Goal: Task Accomplishment & Management: Complete application form

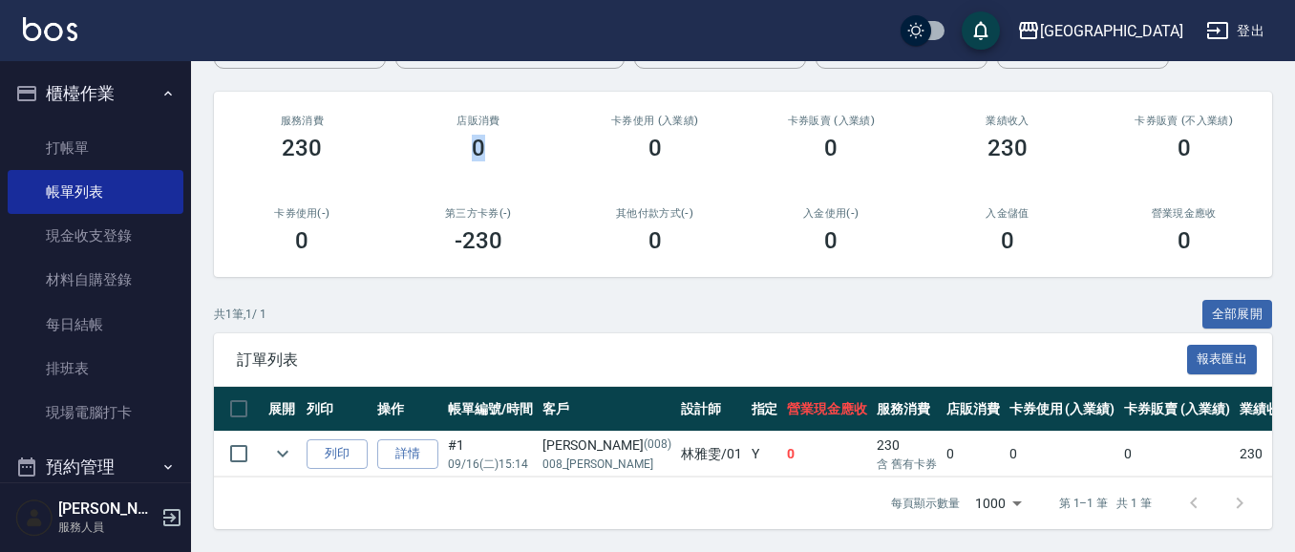
scroll to position [220, 0]
drag, startPoint x: 83, startPoint y: 150, endPoint x: 800, endPoint y: 222, distance: 720.9
click at [83, 151] on link "打帳單" at bounding box center [96, 148] width 176 height 44
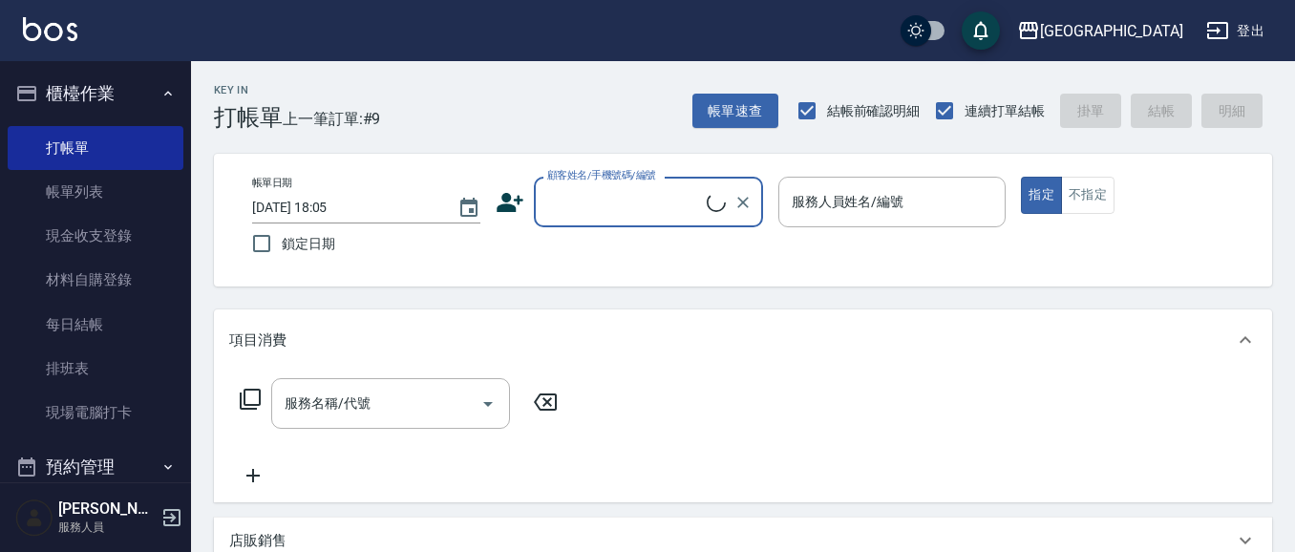
click at [589, 199] on input "顧客姓名/手機號碼/編號" at bounding box center [625, 201] width 164 height 33
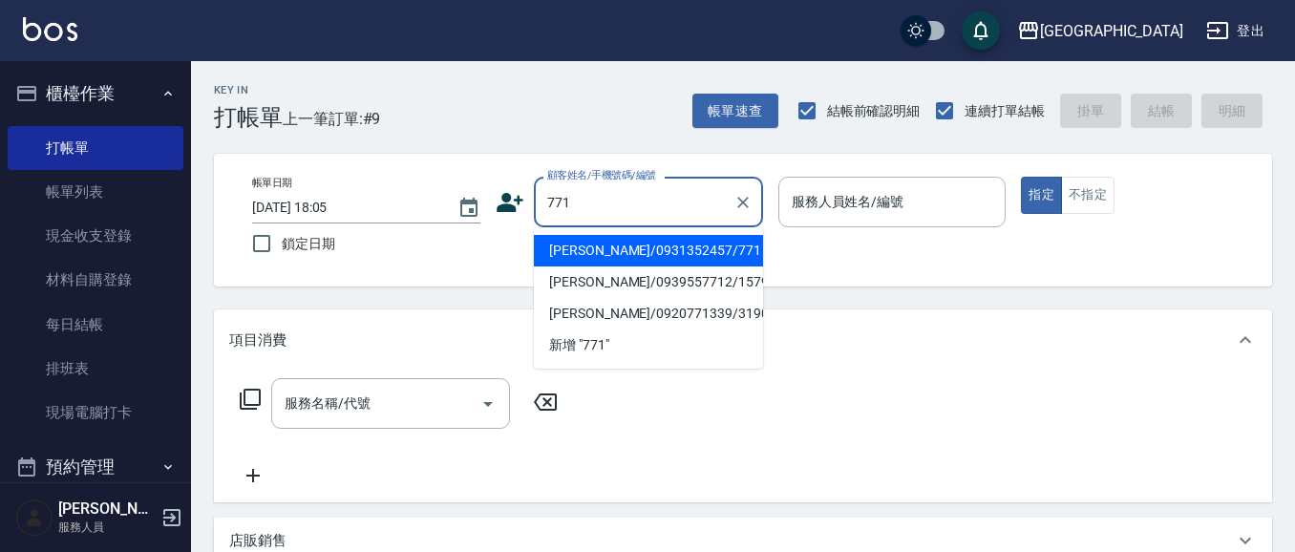
type input "771"
type input "0"
type input "[PERSON_NAME]/0931352457/771"
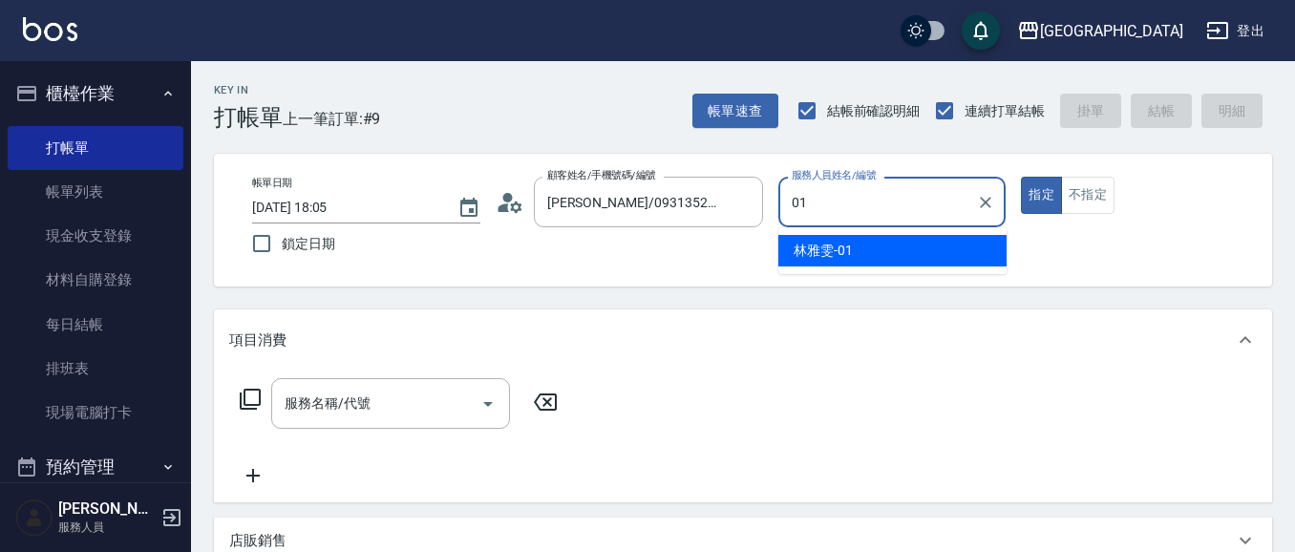
type input "01"
type button "true"
type input "[PERSON_NAME]-01"
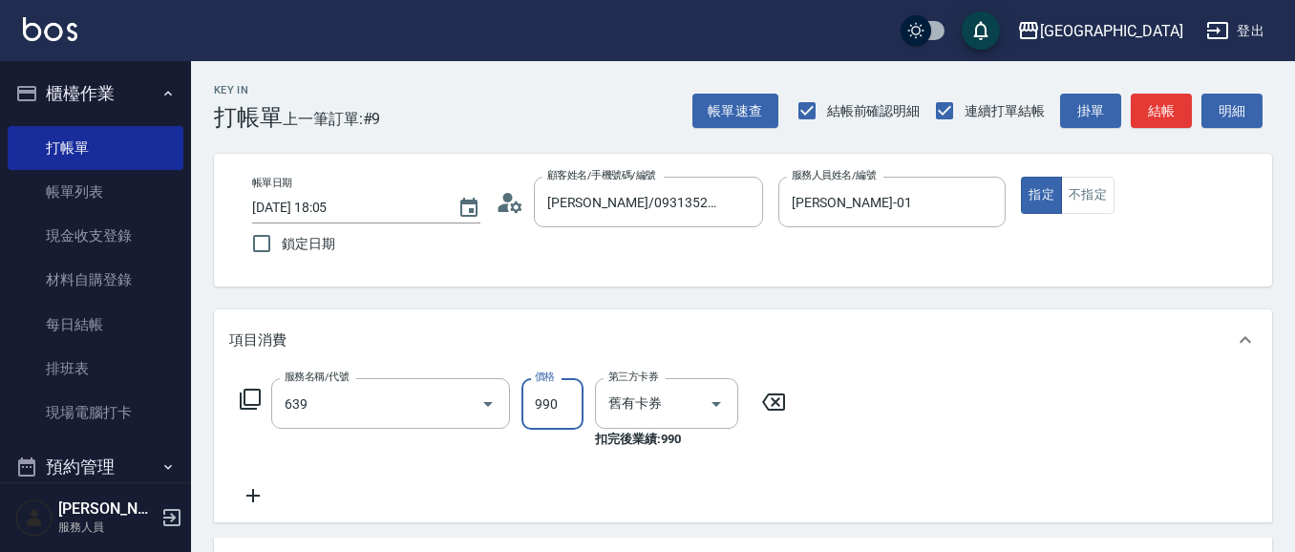
type input "(芙)蘆薈髮膜套卡(自材)(639)"
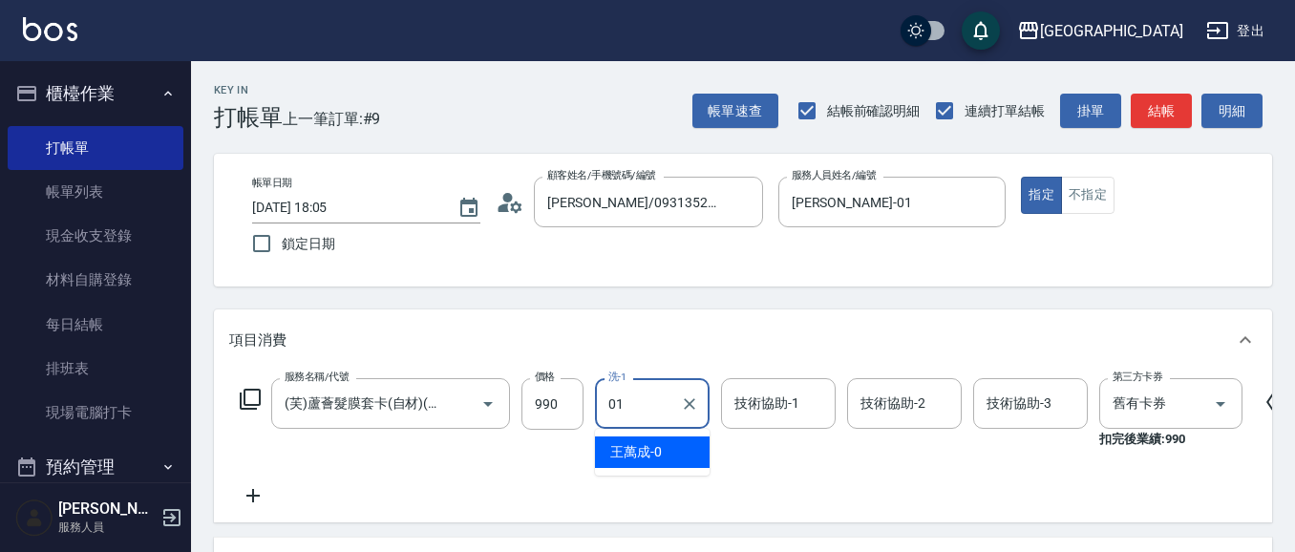
type input "[PERSON_NAME]-01"
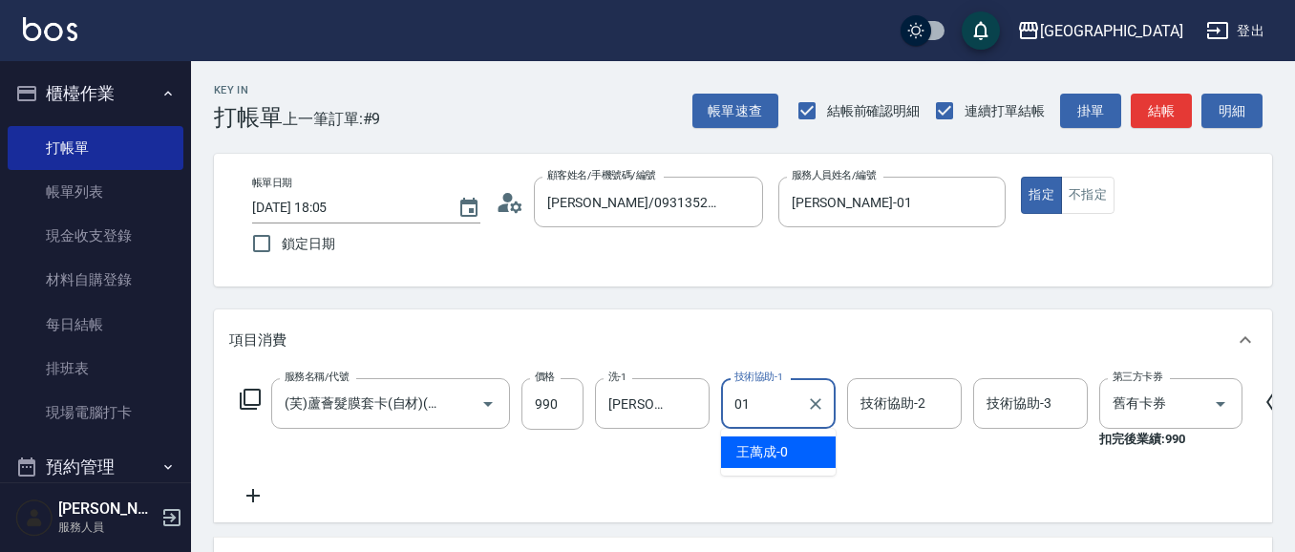
type input "[PERSON_NAME]-01"
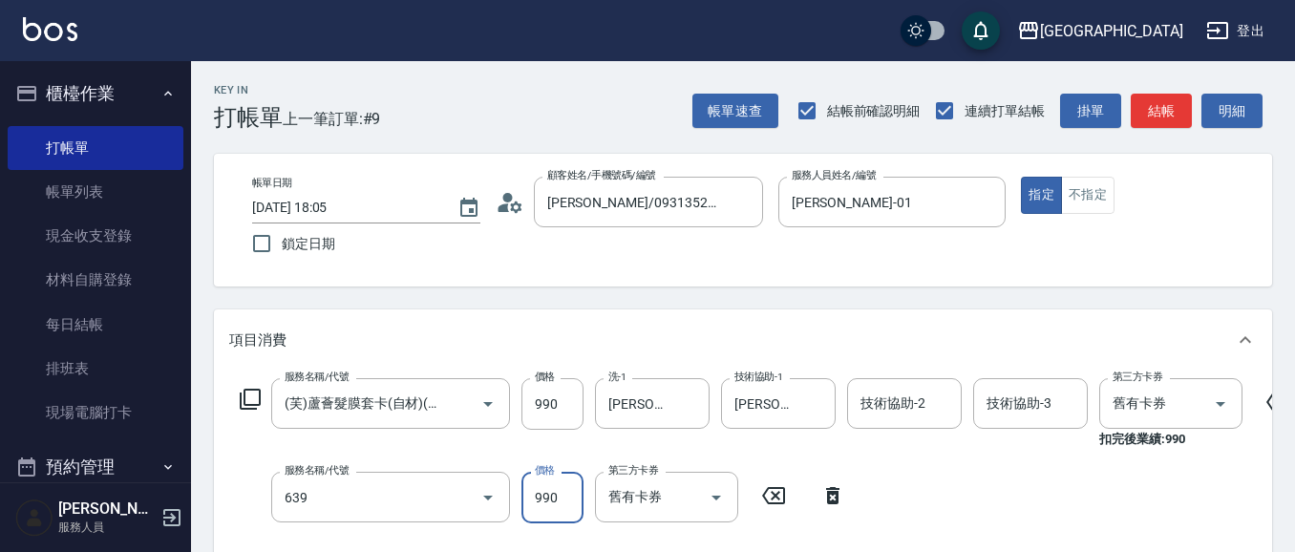
type input "(芙)蘆薈髮膜套卡(自材)(639)"
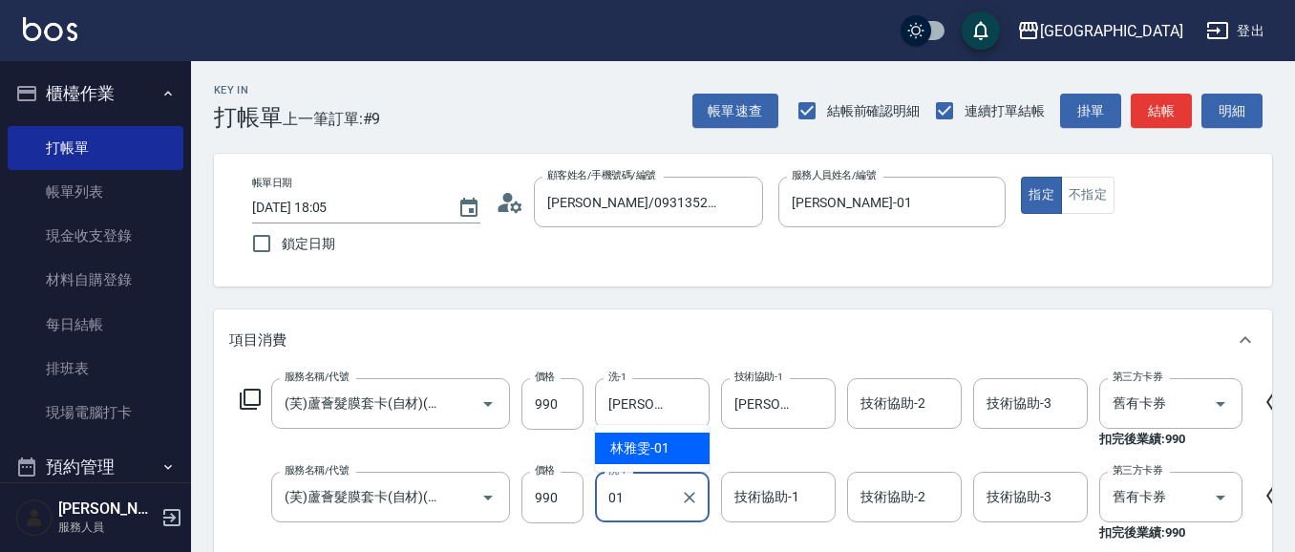
type input "01"
type input "0"
type input "[PERSON_NAME]-01"
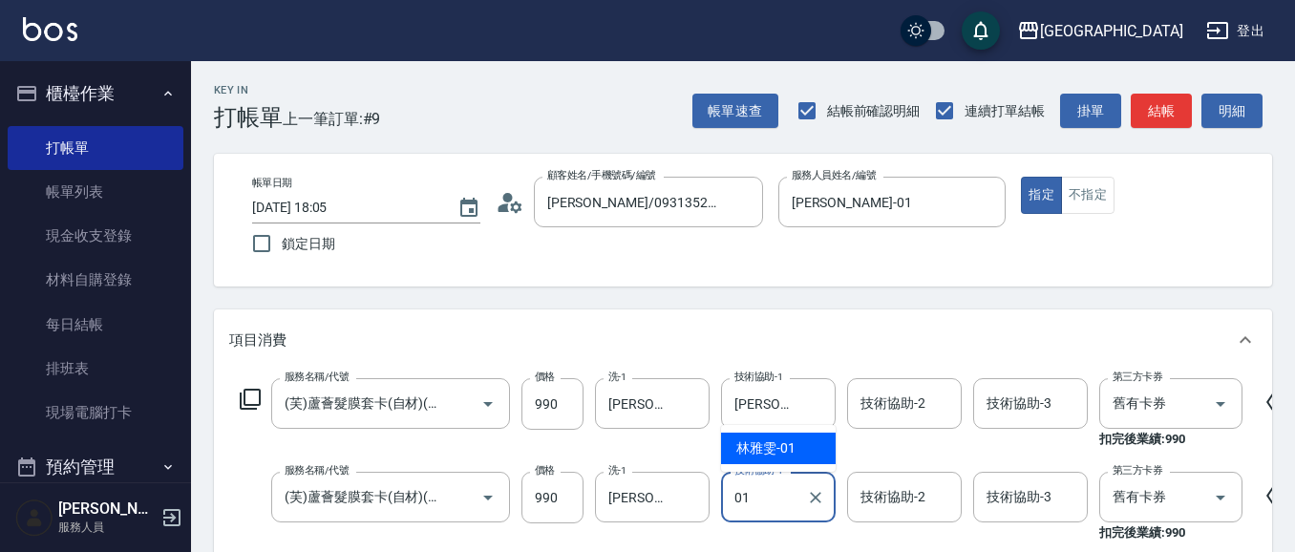
type input "[PERSON_NAME]-01"
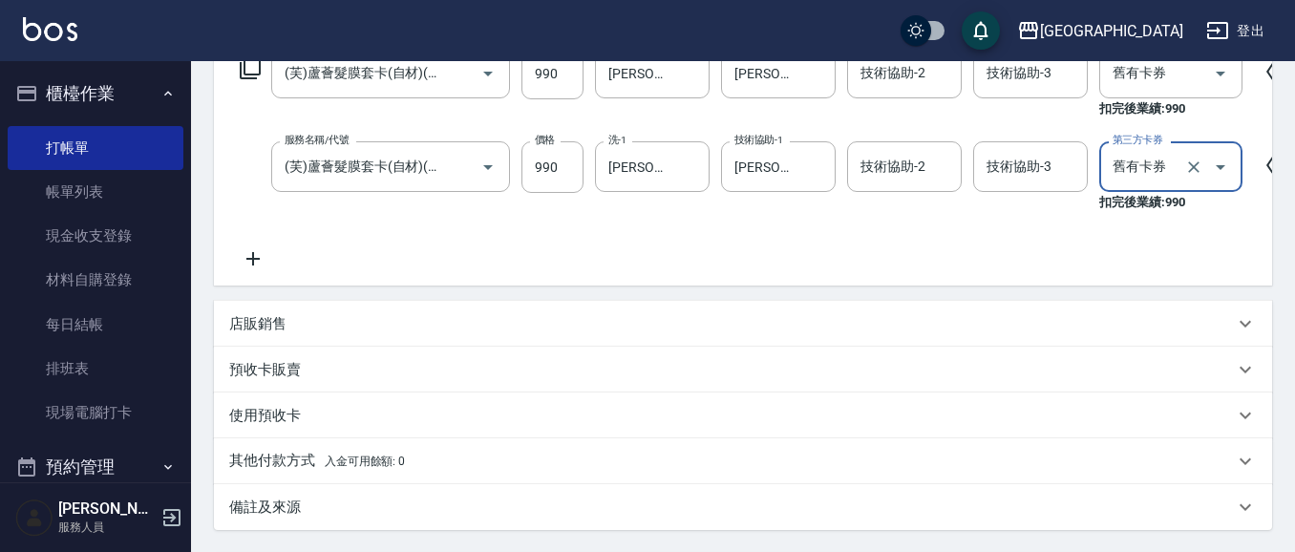
scroll to position [331, 0]
click at [250, 263] on icon at bounding box center [253, 258] width 48 height 23
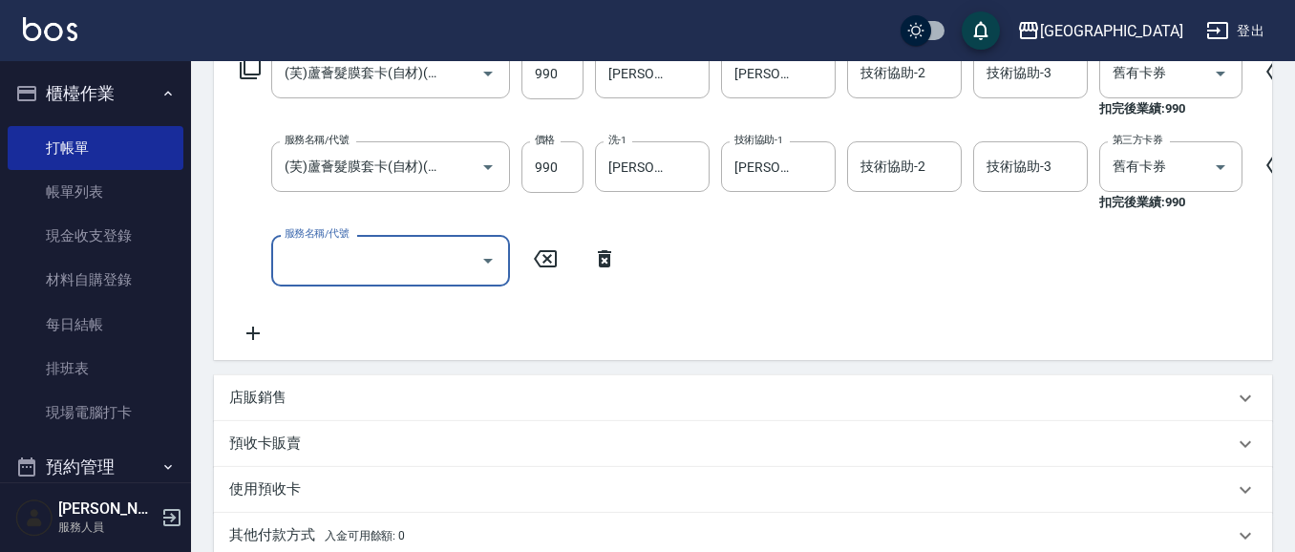
scroll to position [0, 0]
click at [384, 262] on input "服務名稱/代號" at bounding box center [376, 260] width 193 height 33
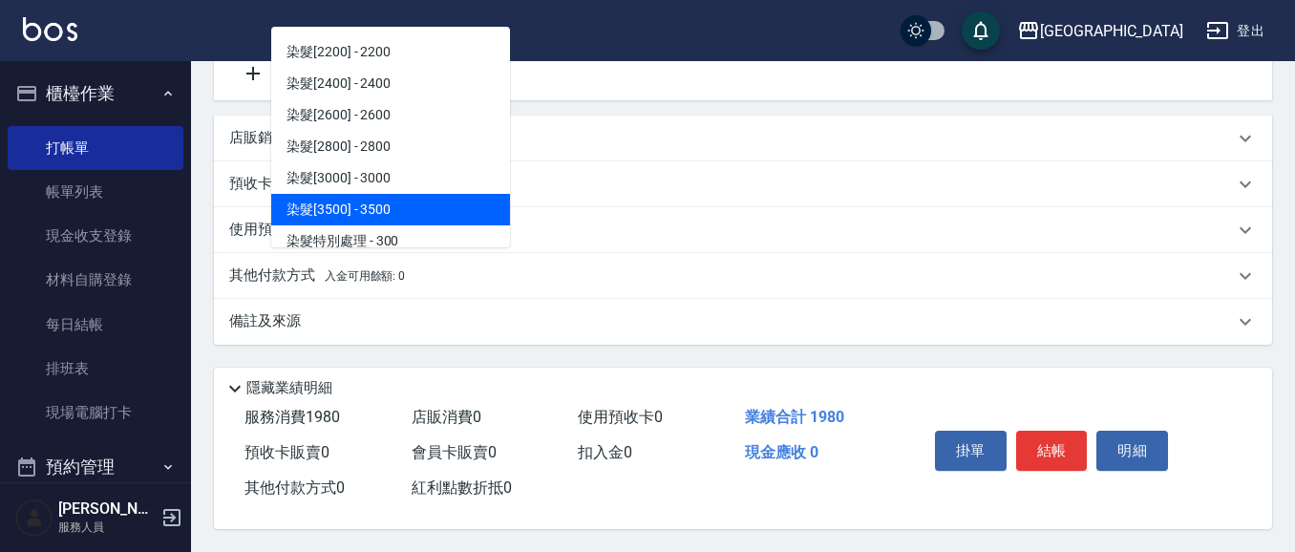
scroll to position [1952, 0]
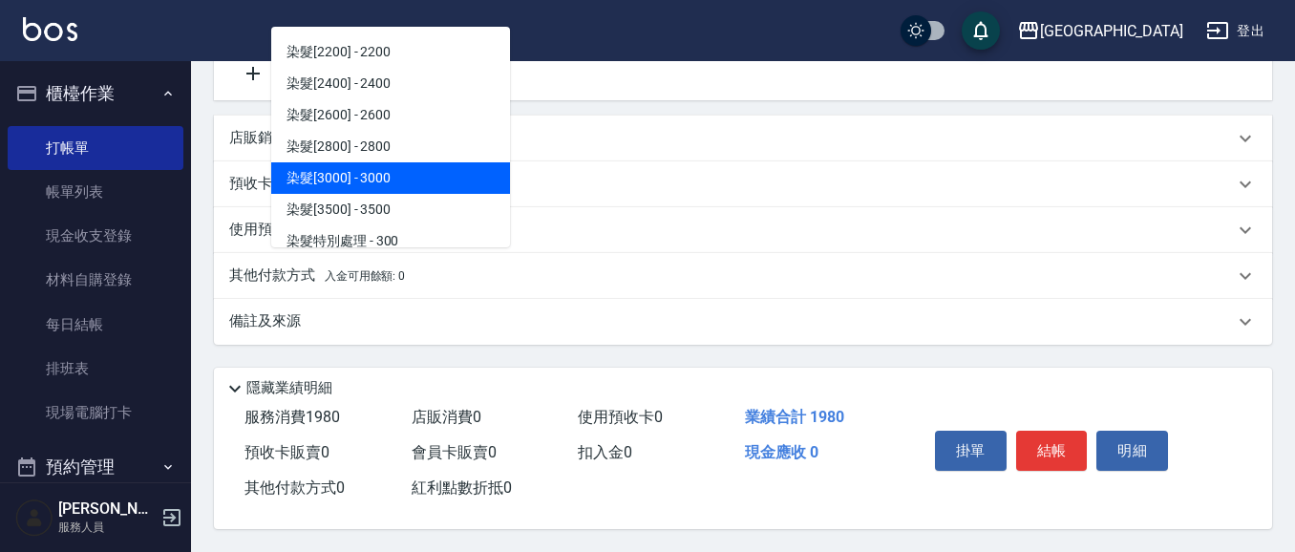
click at [416, 162] on span "染髮[3000] - 3000" at bounding box center [390, 178] width 239 height 32
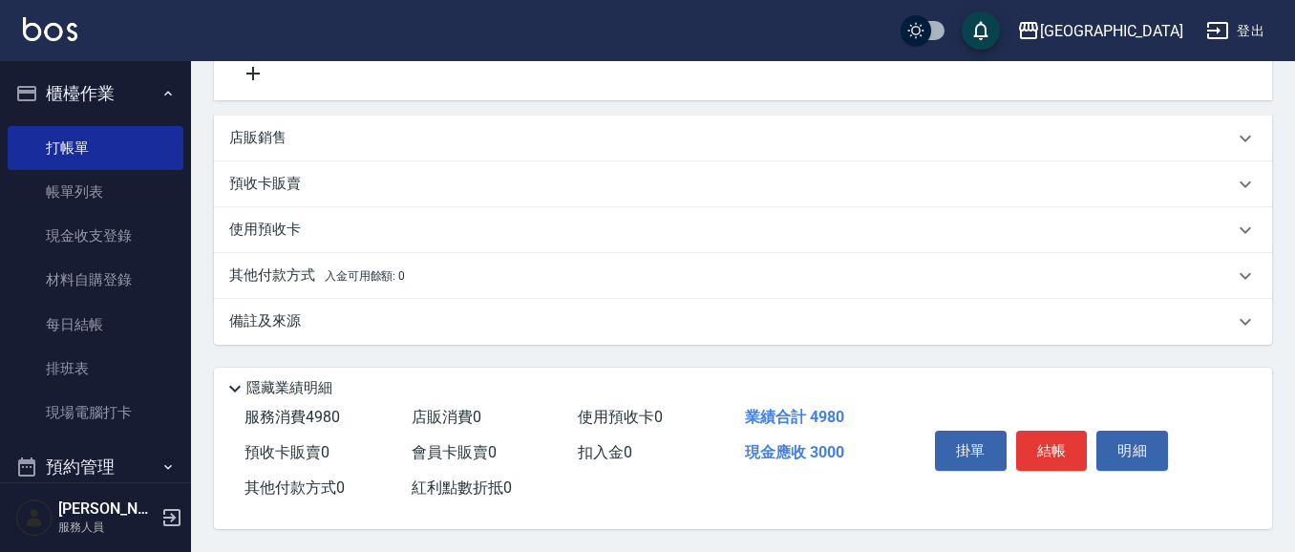
type input "染髮[3000](513)"
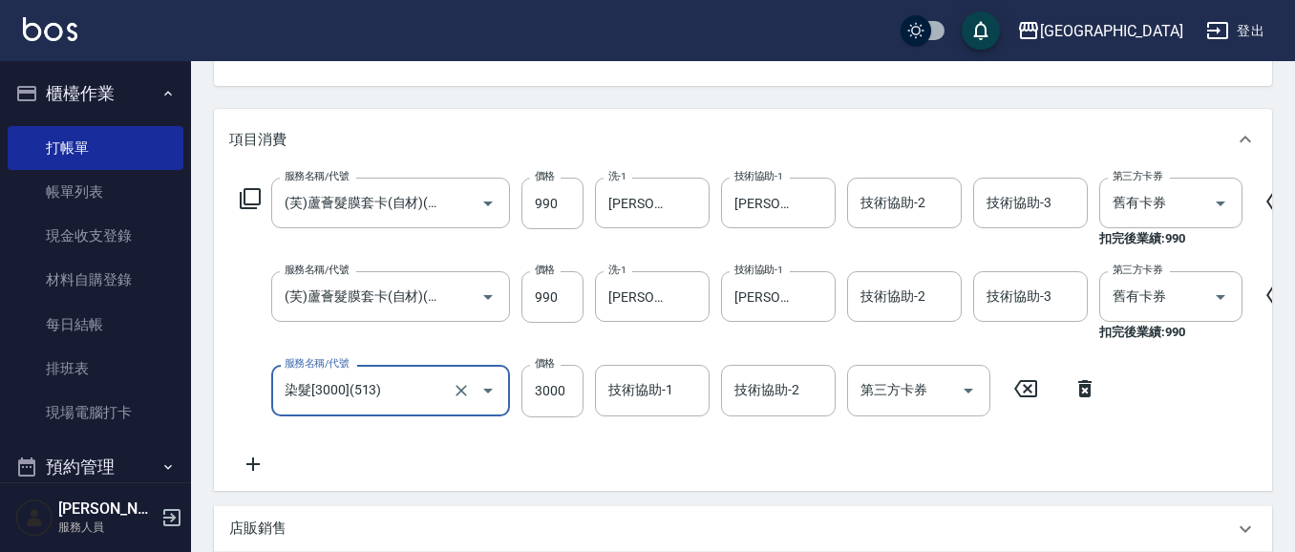
scroll to position [201, 0]
click at [564, 390] on input "3000" at bounding box center [553, 391] width 62 height 52
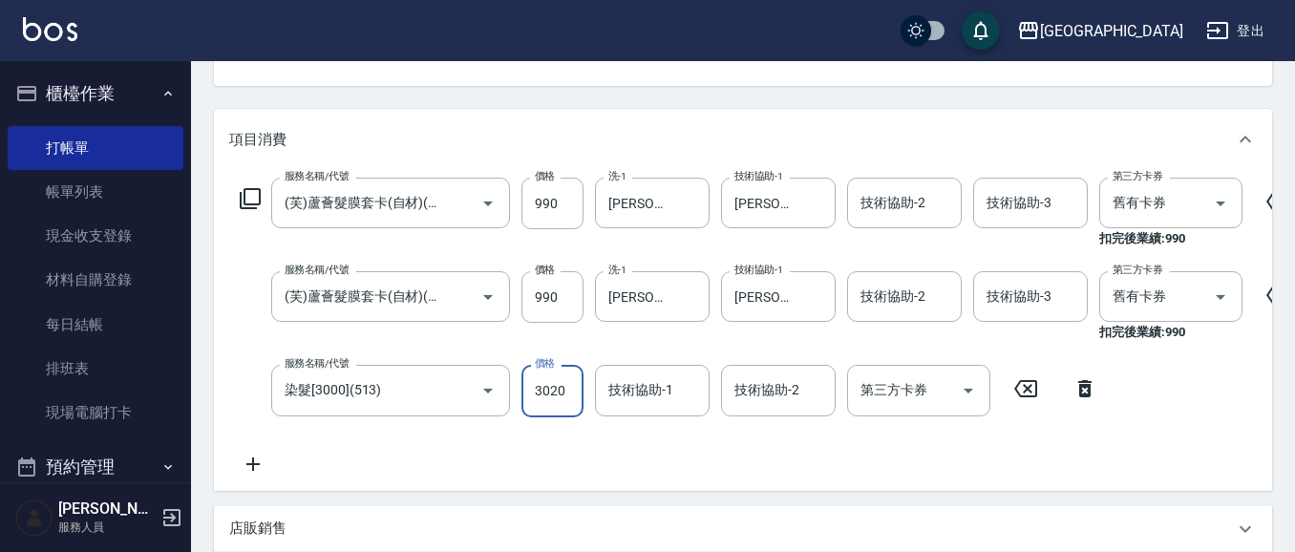
type input "3020"
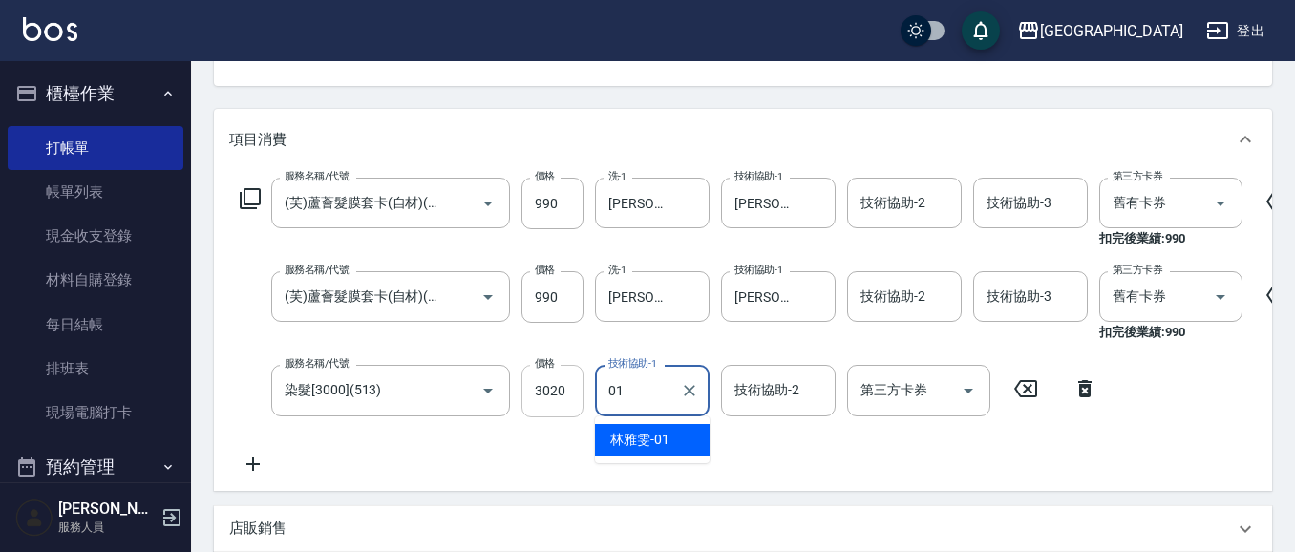
type input "[PERSON_NAME]-01"
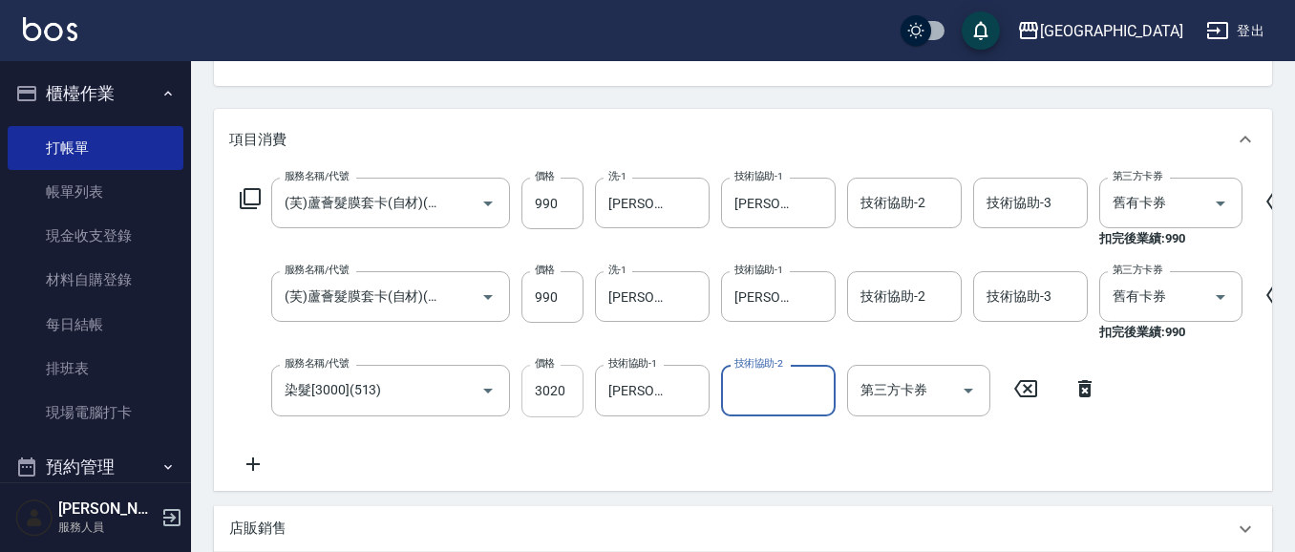
type input "0"
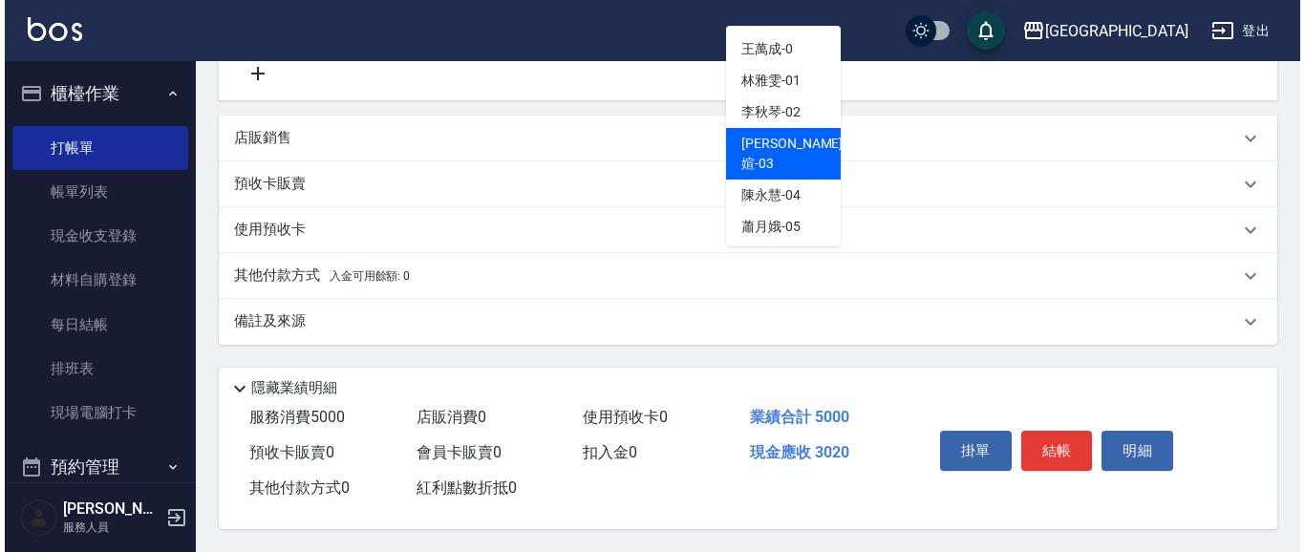
scroll to position [616, 0]
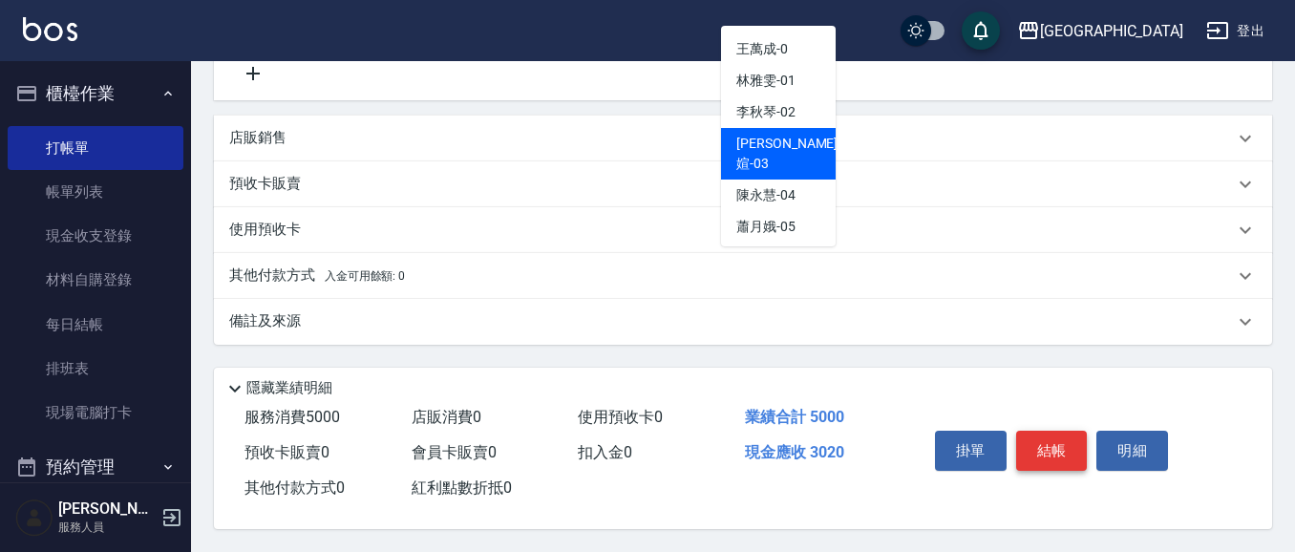
click at [1060, 444] on button "結帳" at bounding box center [1052, 451] width 72 height 40
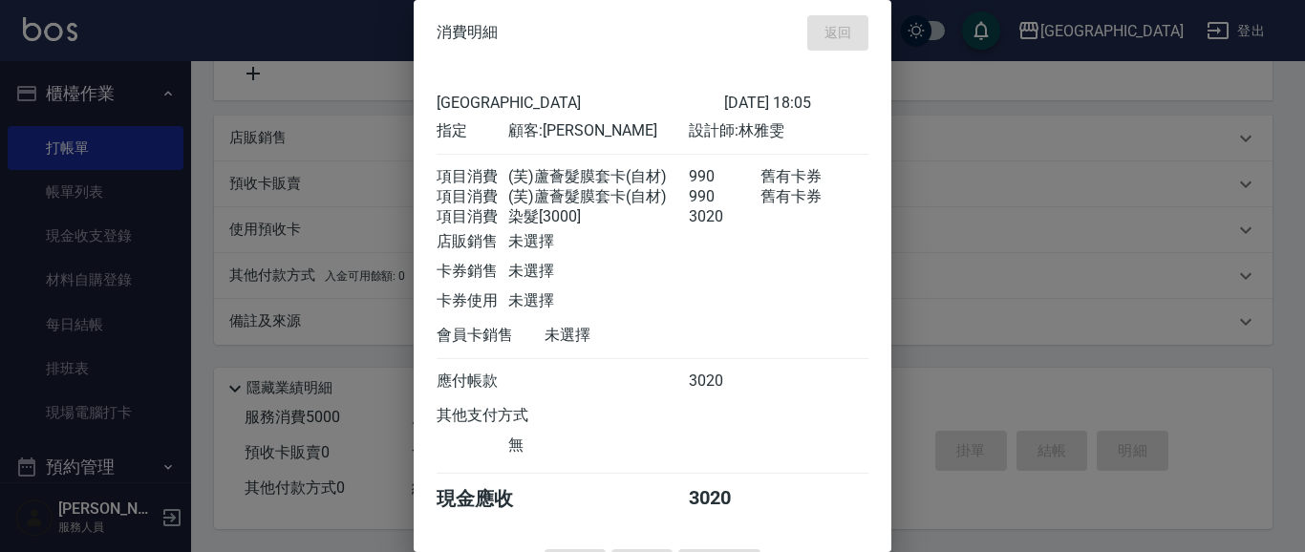
type input "[DATE] 18:06"
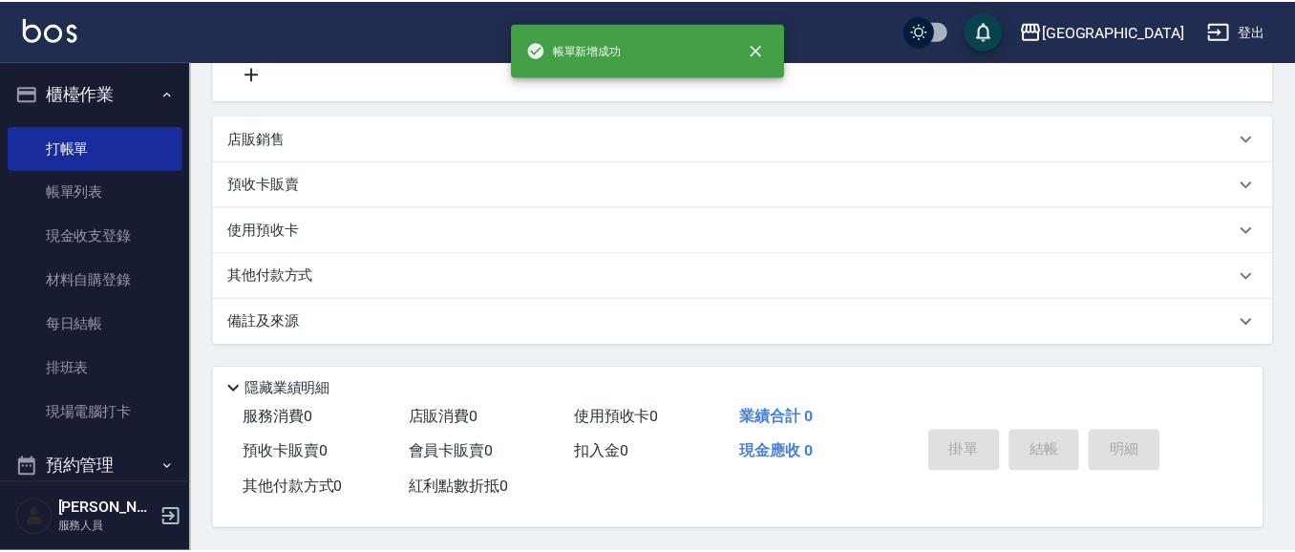
scroll to position [0, 0]
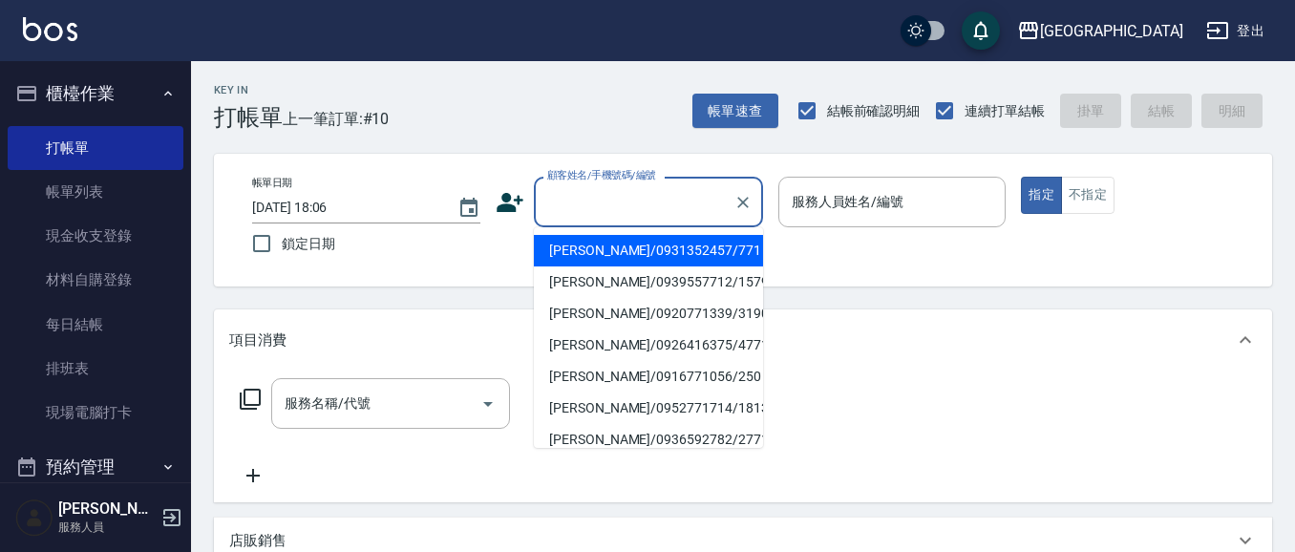
click at [602, 207] on input "顧客姓名/手機號碼/編號" at bounding box center [634, 201] width 183 height 33
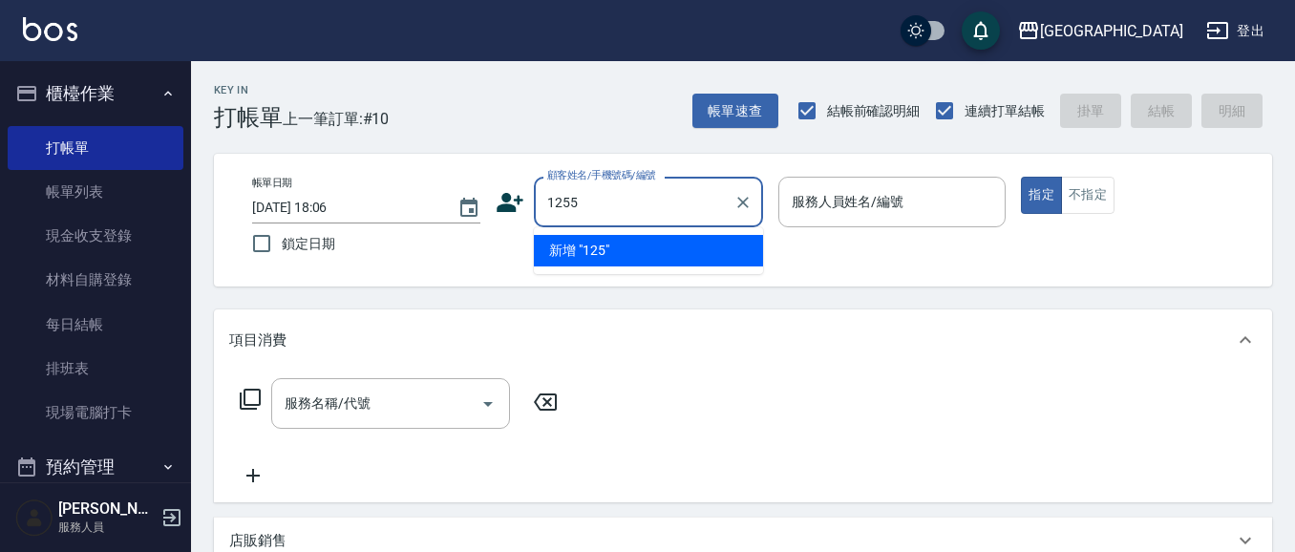
type input "1255"
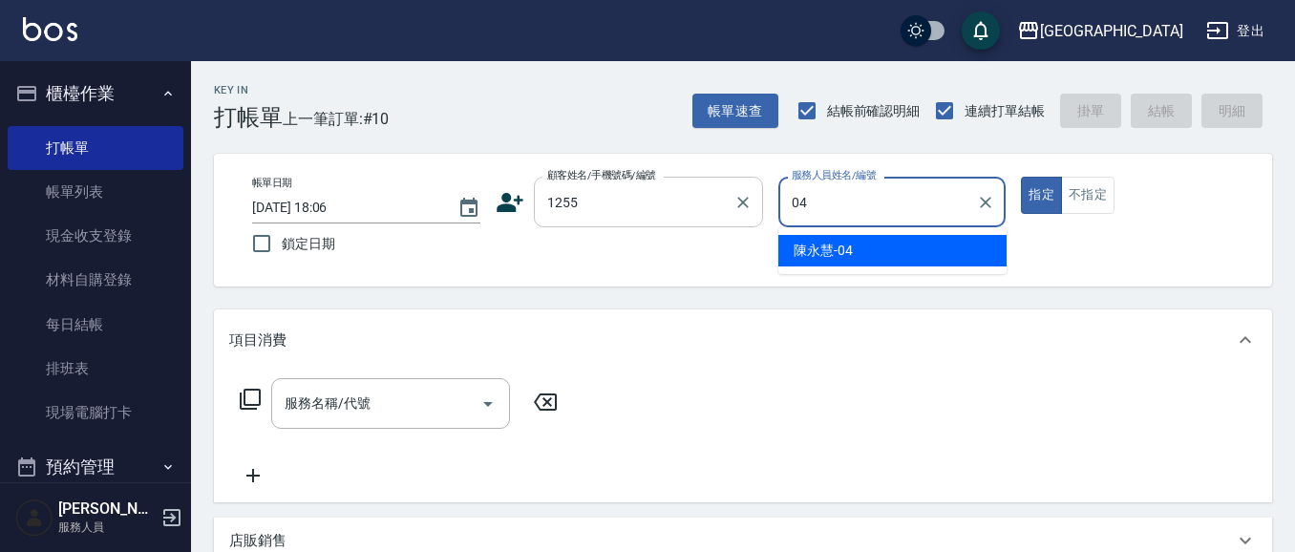
type input "[PERSON_NAME]-04"
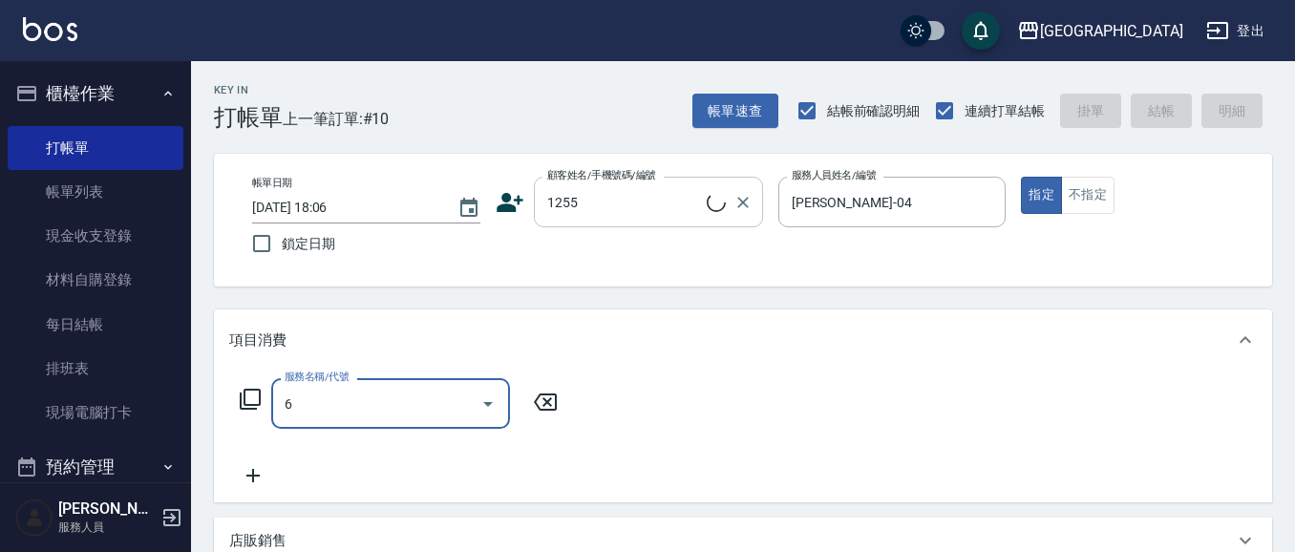
type input "63"
type input "[PERSON_NAME]/1255_[PERSON_NAME]/1255"
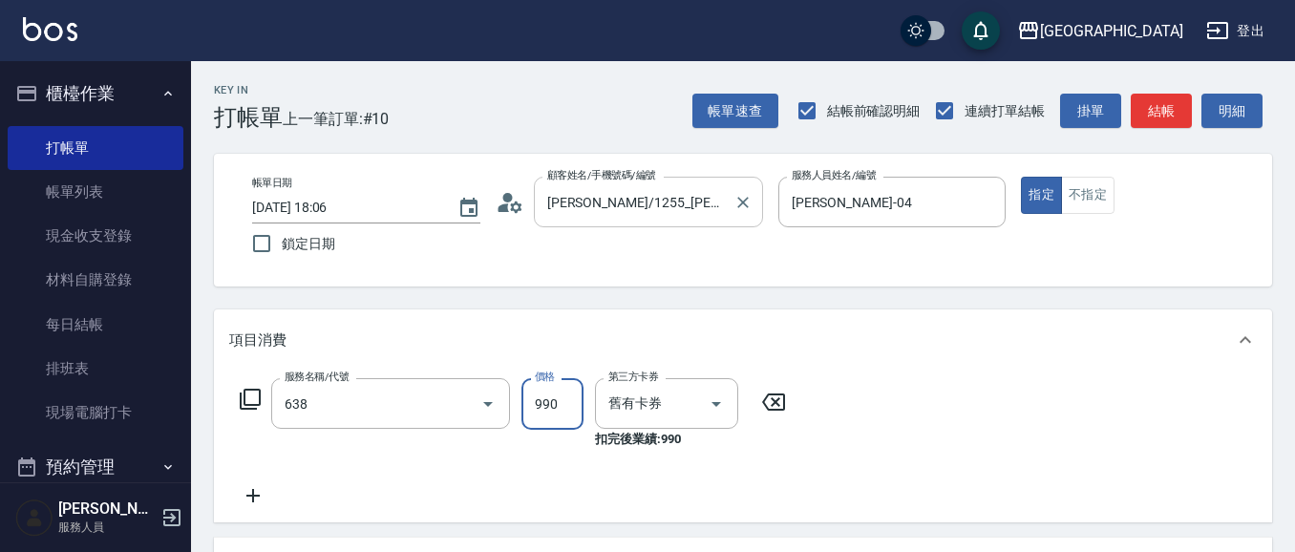
type input "(芙)頭皮養護套卡(638)"
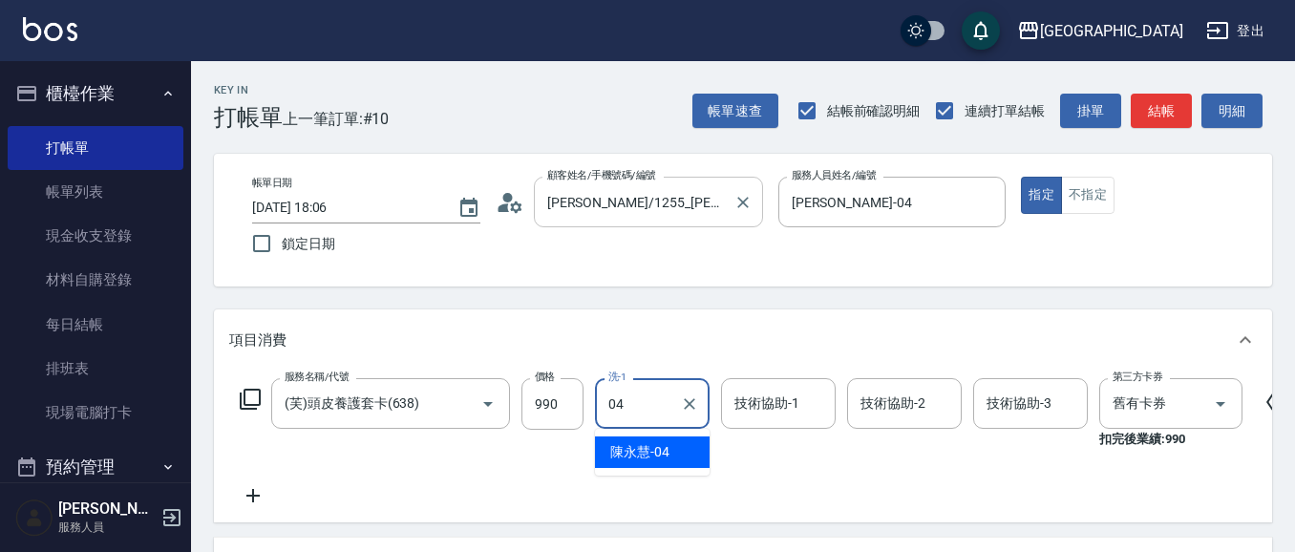
type input "[PERSON_NAME]-04"
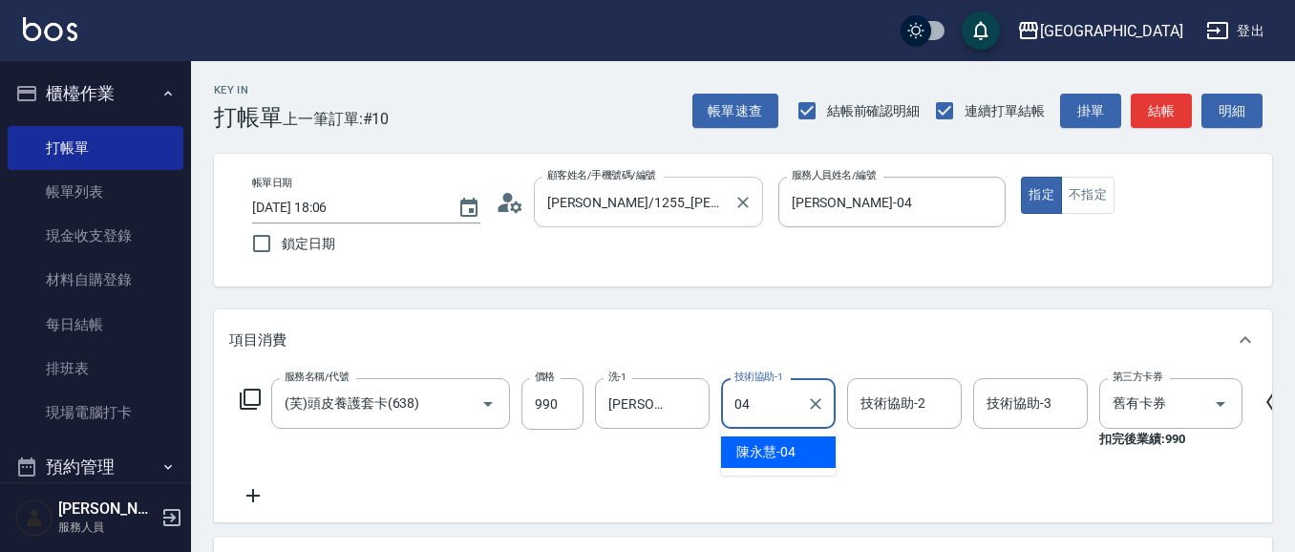
type input "[PERSON_NAME]-04"
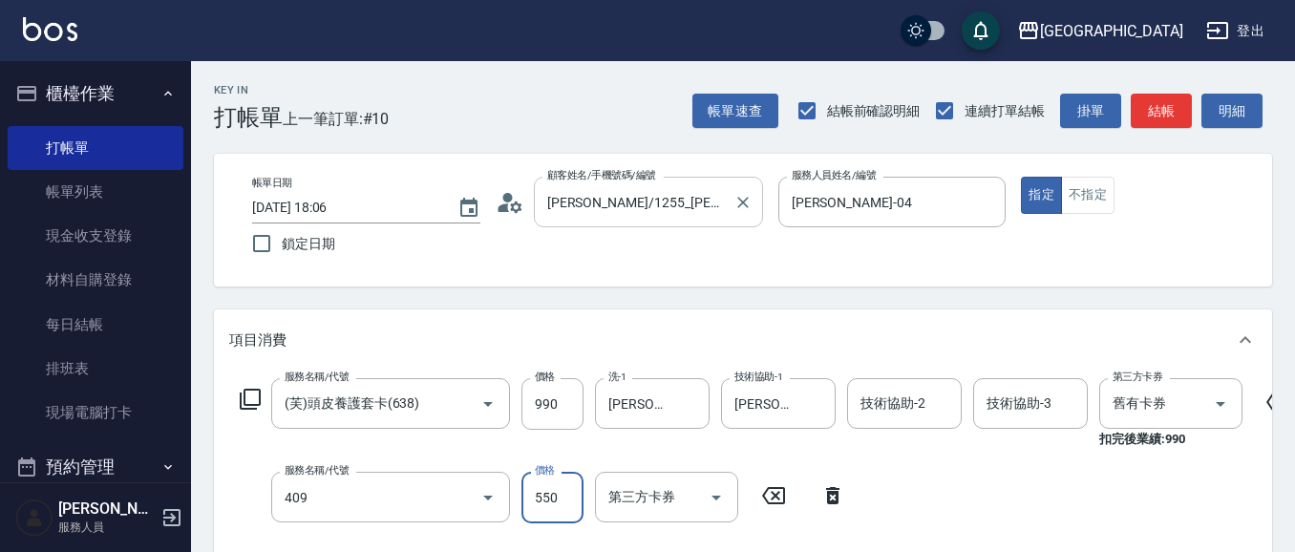
type input "剪髮(550)(409)"
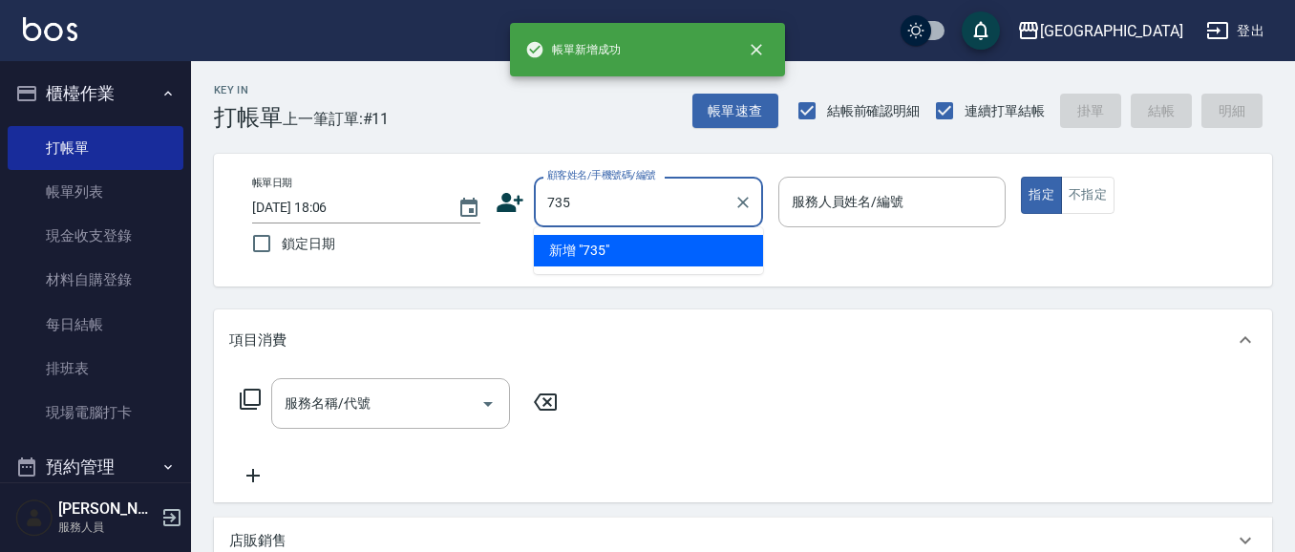
type input "735"
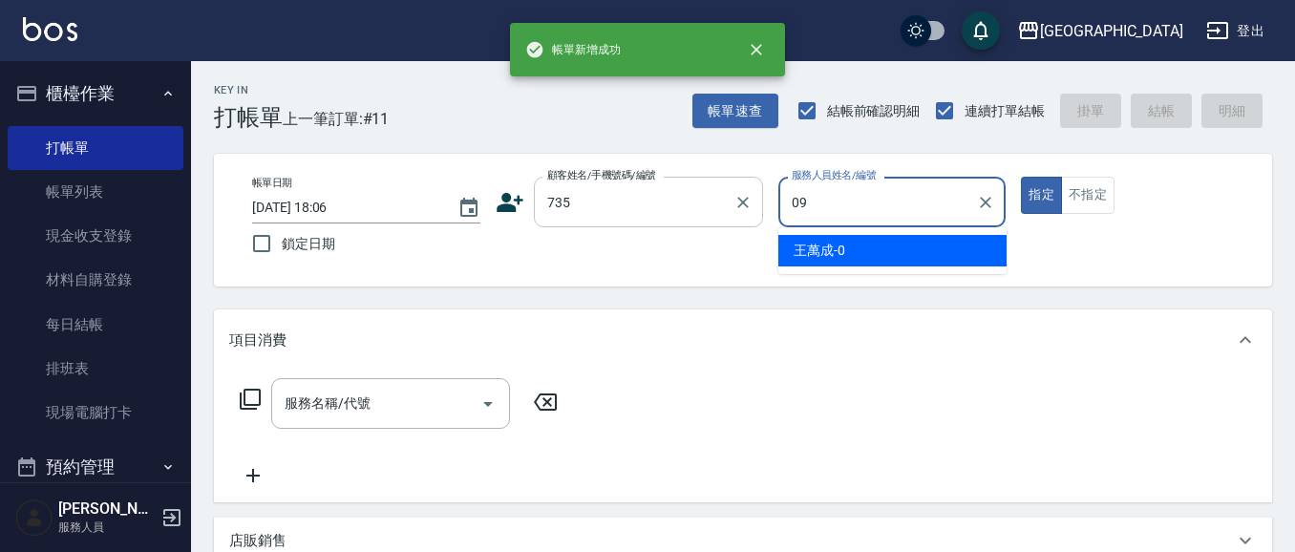
type input "[PERSON_NAME]-09"
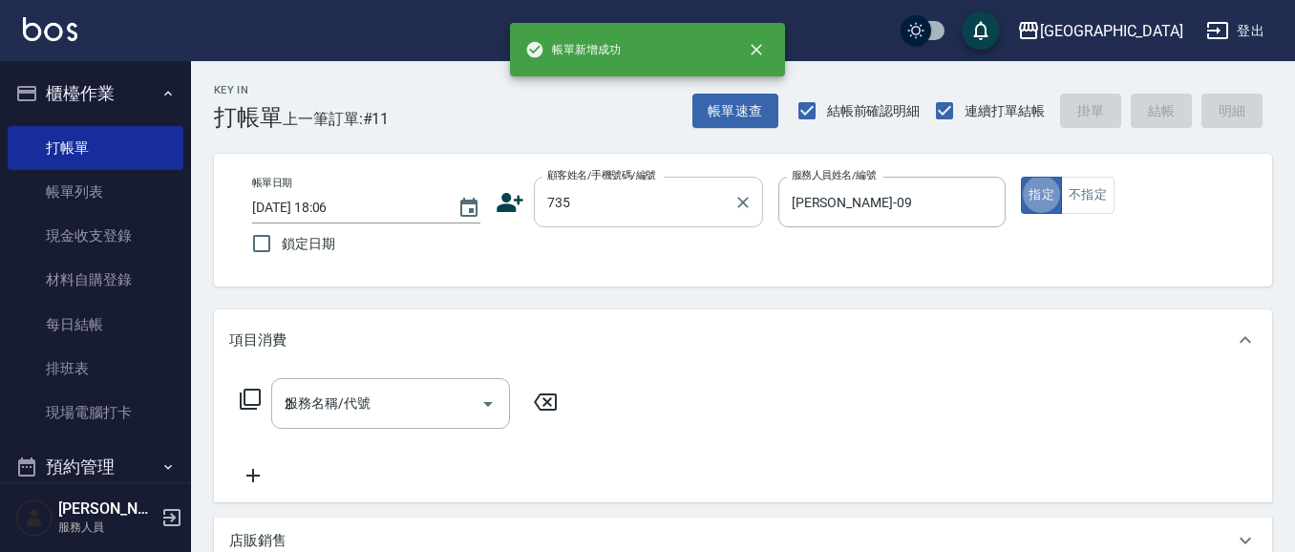
type input "21"
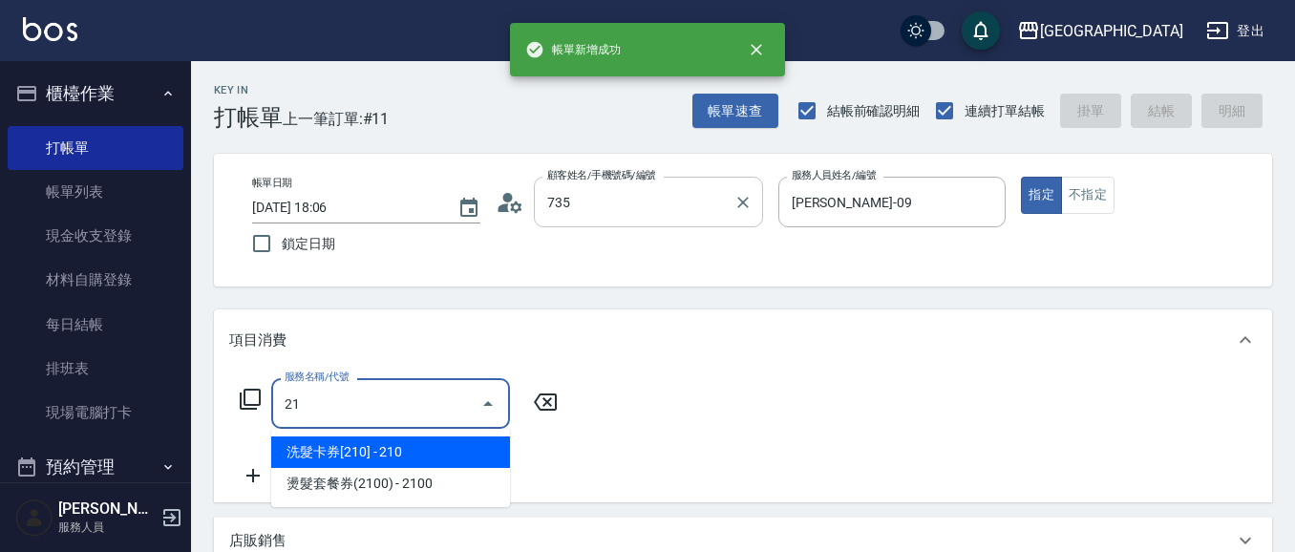
type input "[PERSON_NAME]/ 0958338986/735"
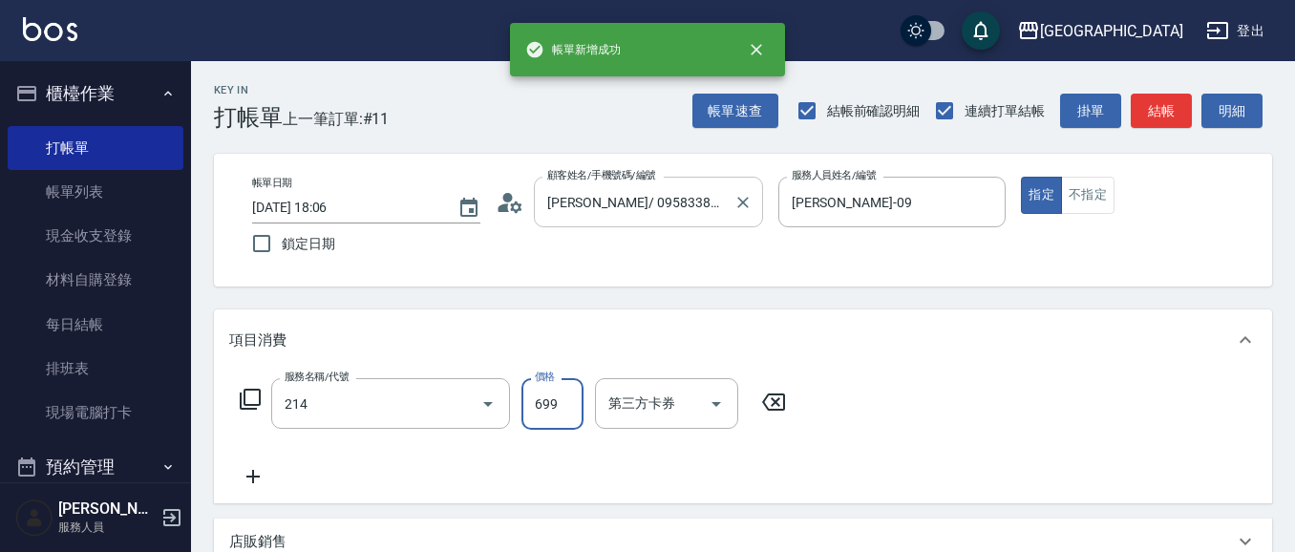
type input "滾珠洗髪699(214)"
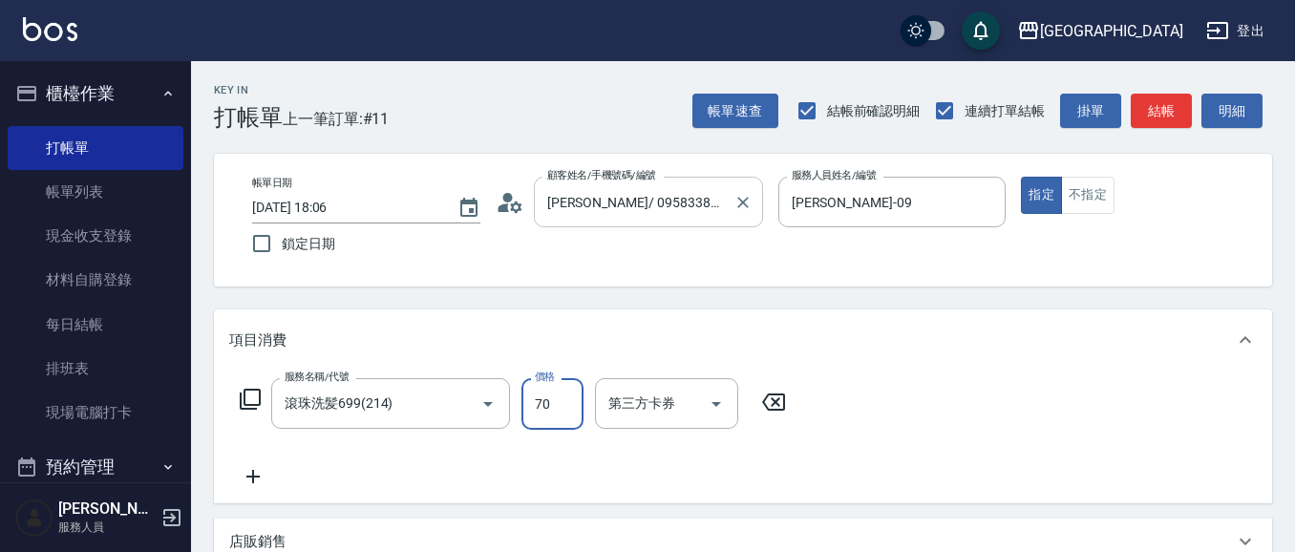
type input "700"
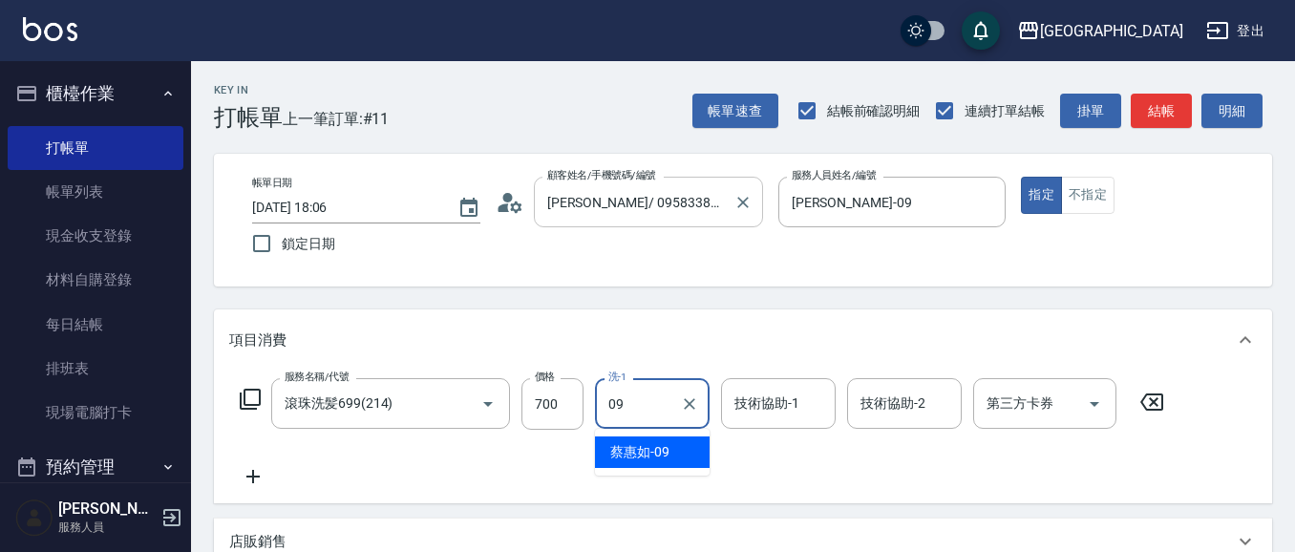
type input "[PERSON_NAME]-09"
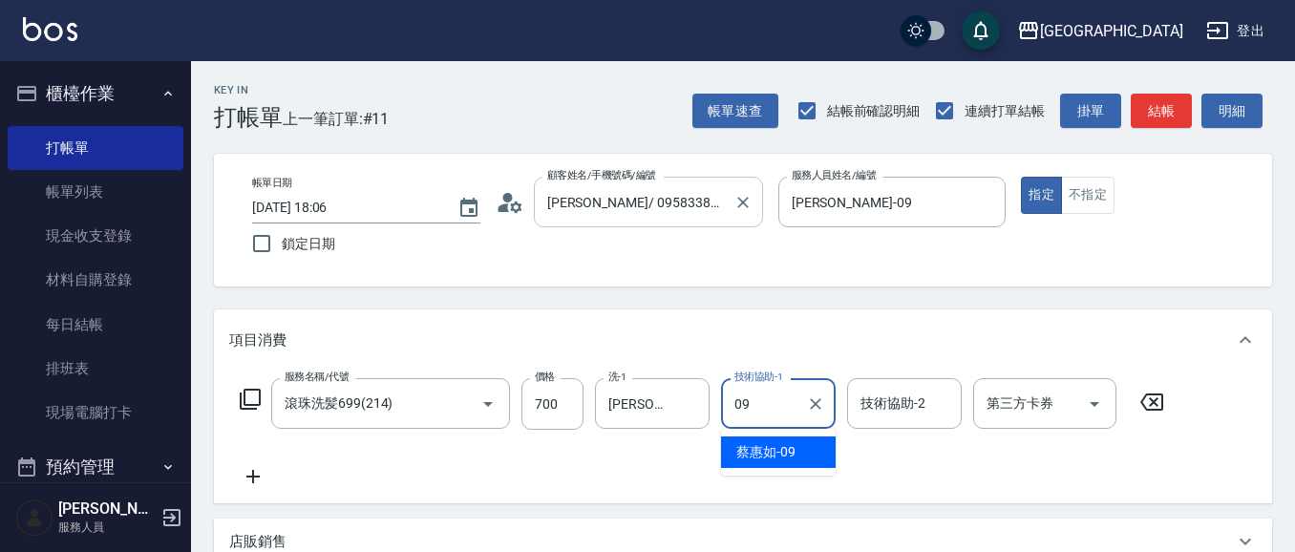
type input "[PERSON_NAME]-09"
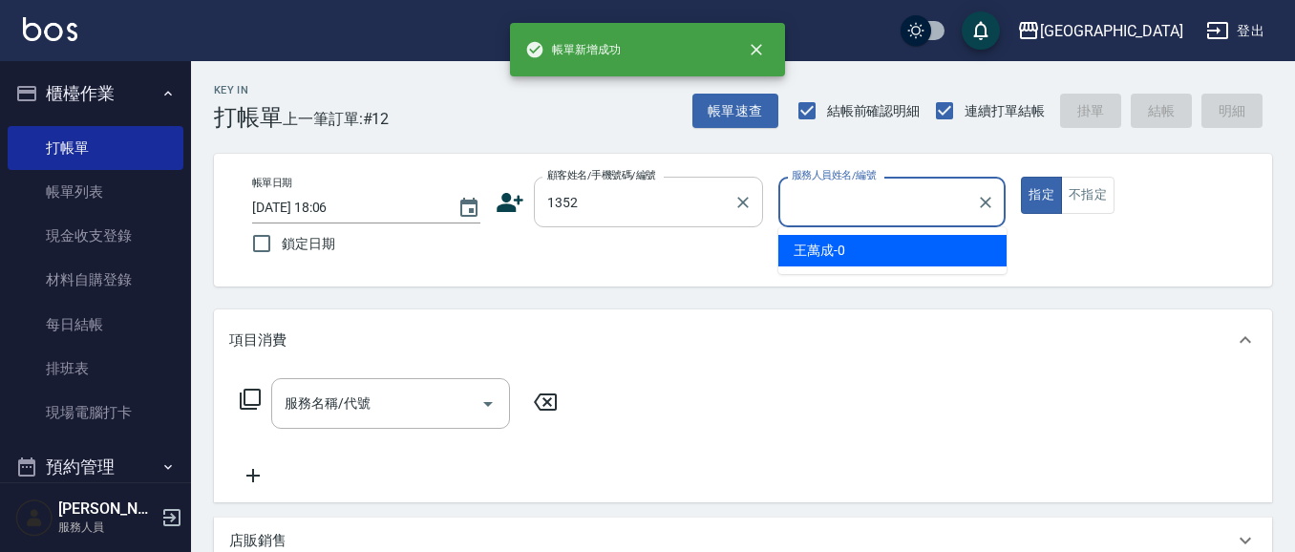
type input "1352"
type input "[PERSON_NAME]-01"
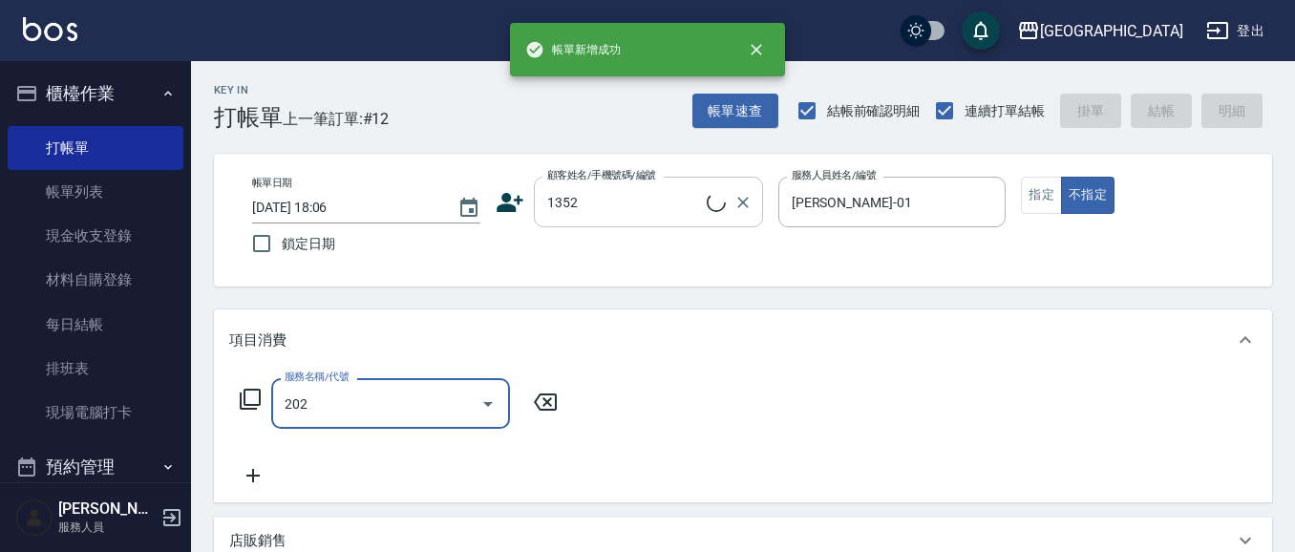
type input "202"
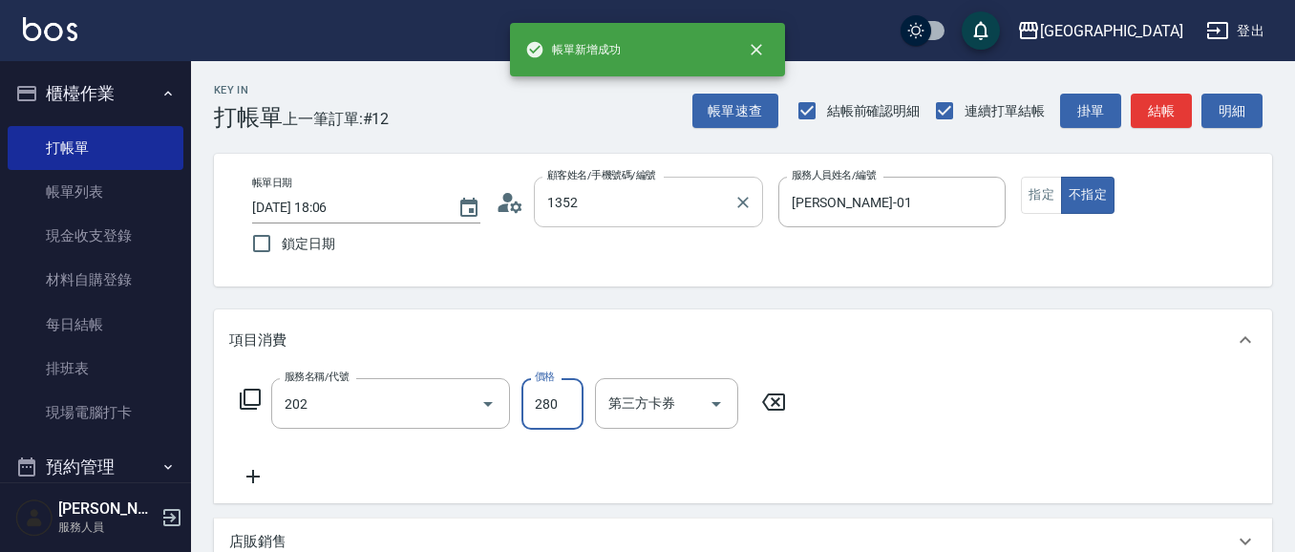
type input "[PERSON_NAME]/0421/1352"
type input "洗髮[280](202)"
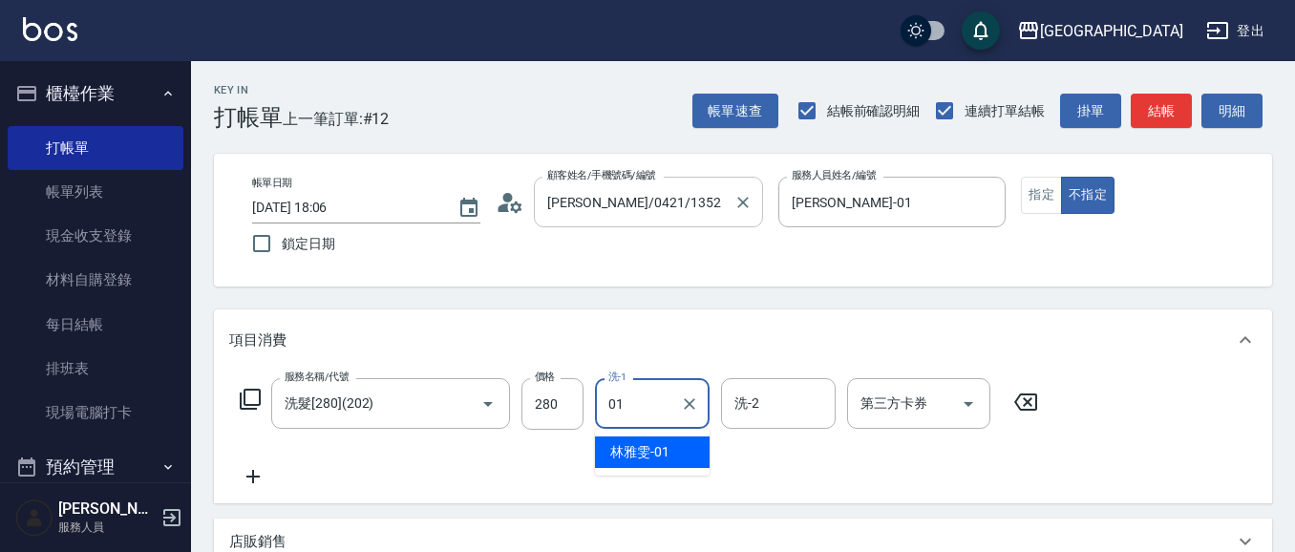
type input "[PERSON_NAME]-01"
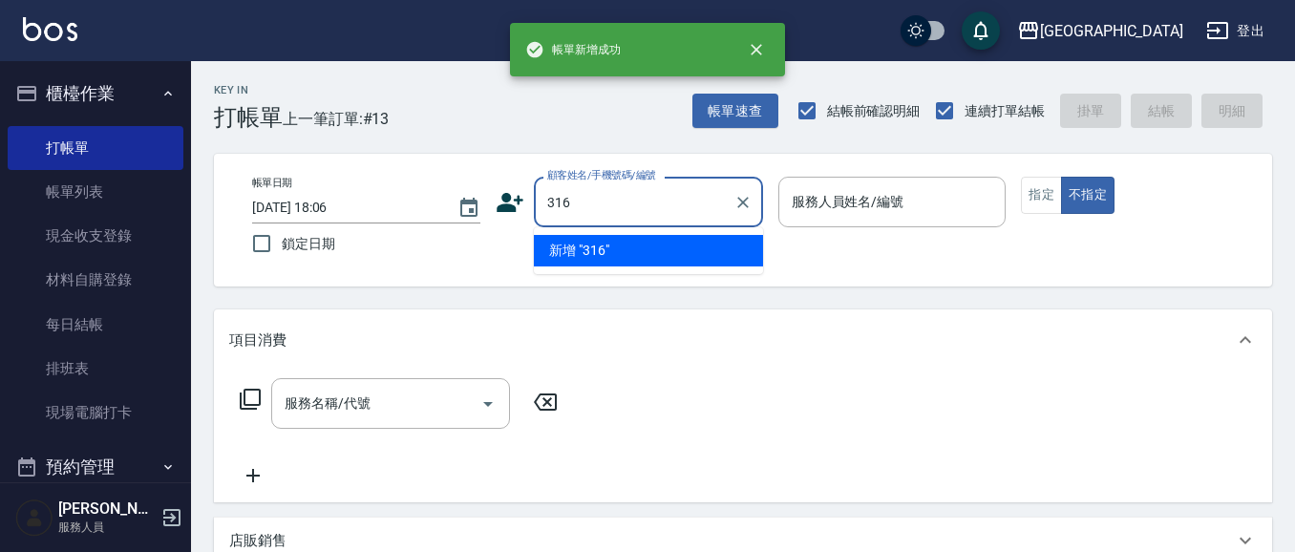
type input "316"
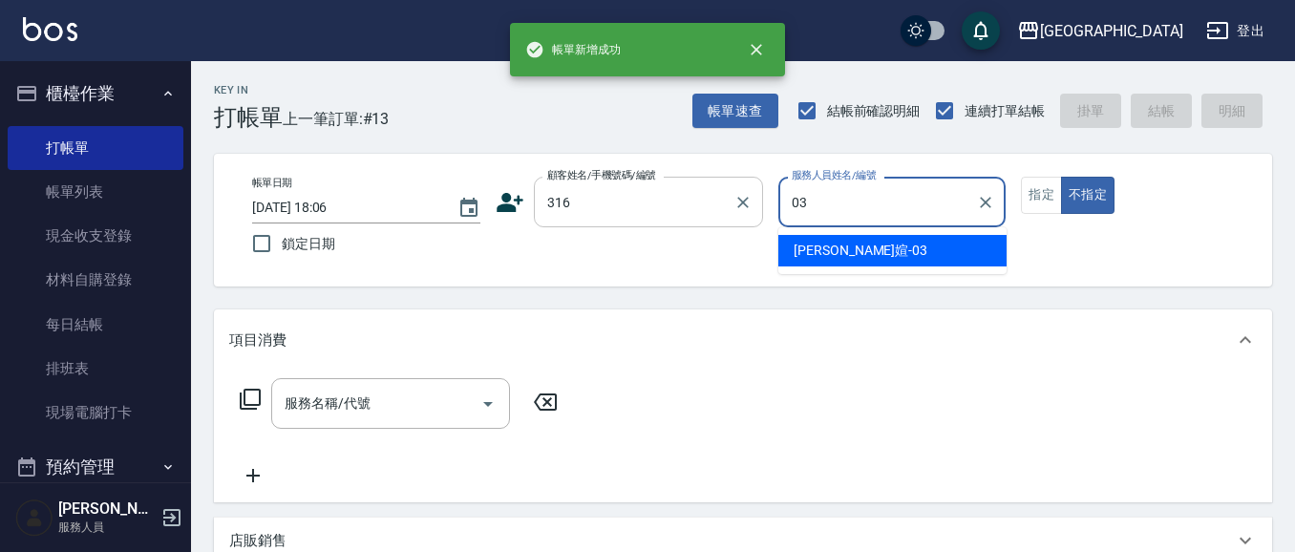
type input "[PERSON_NAME]媗-03"
type button "false"
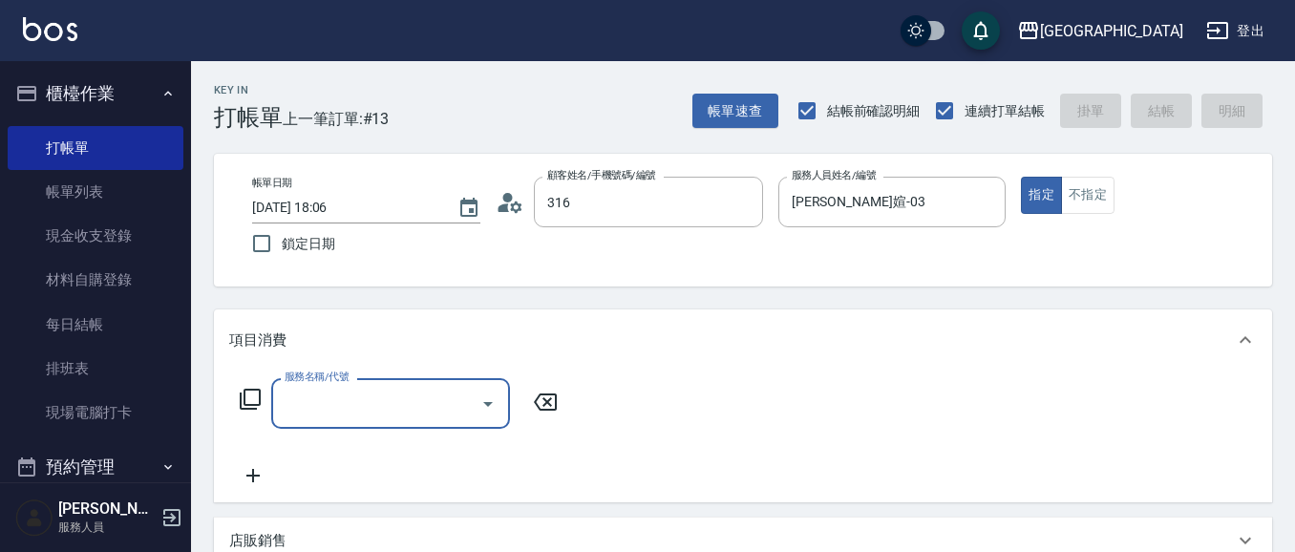
type input "[PERSON_NAME]/316/316"
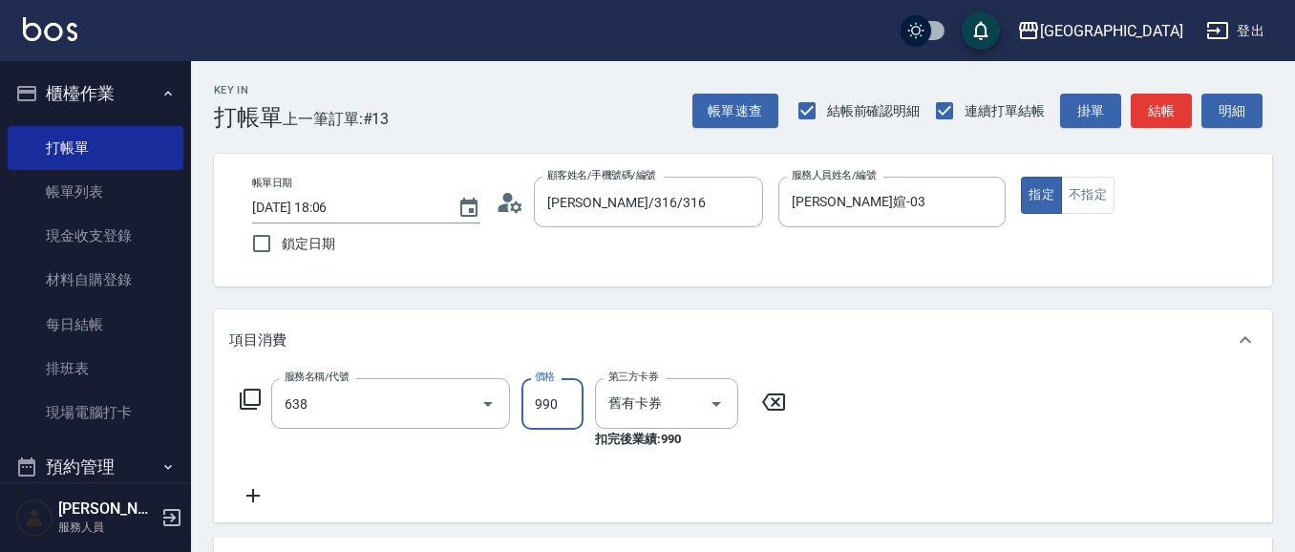
type input "(芙)頭皮養護套卡(638)"
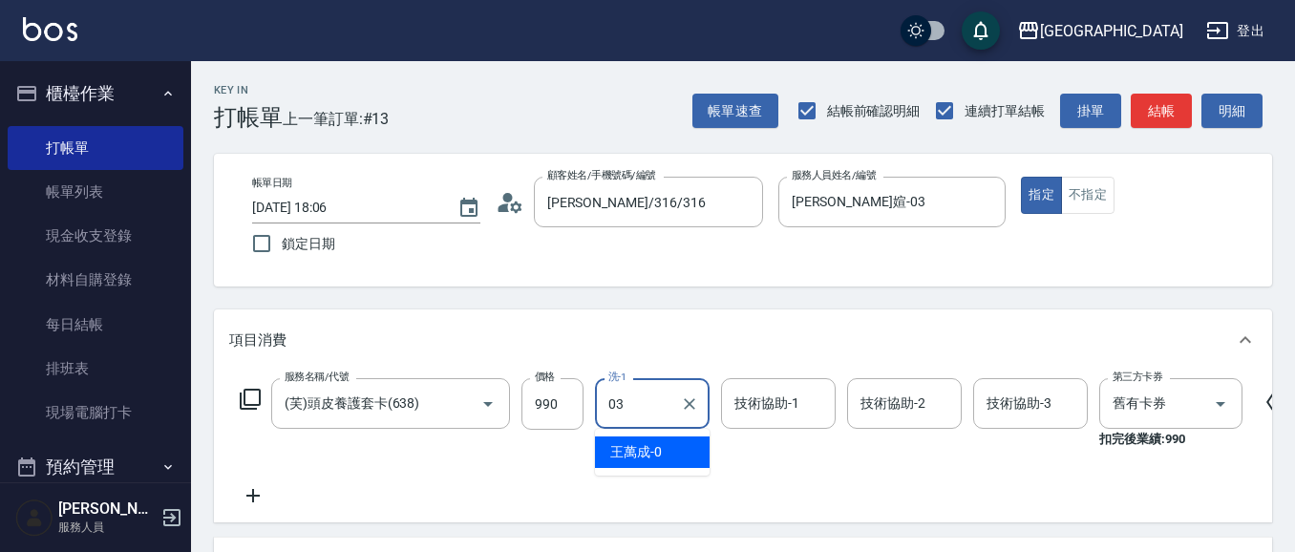
type input "[PERSON_NAME]媗-03"
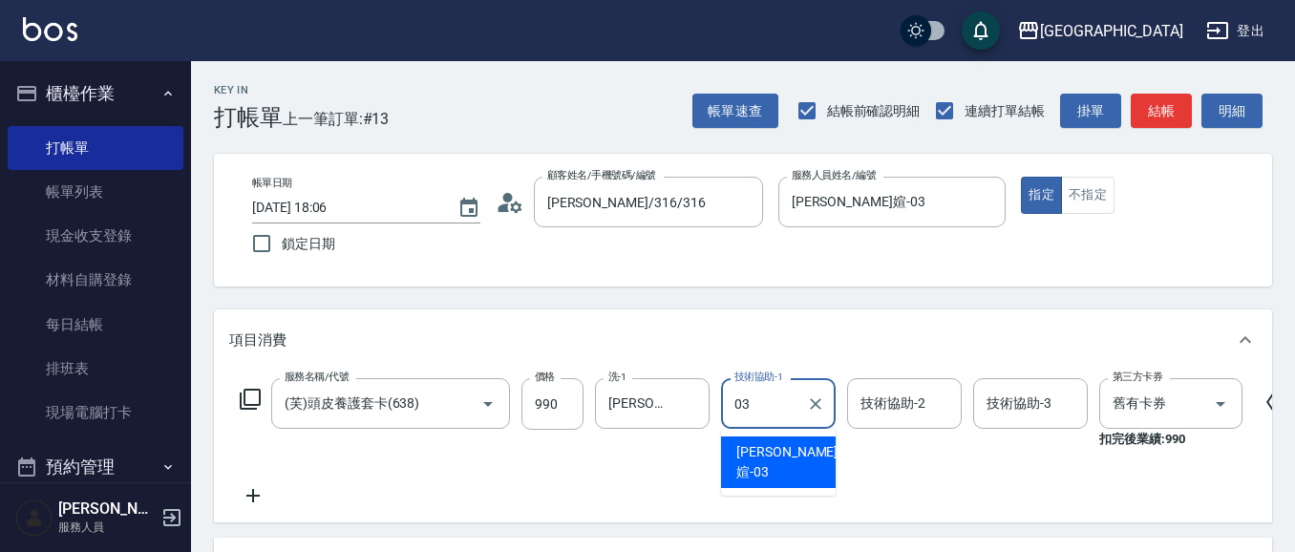
type input "[PERSON_NAME]媗-03"
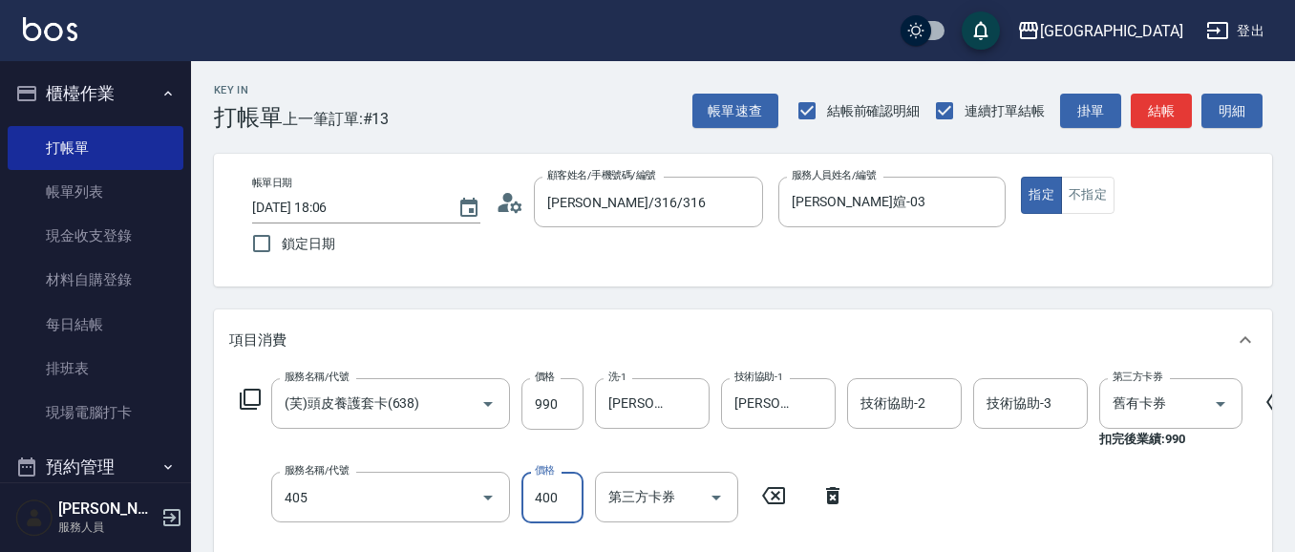
type input "剪髮(400)(405)"
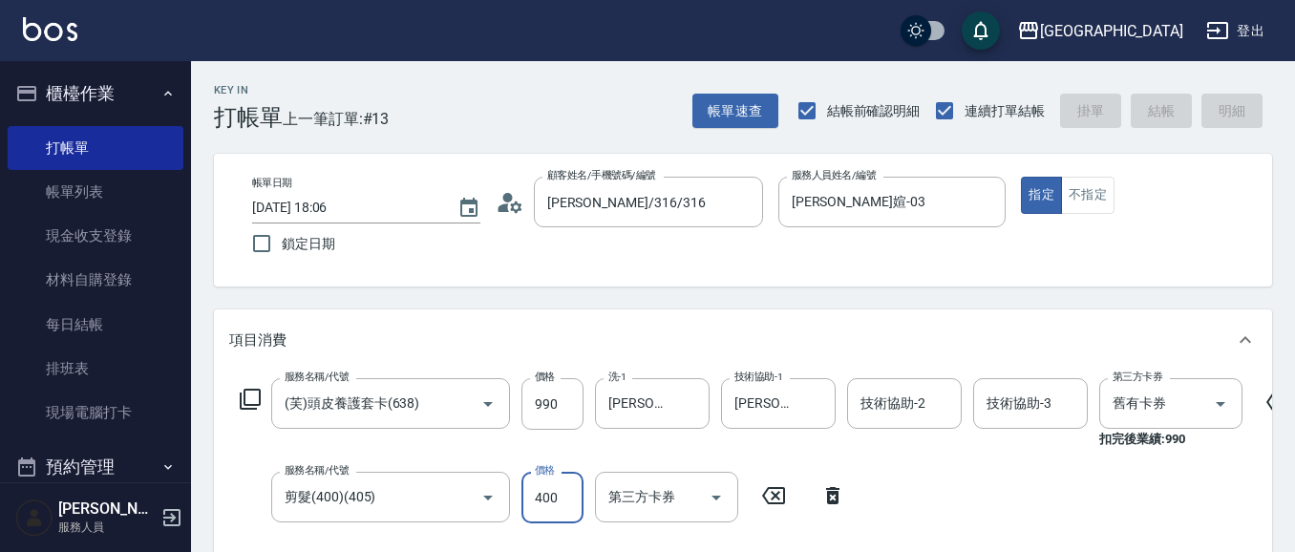
type input "[DATE] 18:07"
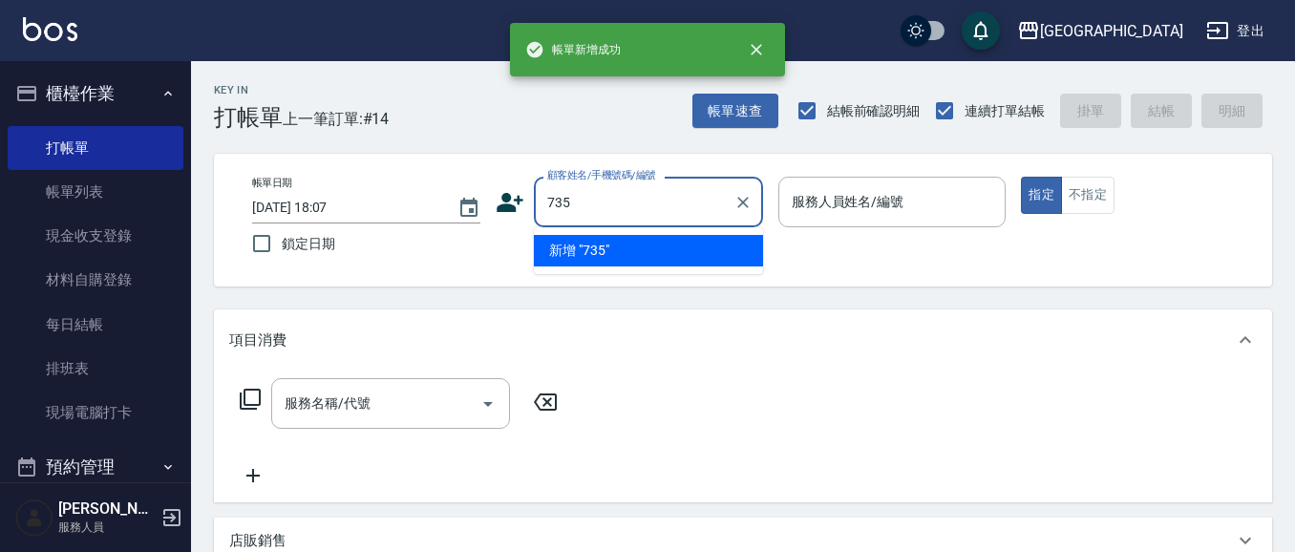
type input "735"
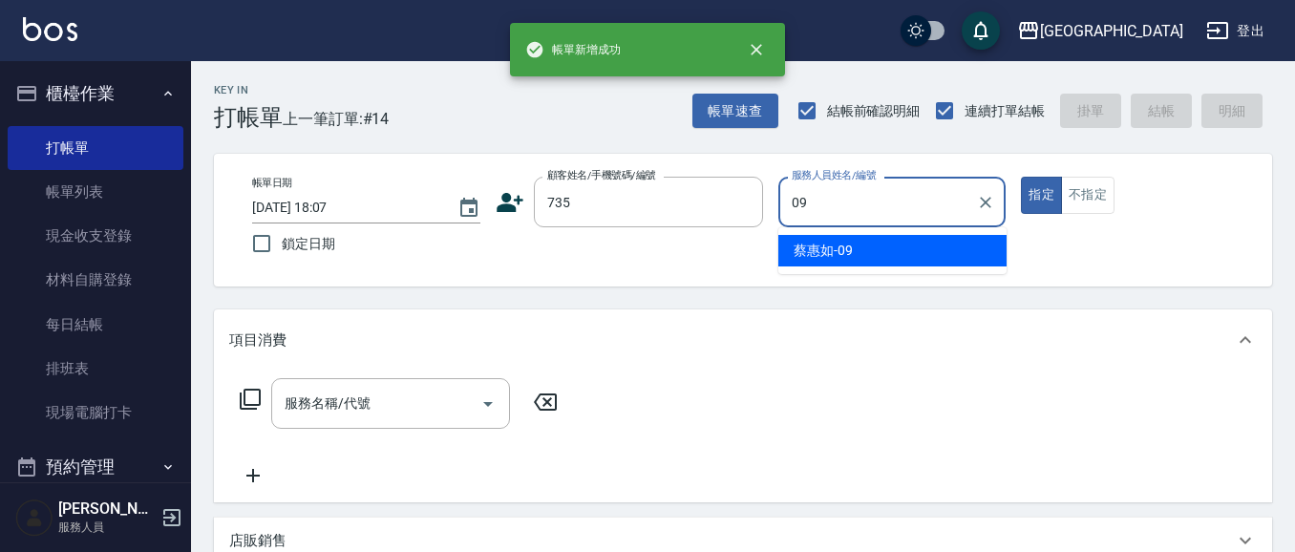
type input "[PERSON_NAME]-09"
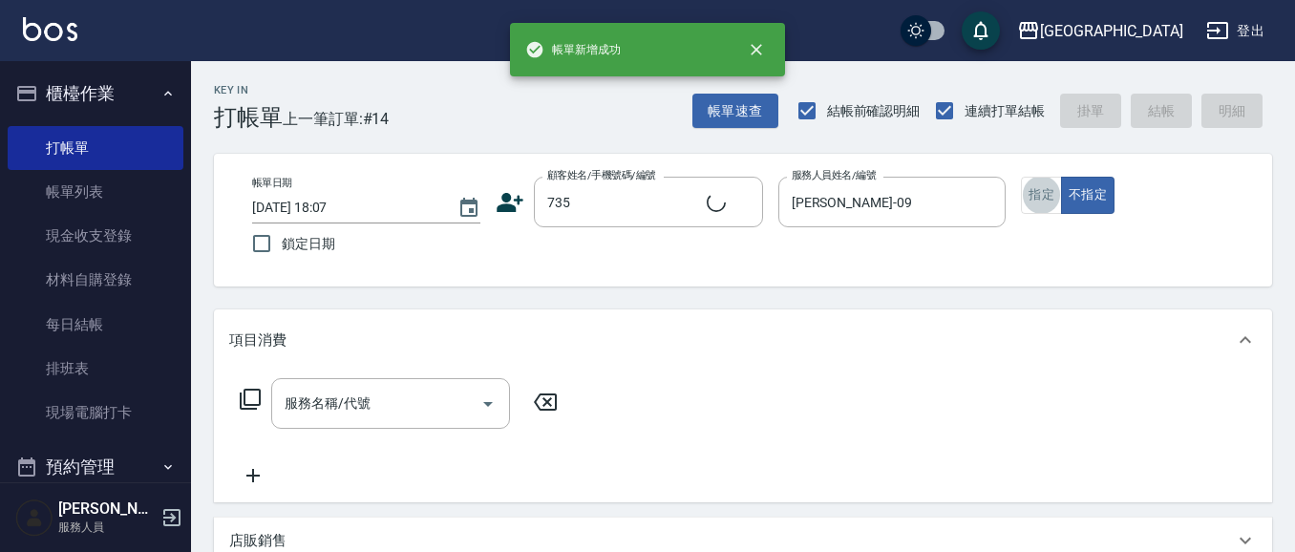
type input "2"
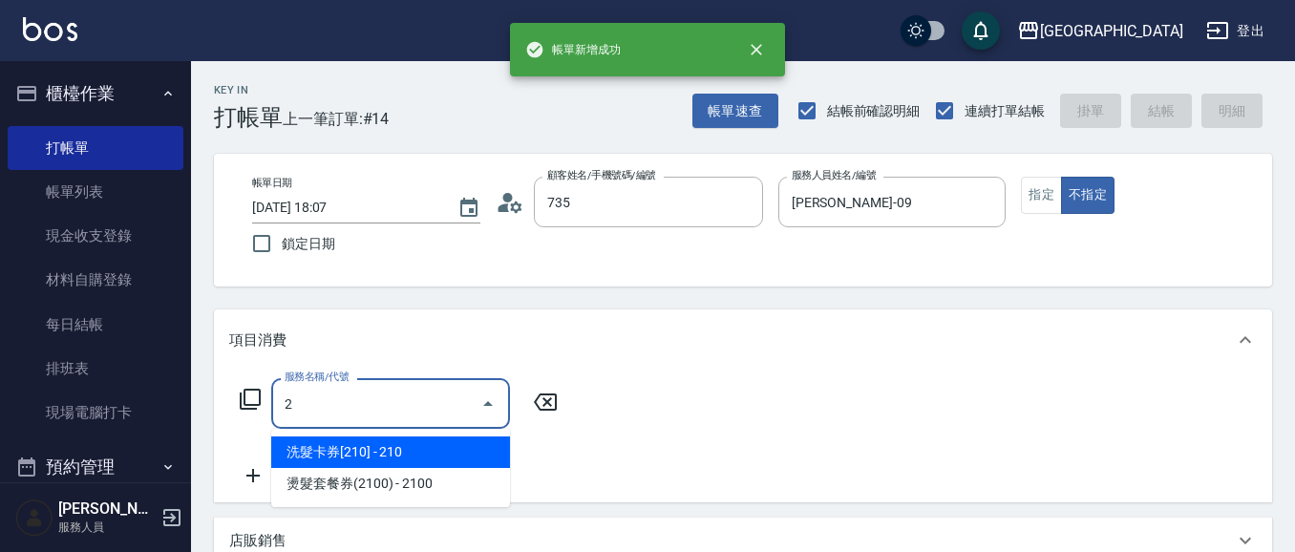
type input "[PERSON_NAME]/ 0958338986/735"
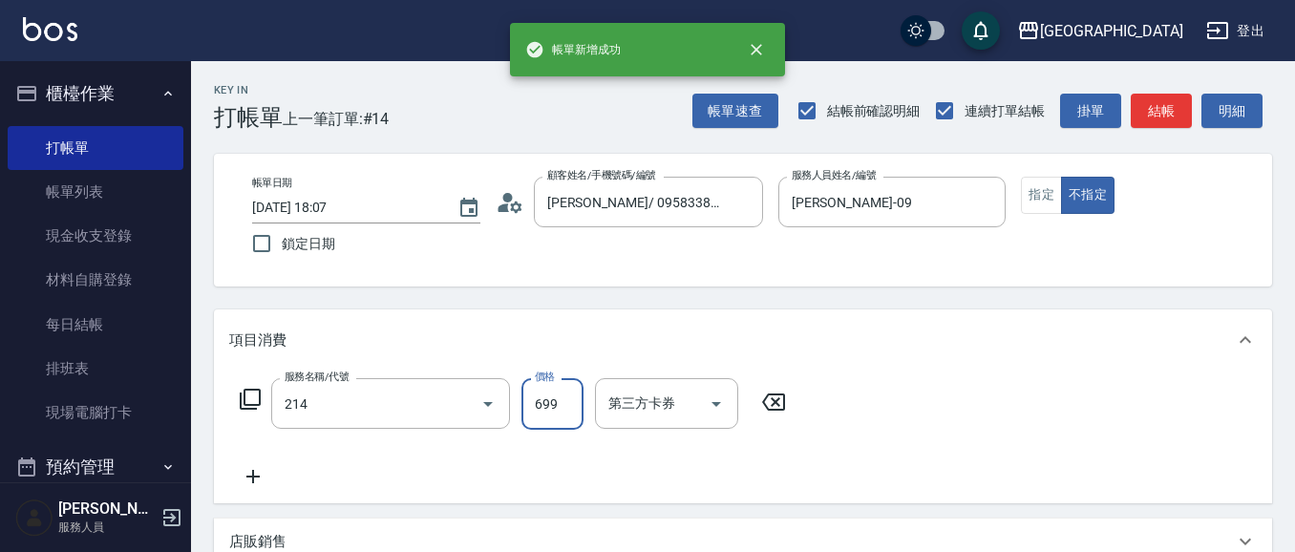
type input "滾珠洗髪699(214)"
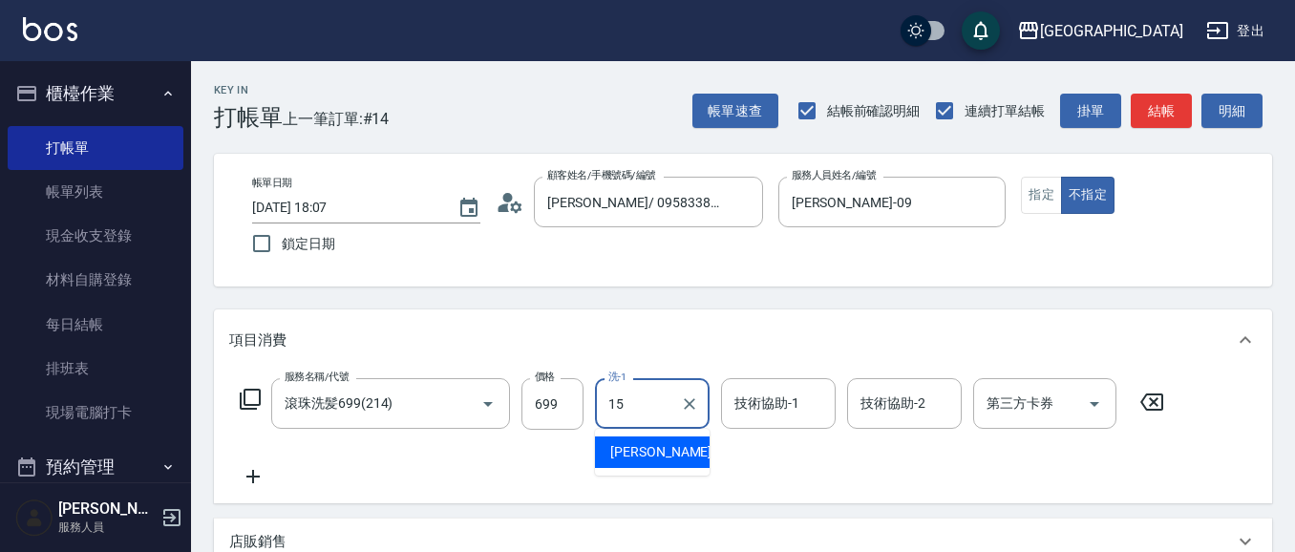
type input "[PERSON_NAME]-15"
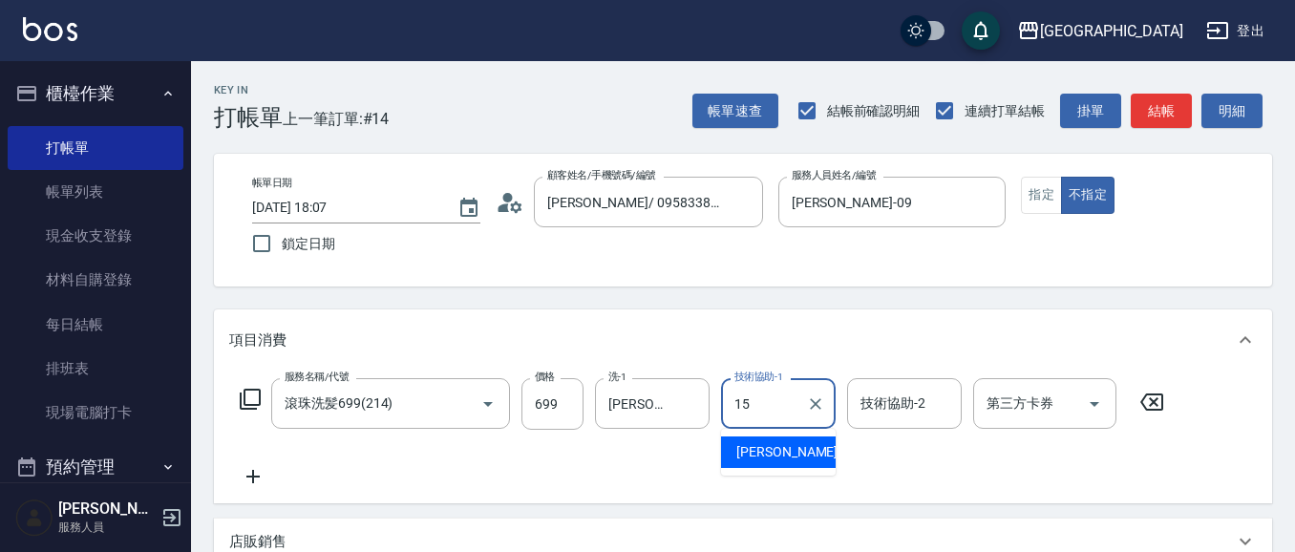
type input "[PERSON_NAME]-15"
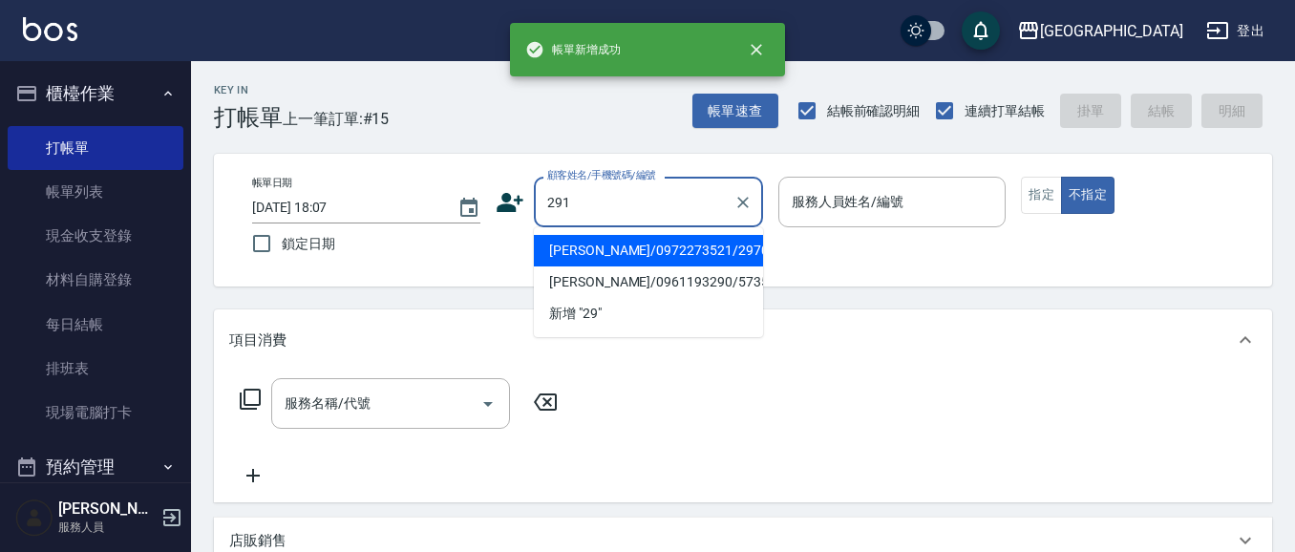
type input "291"
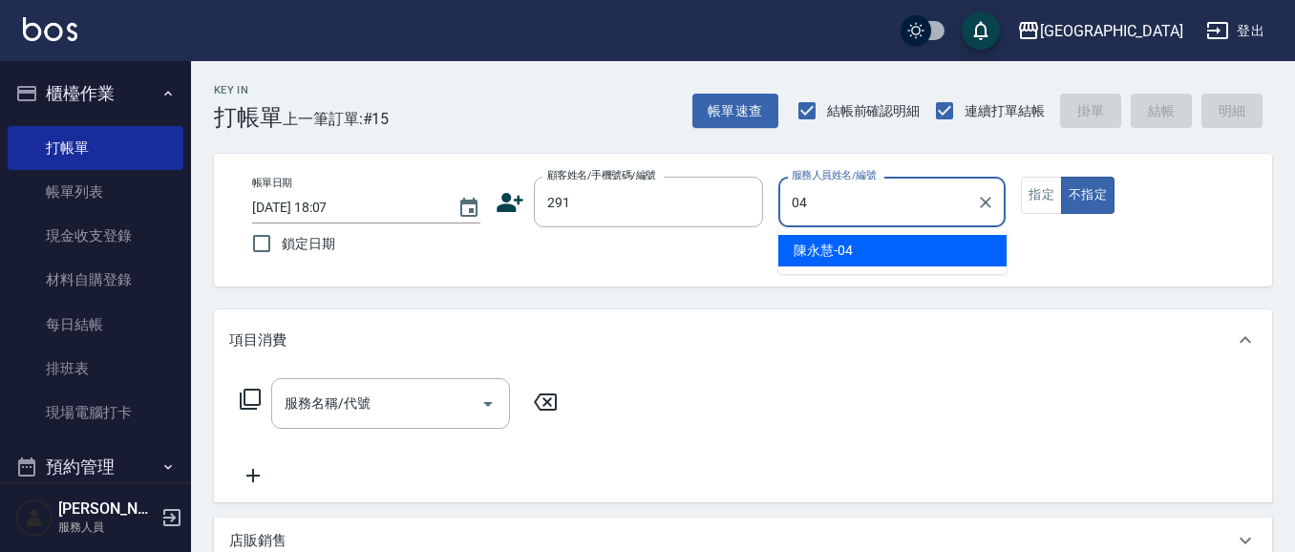
type input "[PERSON_NAME]-04"
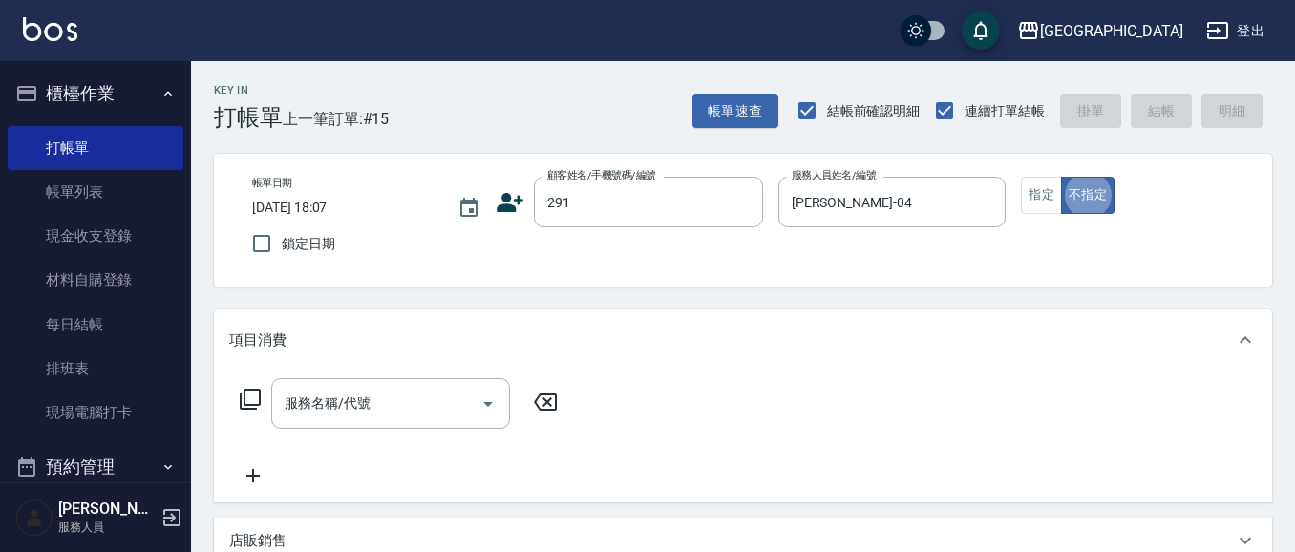
type input "2"
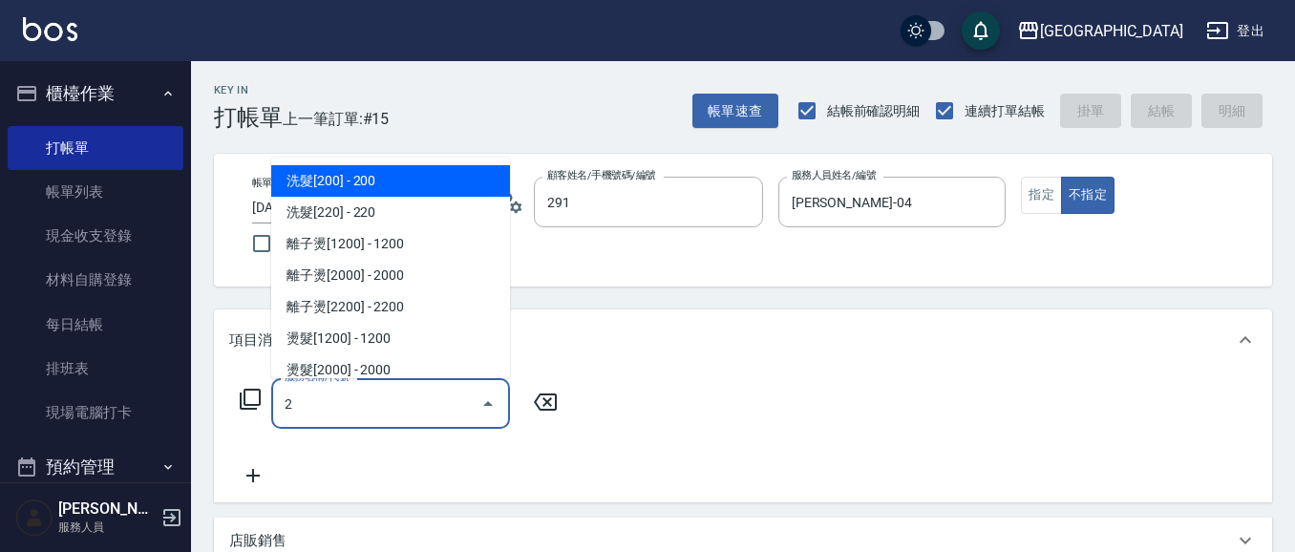
type input "[PERSON_NAME]/291/291"
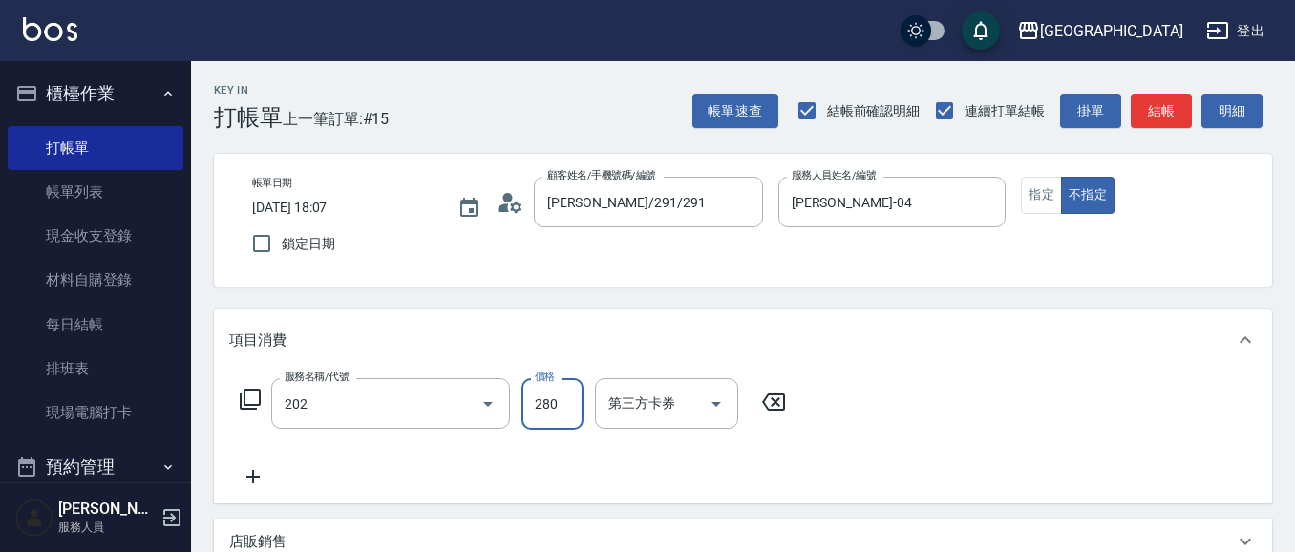
type input "洗髮[280](202)"
type input "280"
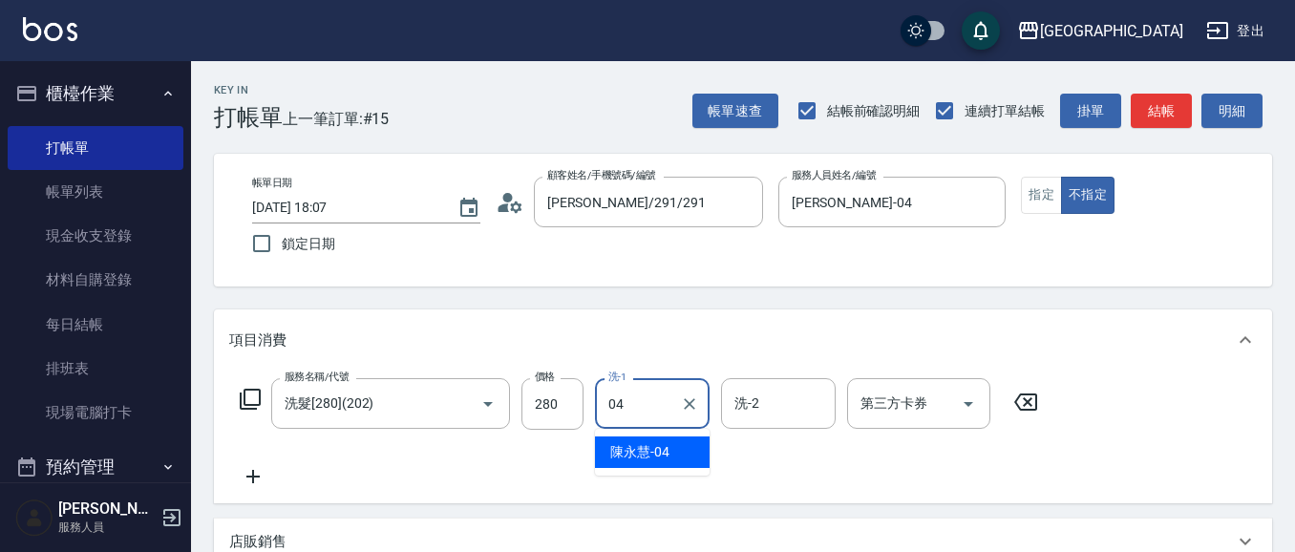
type input "[PERSON_NAME]-04"
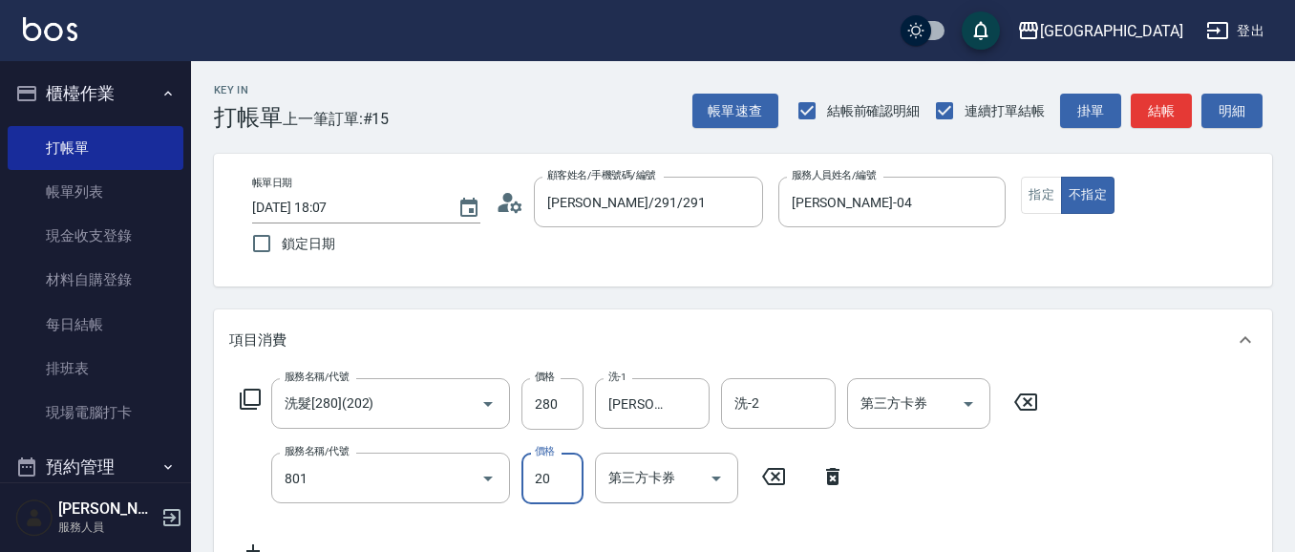
type input "潤絲(801)"
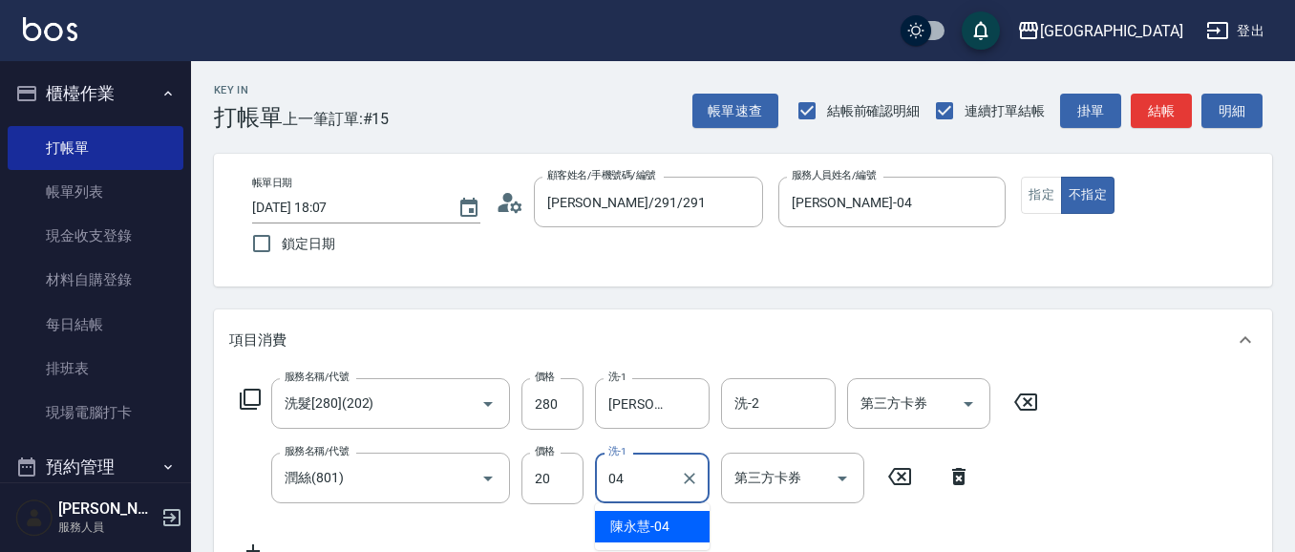
type input "[PERSON_NAME]-04"
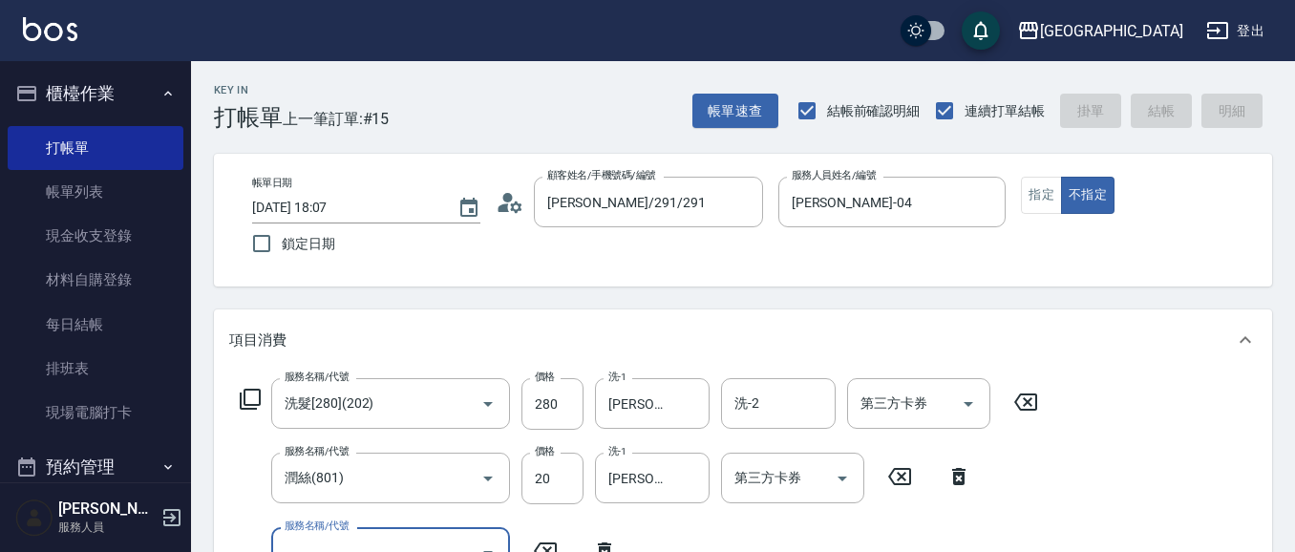
scroll to position [17, 0]
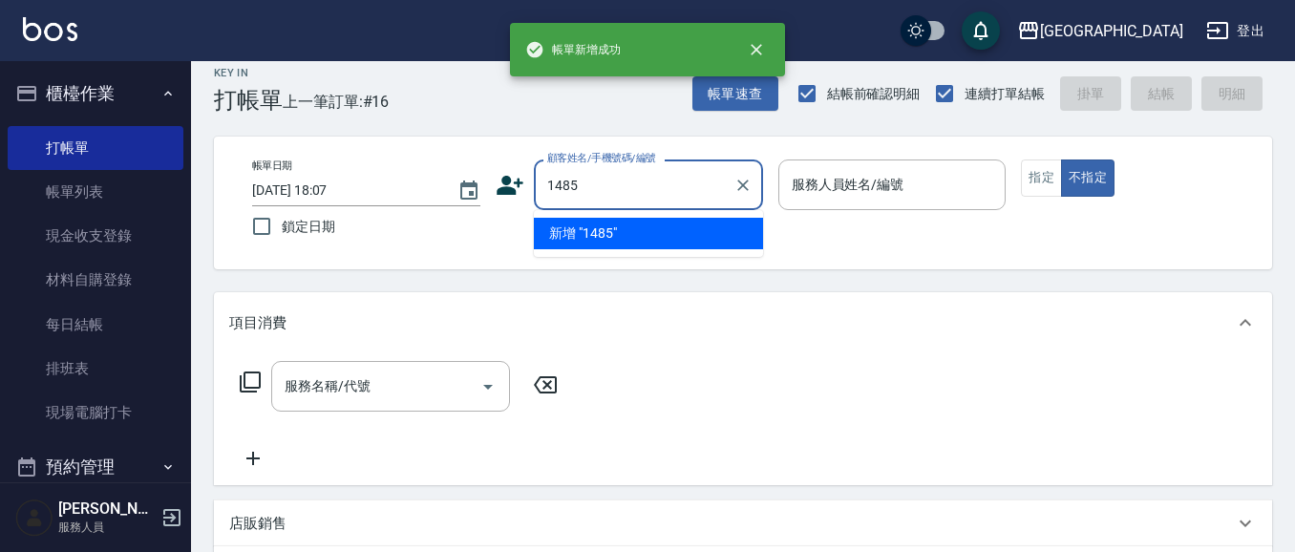
type input "1485"
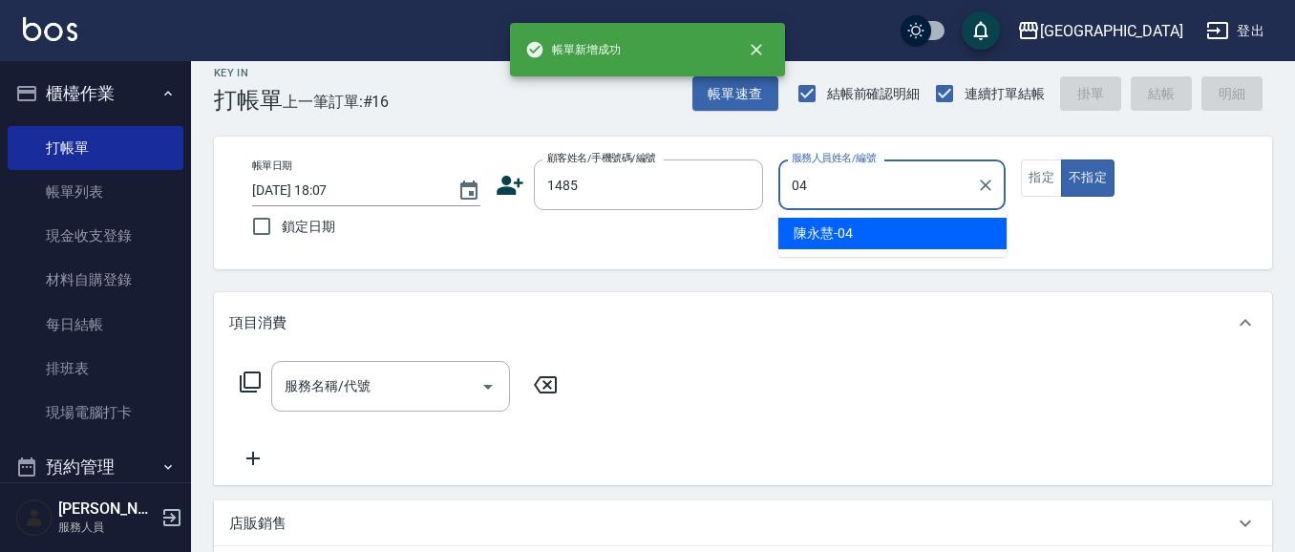
type input "[PERSON_NAME]-04"
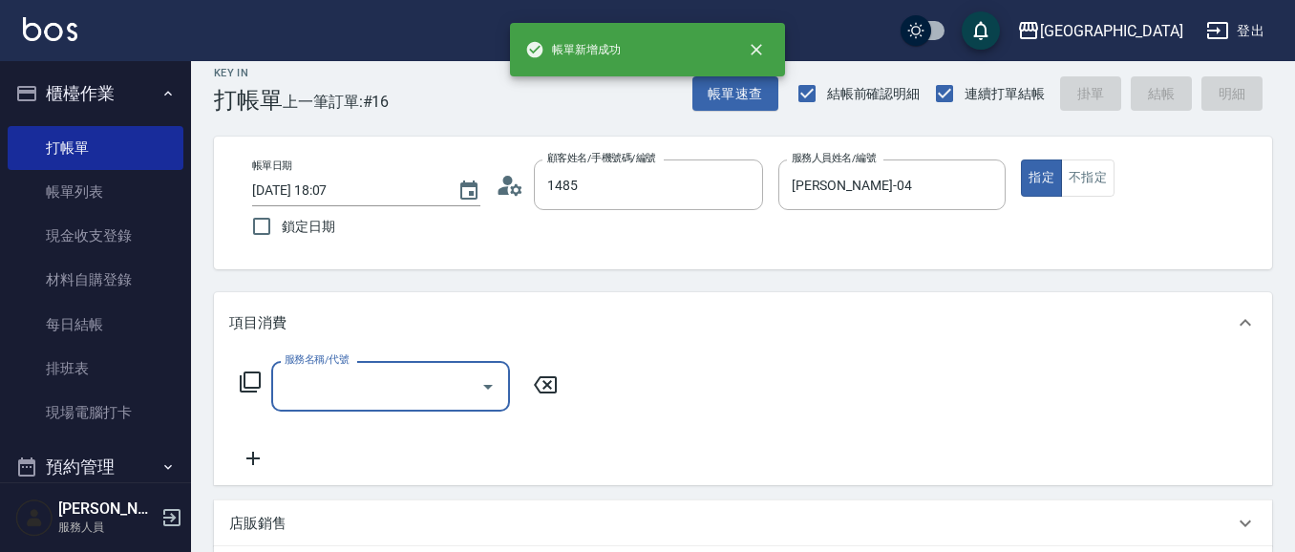
type input "[PERSON_NAME]/0979103171/1485"
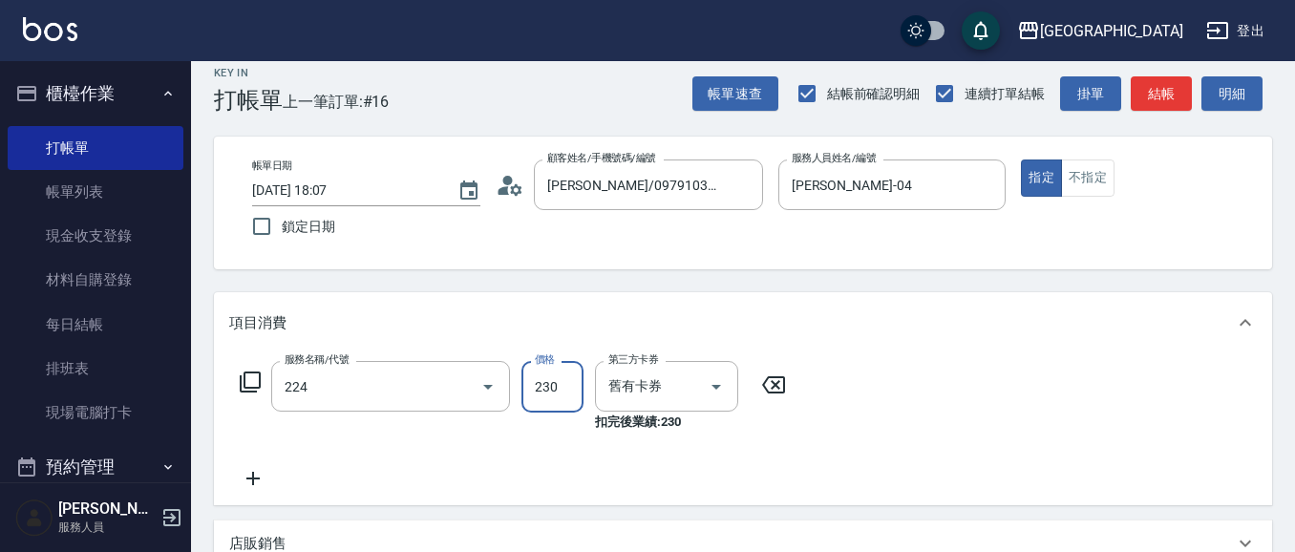
type input "洗髮(卡)230(224)"
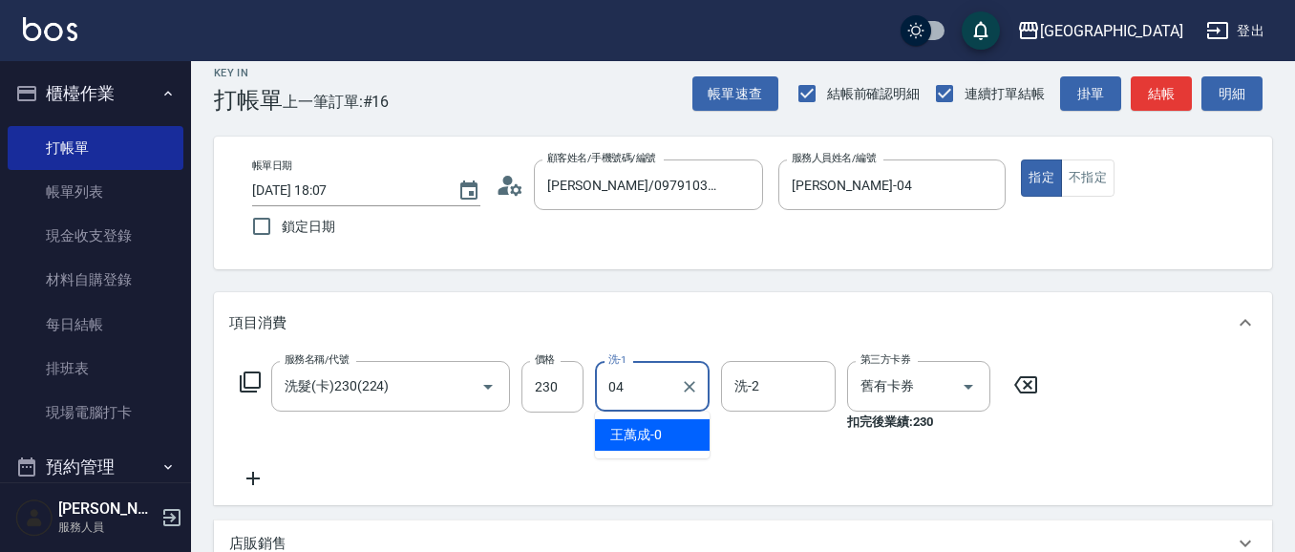
type input "[PERSON_NAME]-04"
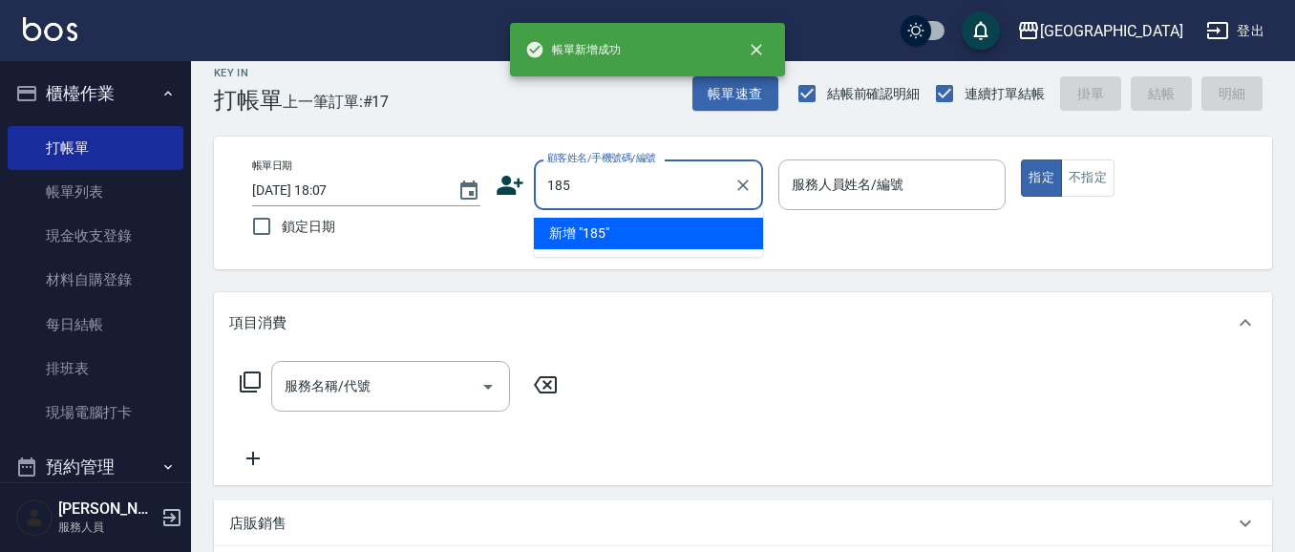
type input "185"
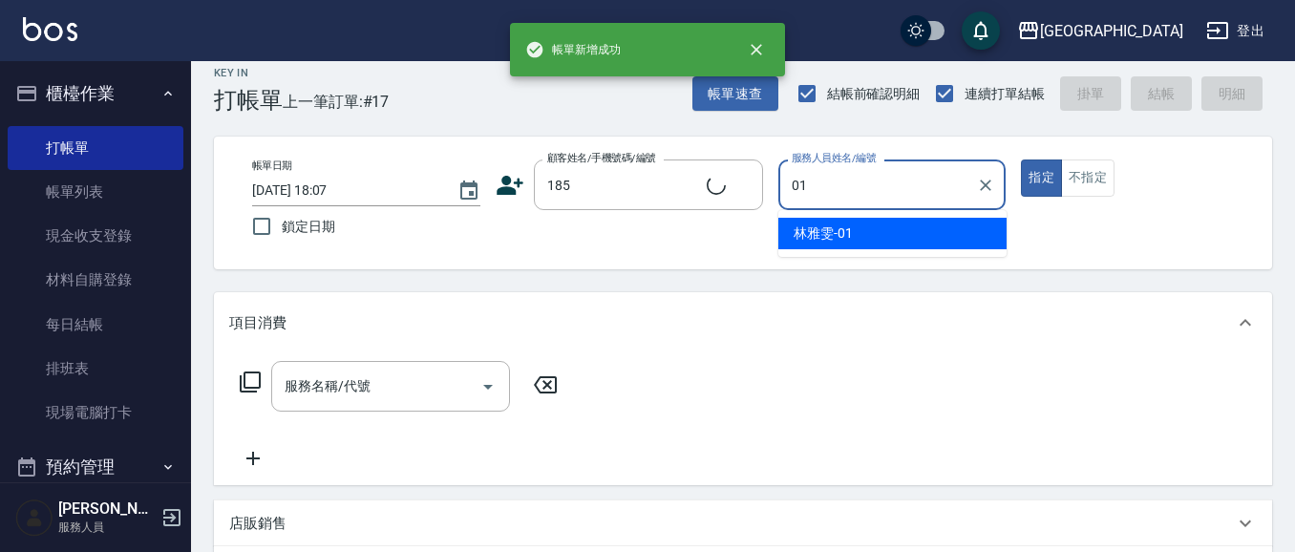
type input "01"
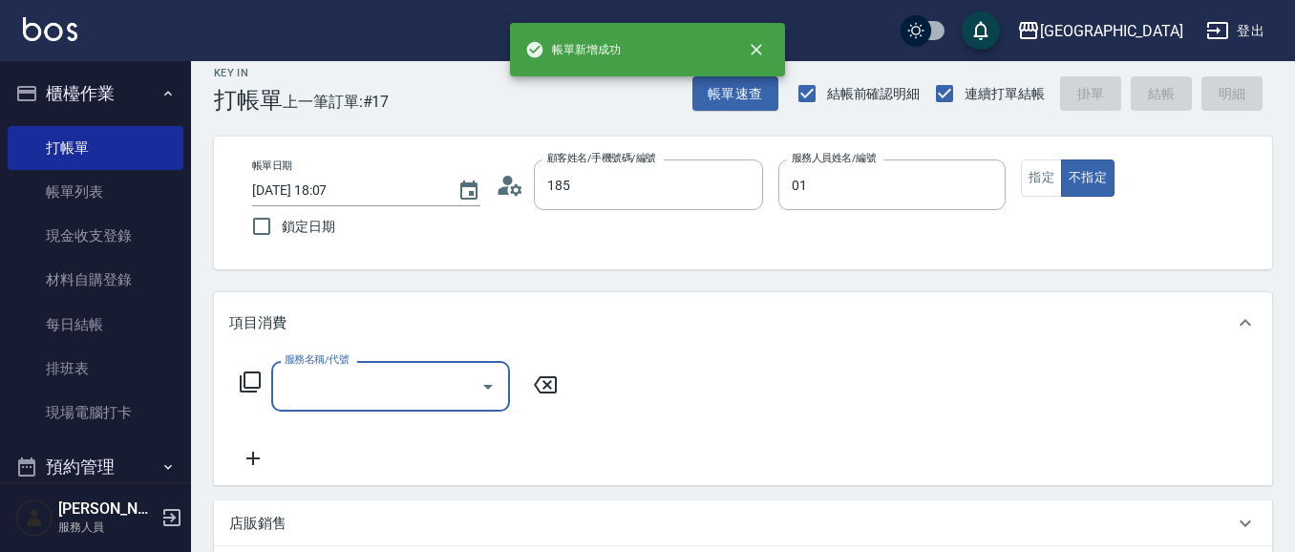
type input "[PERSON_NAME]/0916232368/185"
type input "[PERSON_NAME]-01"
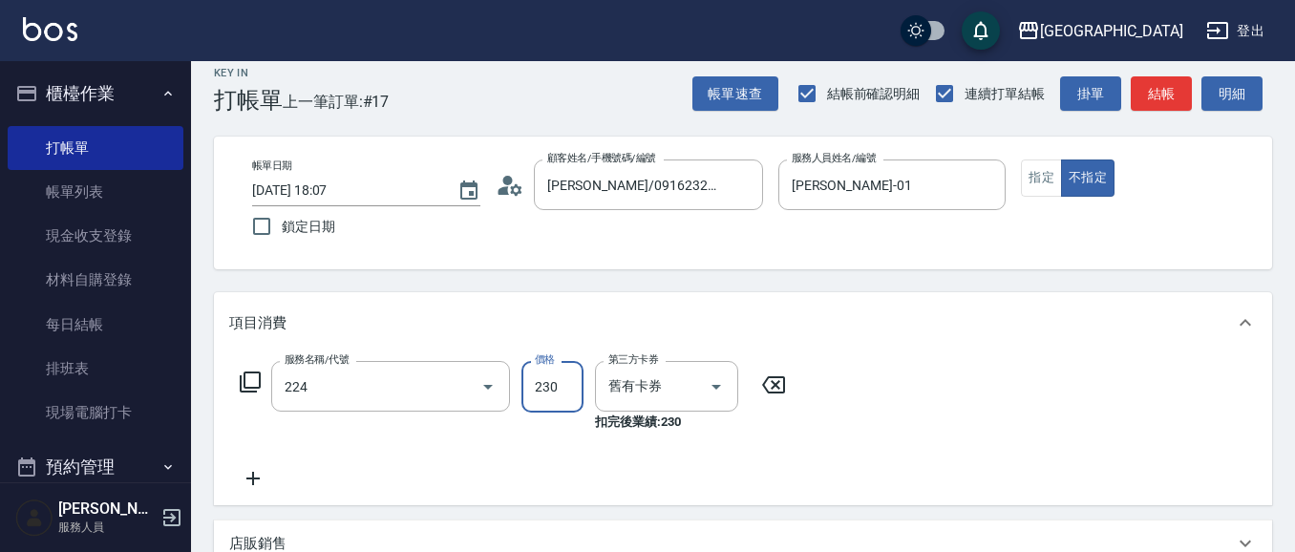
type input "洗髮(卡)230(224)"
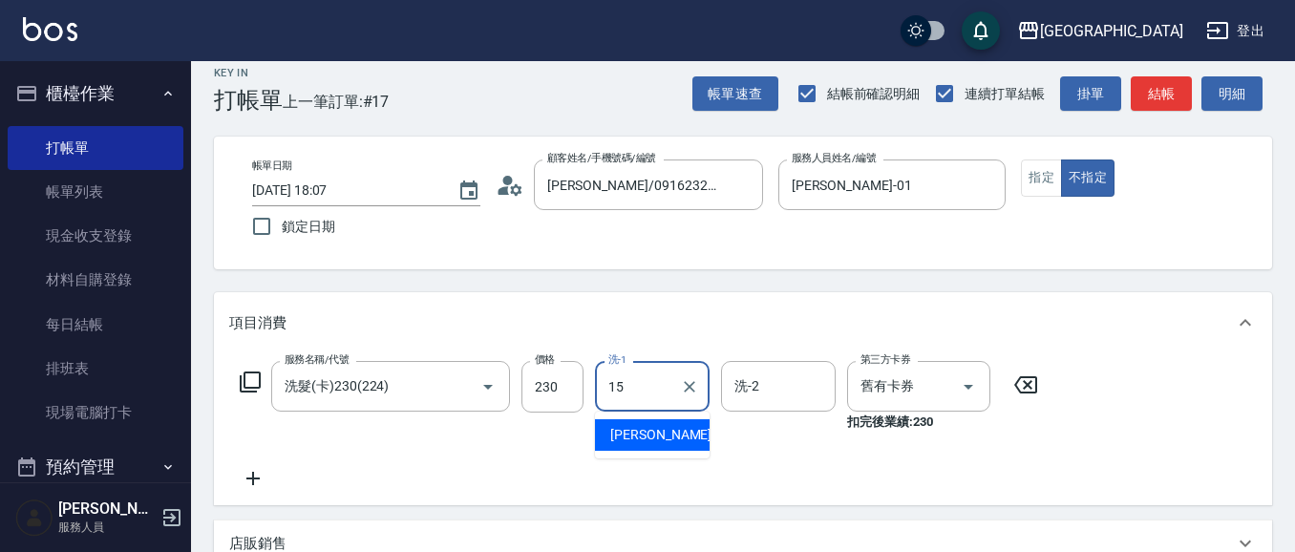
type input "[PERSON_NAME]-15"
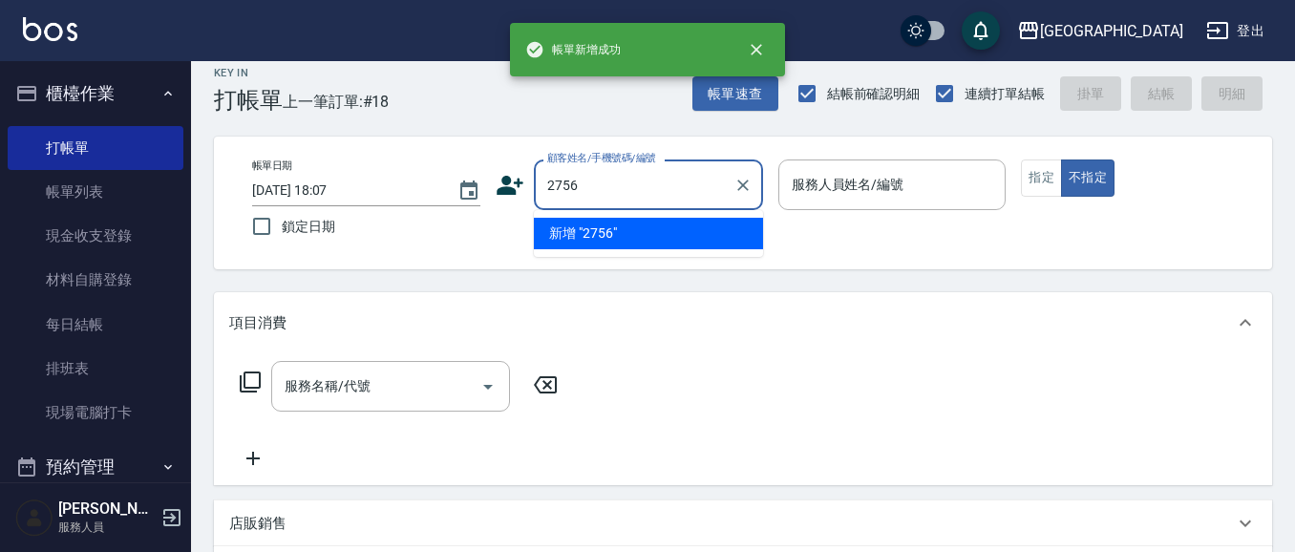
type input "2756"
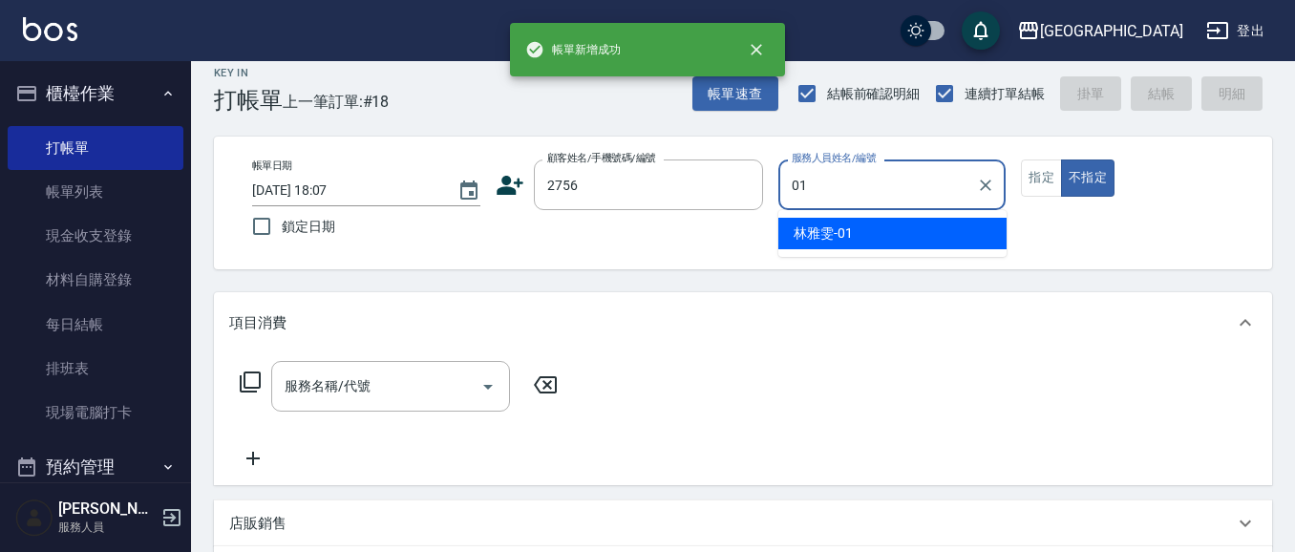
type input "[PERSON_NAME]-01"
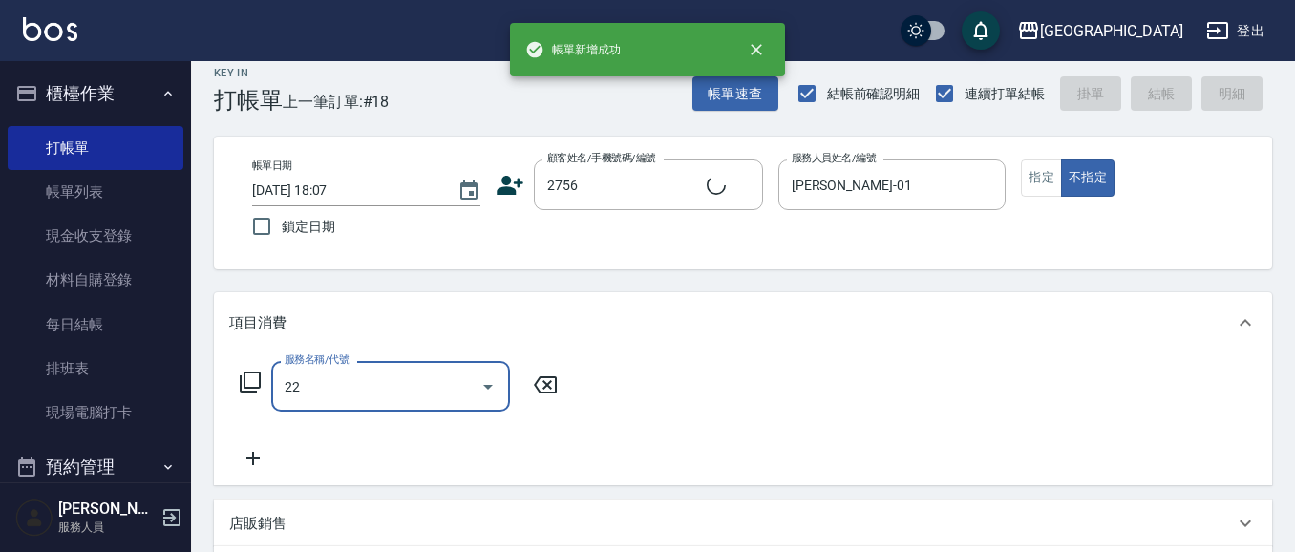
type input "222"
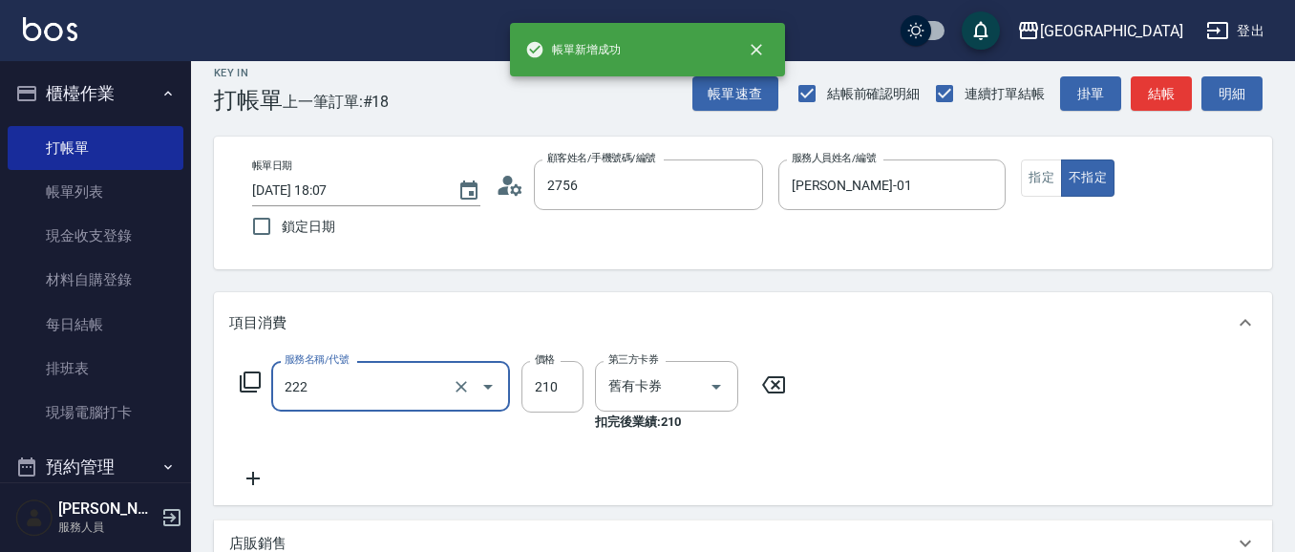
type input "[PERSON_NAME]/0918664035/2756"
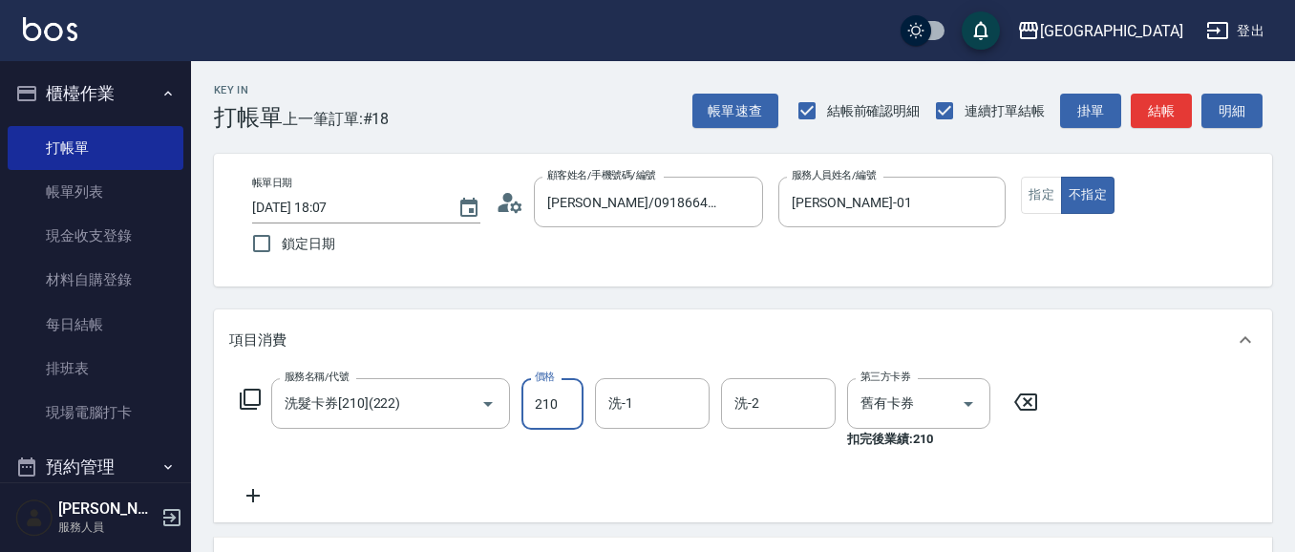
scroll to position [0, 0]
click at [415, 416] on input "洗髮卡券[210](222)" at bounding box center [364, 403] width 168 height 33
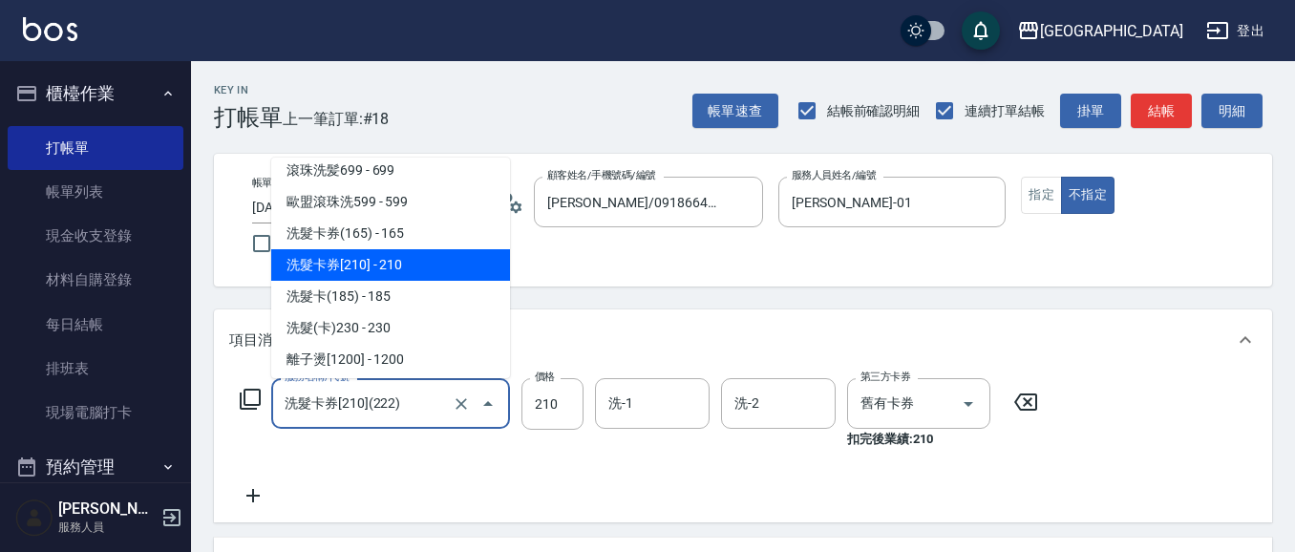
scroll to position [420, 0]
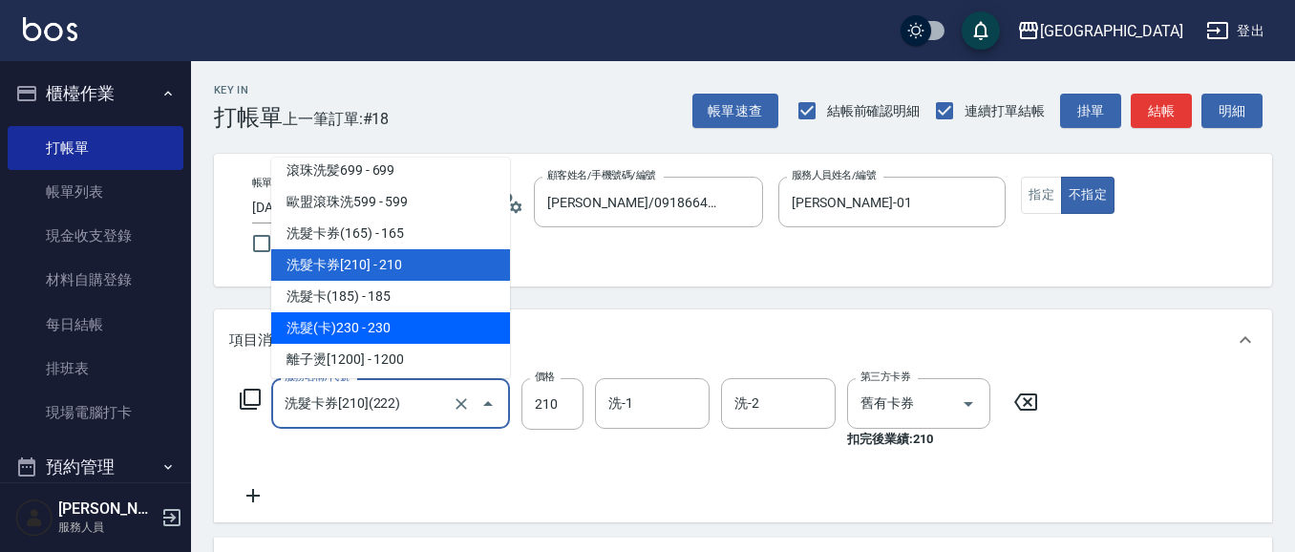
click at [431, 313] on span "洗髮(卡)230 - 230" at bounding box center [390, 328] width 239 height 32
type input "洗髮(卡)230(224)"
type input "230"
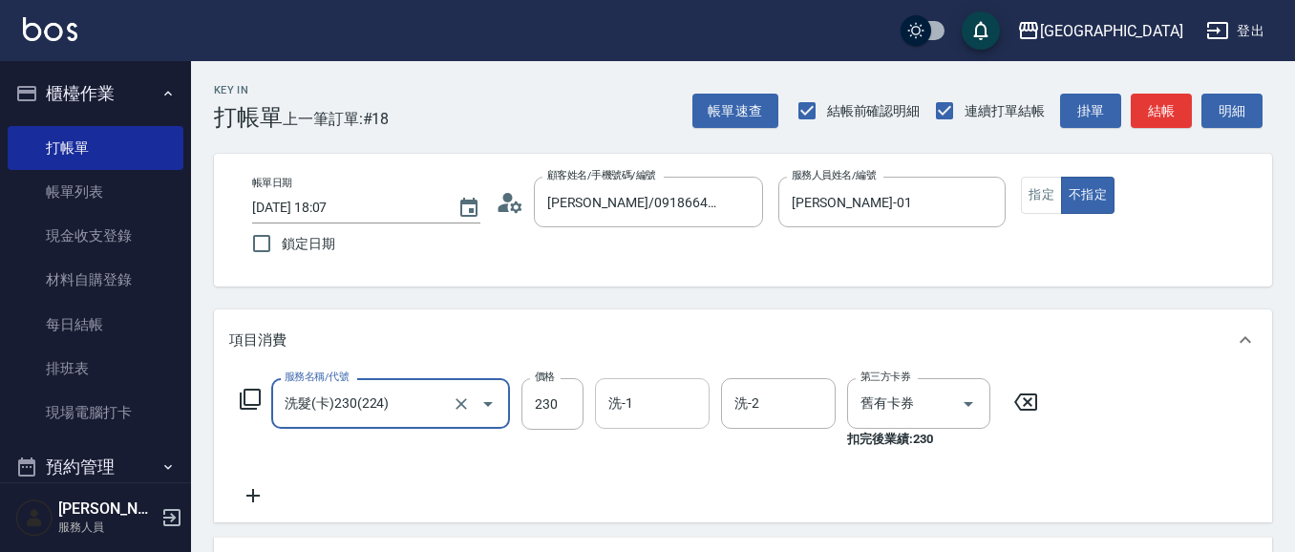
click at [669, 408] on input "洗-1" at bounding box center [652, 403] width 97 height 33
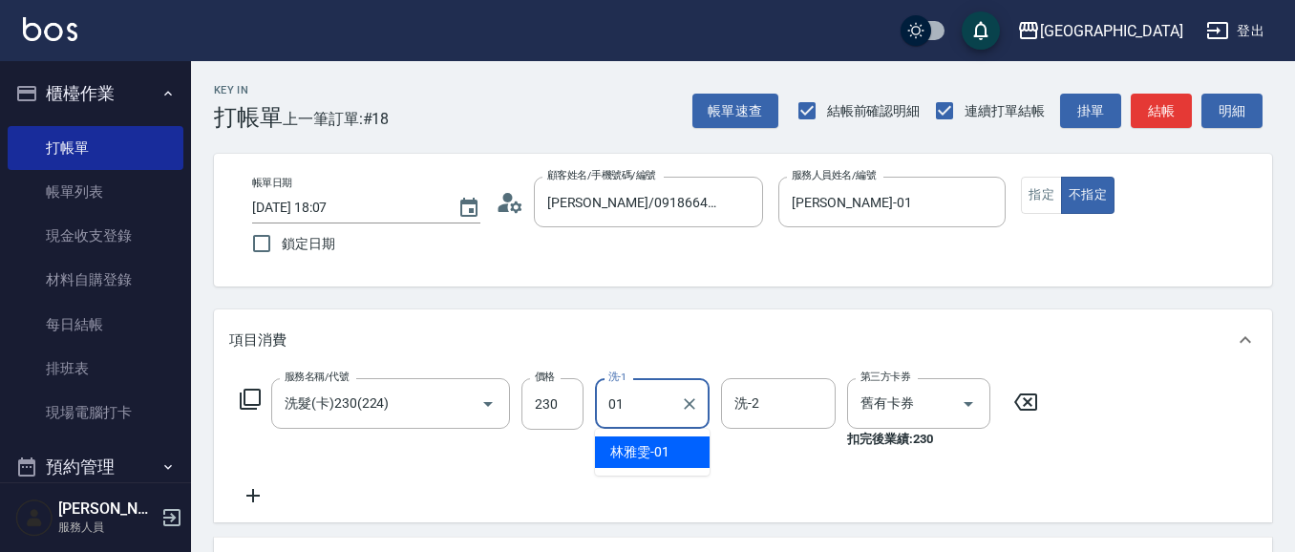
type input "[PERSON_NAME]-01"
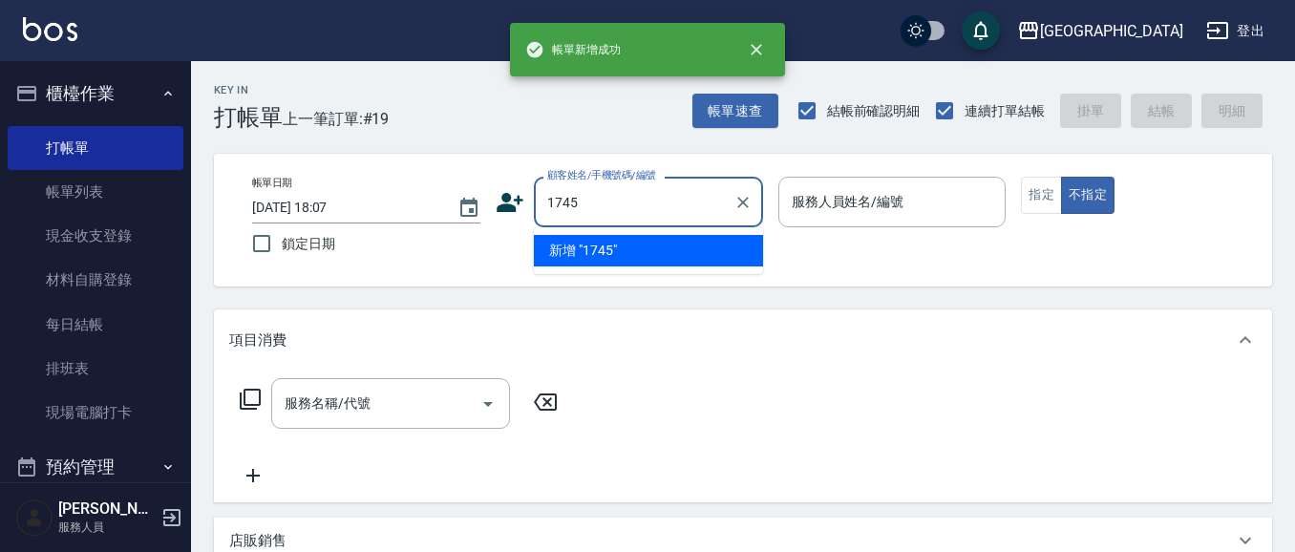
type input "1745"
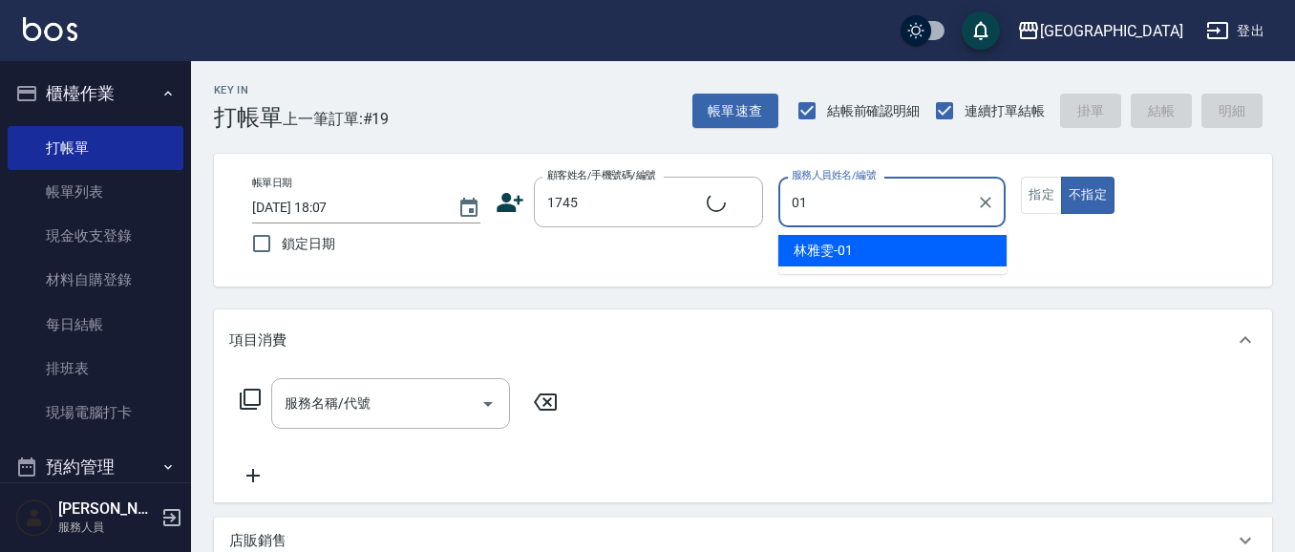
type input "01"
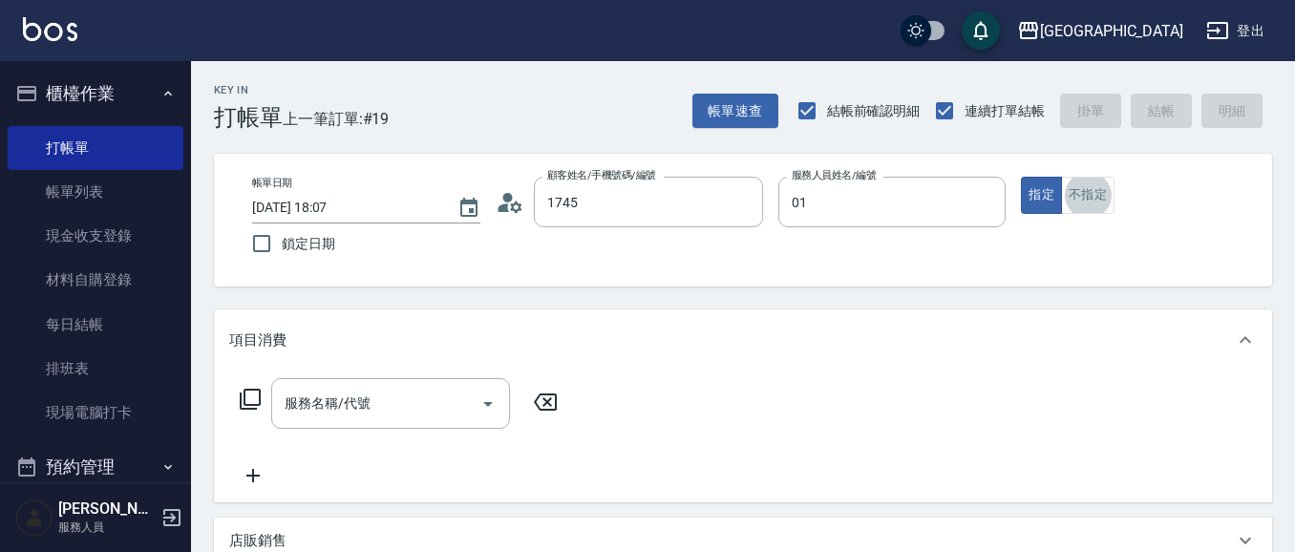
type input "[PERSON_NAME]/0985894969/1745"
type input "[PERSON_NAME]-01"
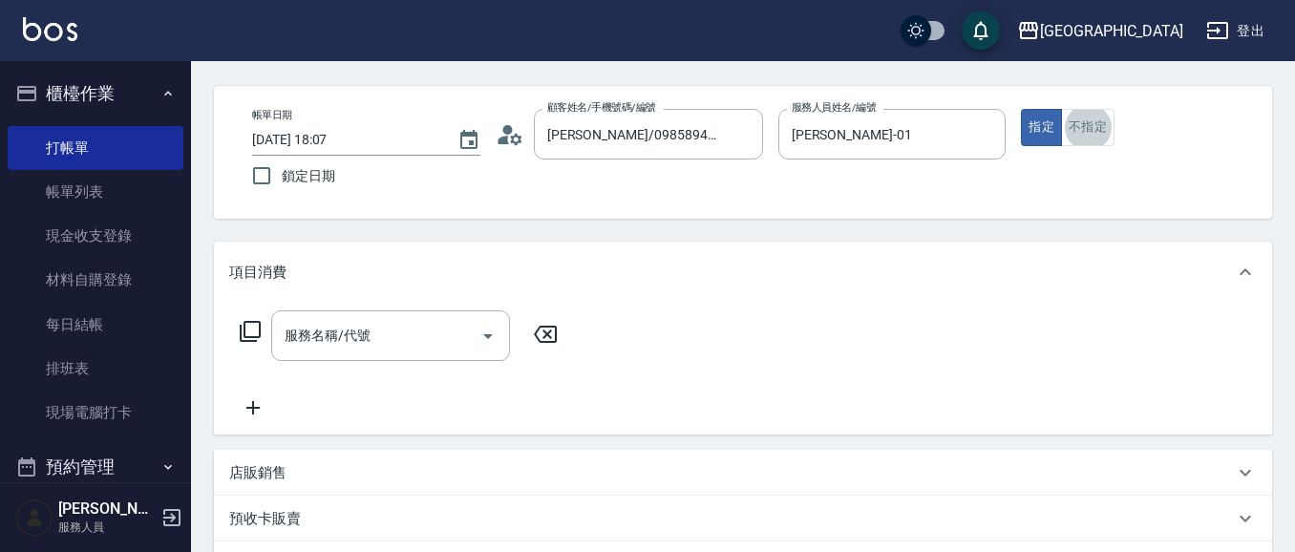
scroll to position [69, 0]
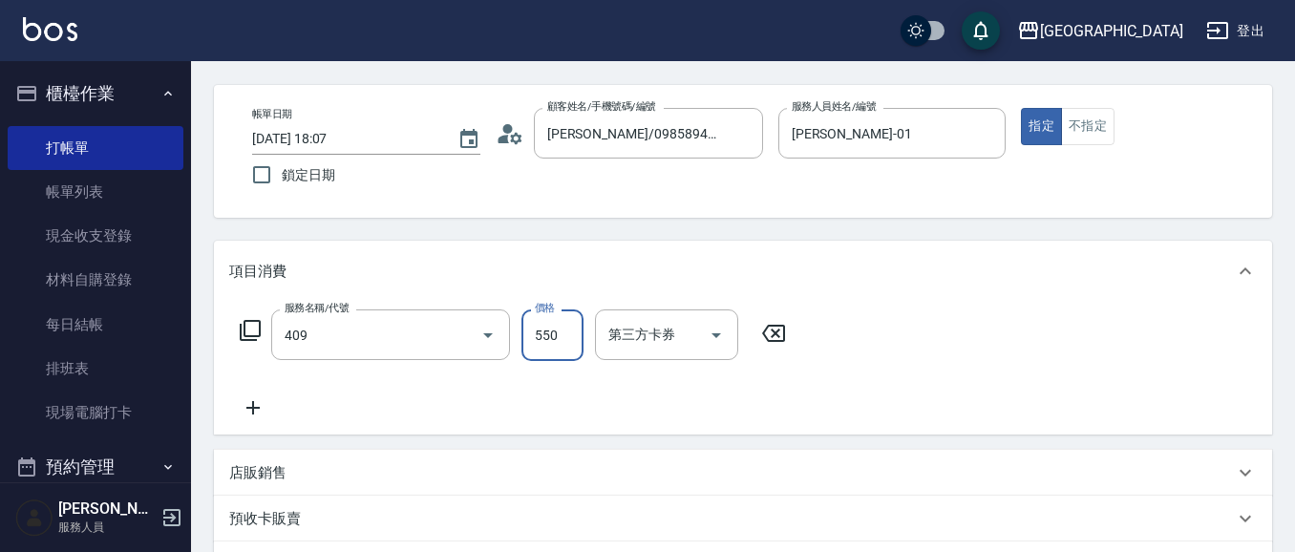
type input "剪髮(550)(409)"
click at [741, 132] on icon "Clear" at bounding box center [742, 133] width 11 height 11
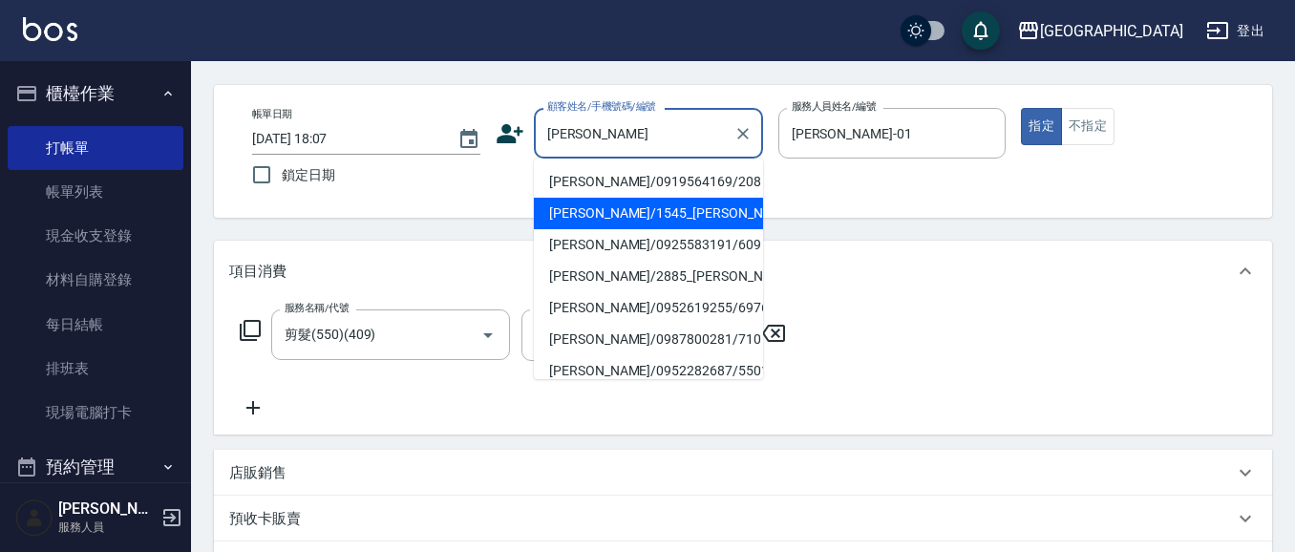
click at [699, 213] on li "[PERSON_NAME]/1545_[PERSON_NAME]/1545" at bounding box center [648, 214] width 229 height 32
type input "[PERSON_NAME]/1545_[PERSON_NAME]/1545"
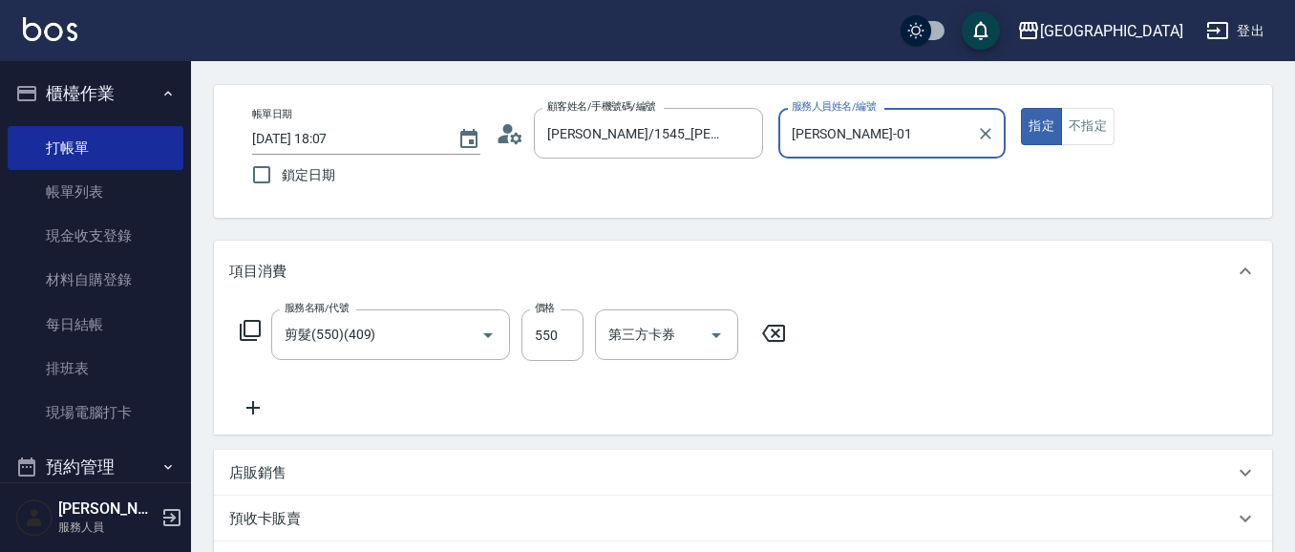
click at [1021, 108] on button "指定" at bounding box center [1041, 126] width 41 height 37
type input "[DATE] 18:08"
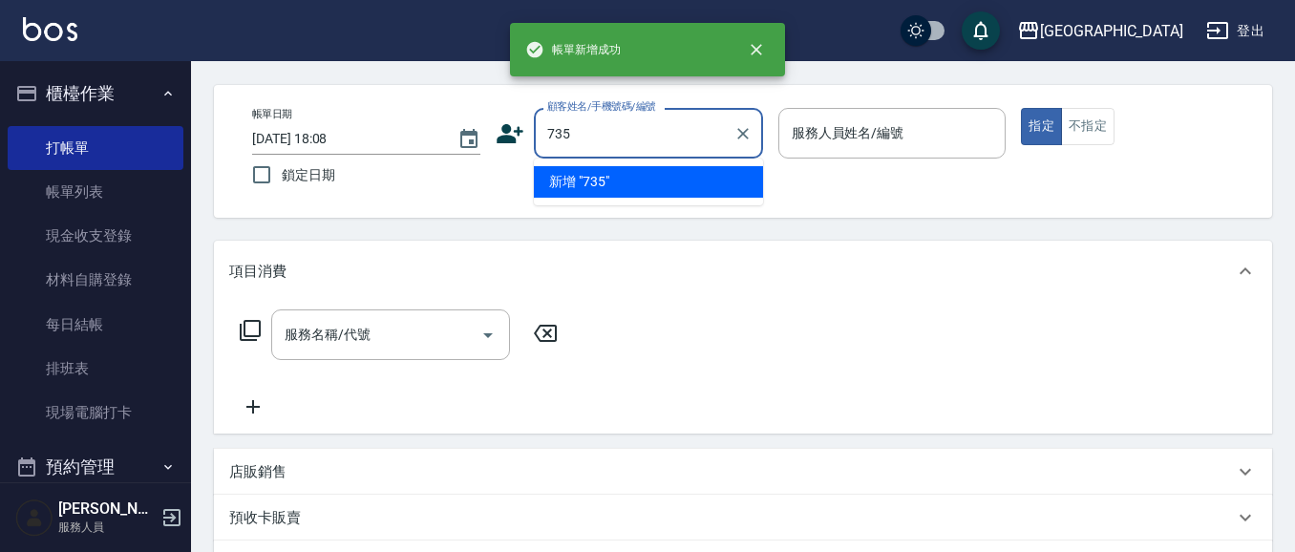
type input "735"
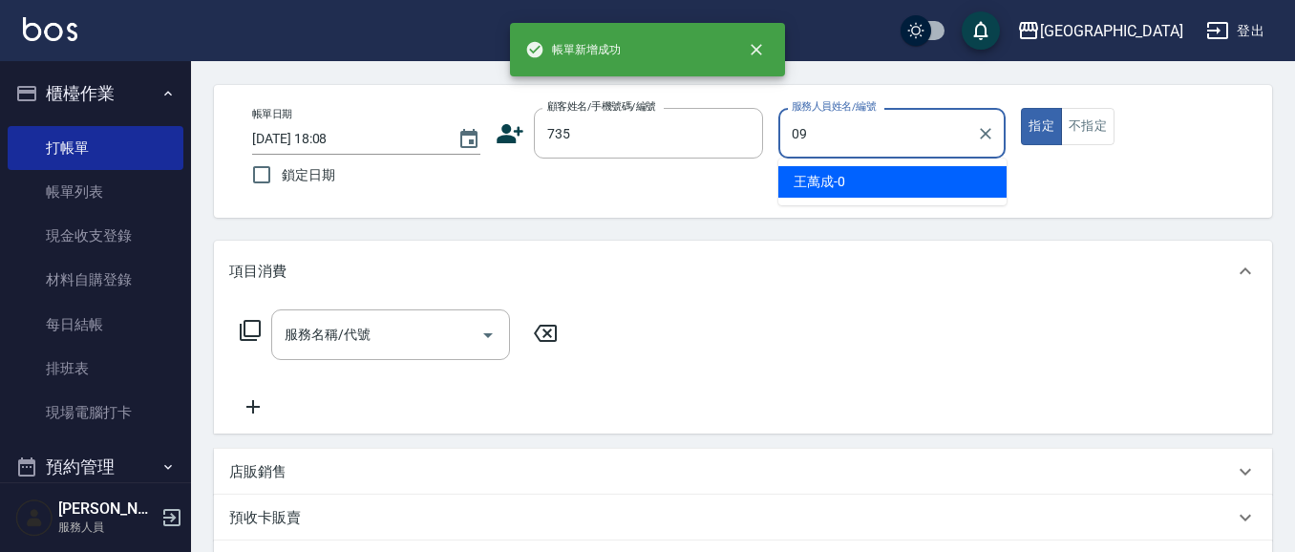
type input "[PERSON_NAME]-09"
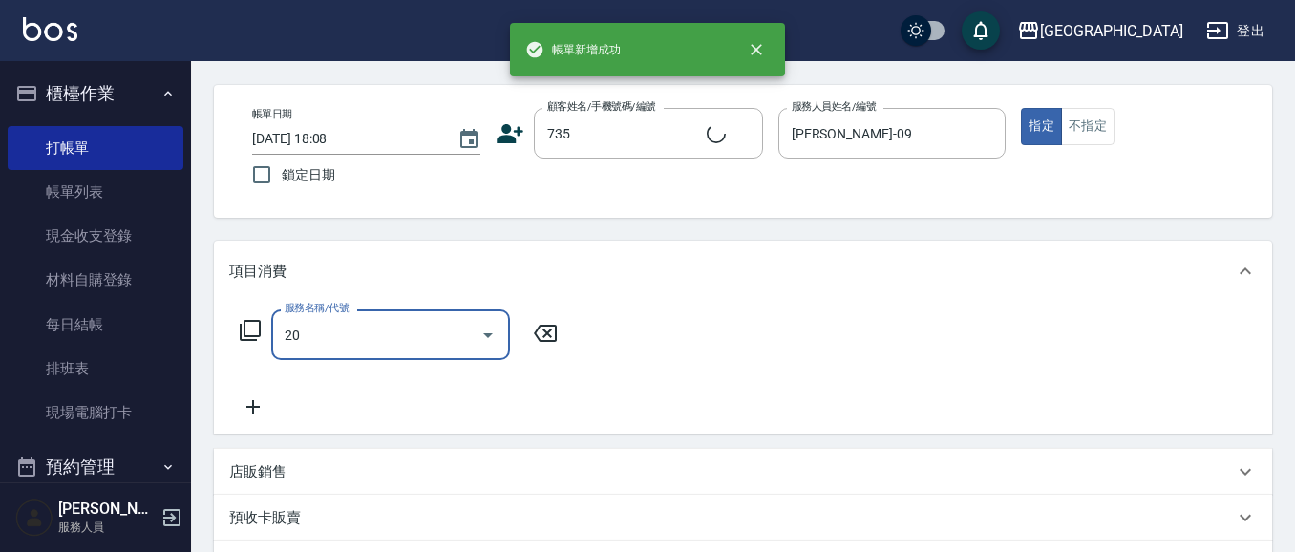
type input "202"
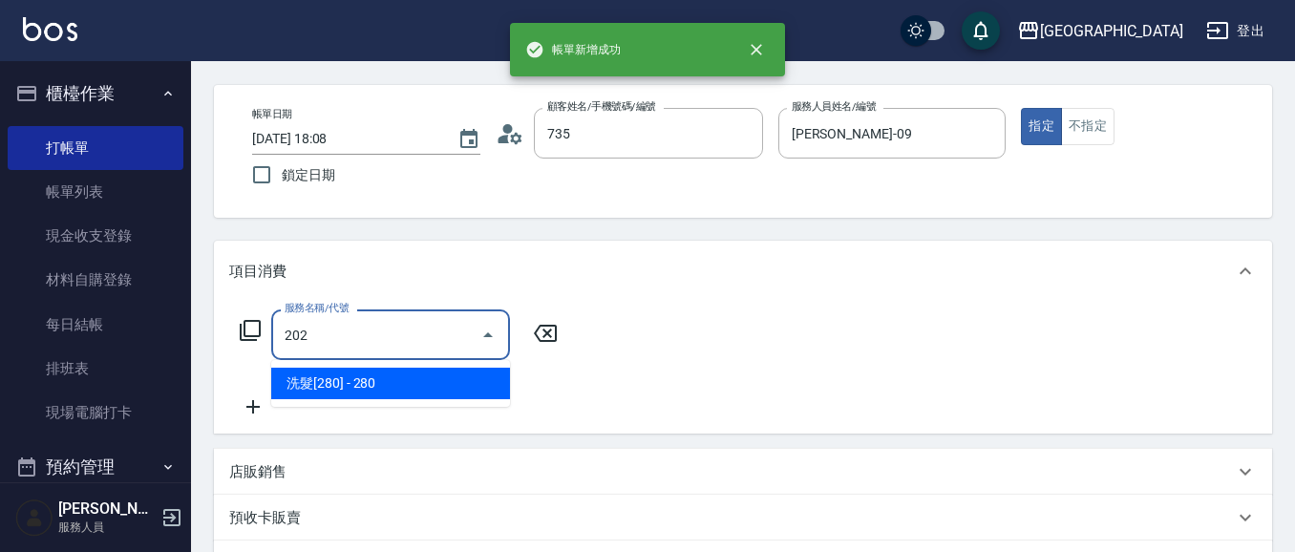
type input "[PERSON_NAME]/ 0958338986/735"
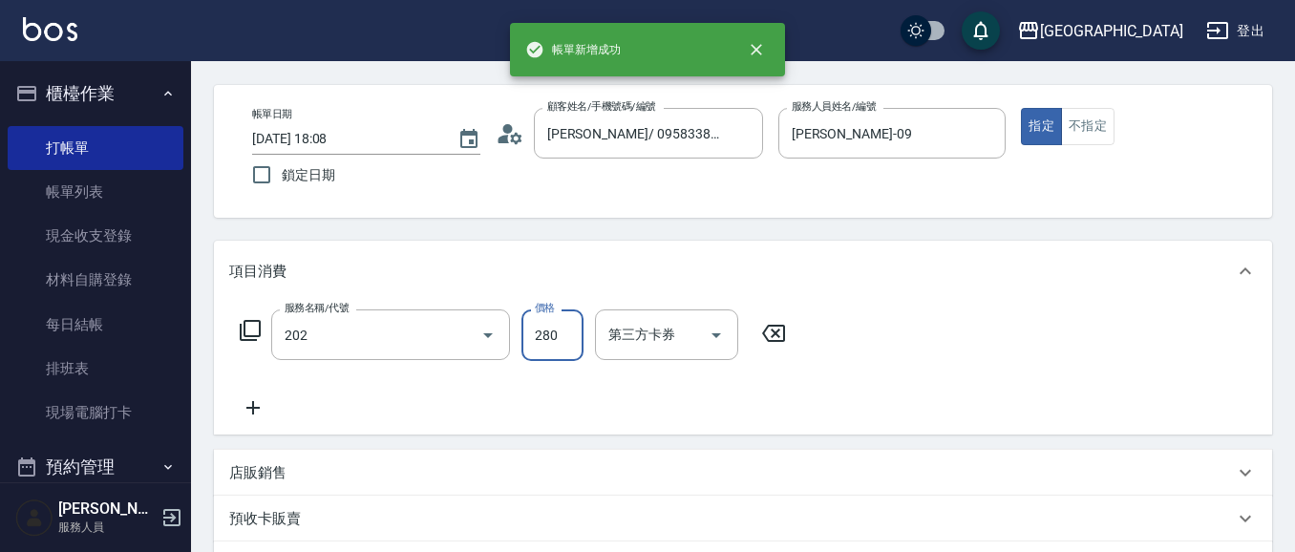
type input "洗髮[280](202)"
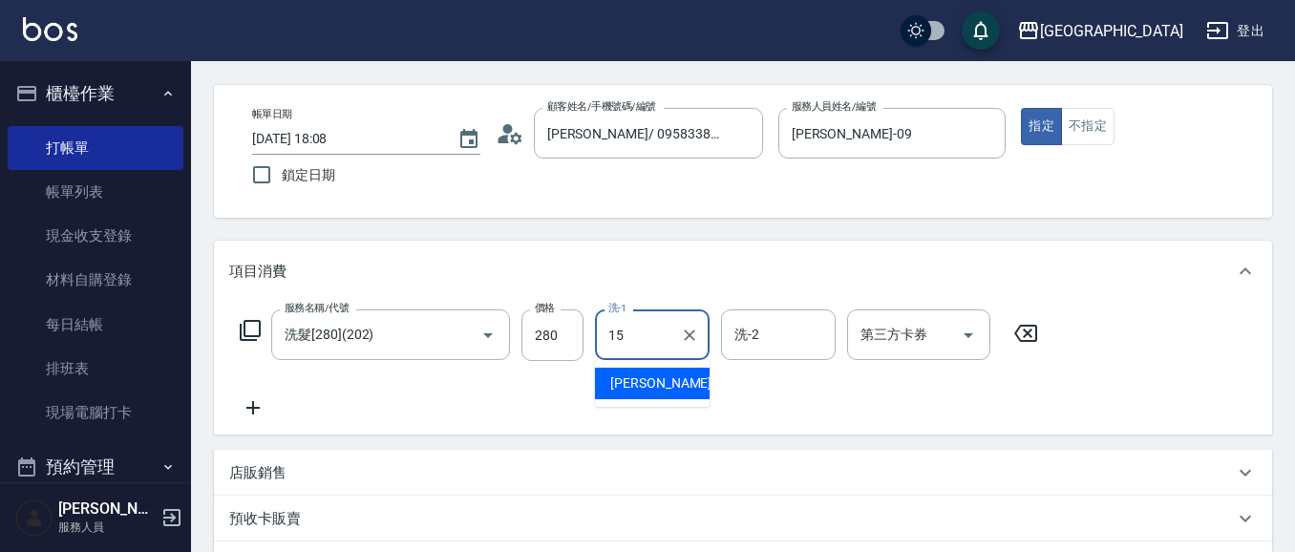
type input "[PERSON_NAME]-15"
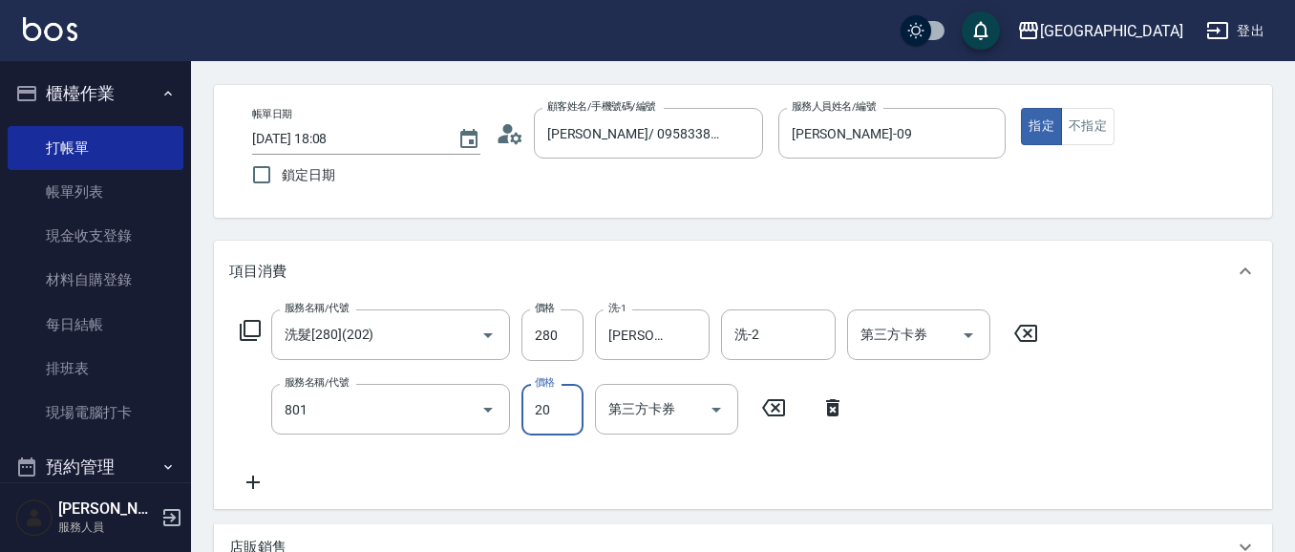
type input "潤絲(801)"
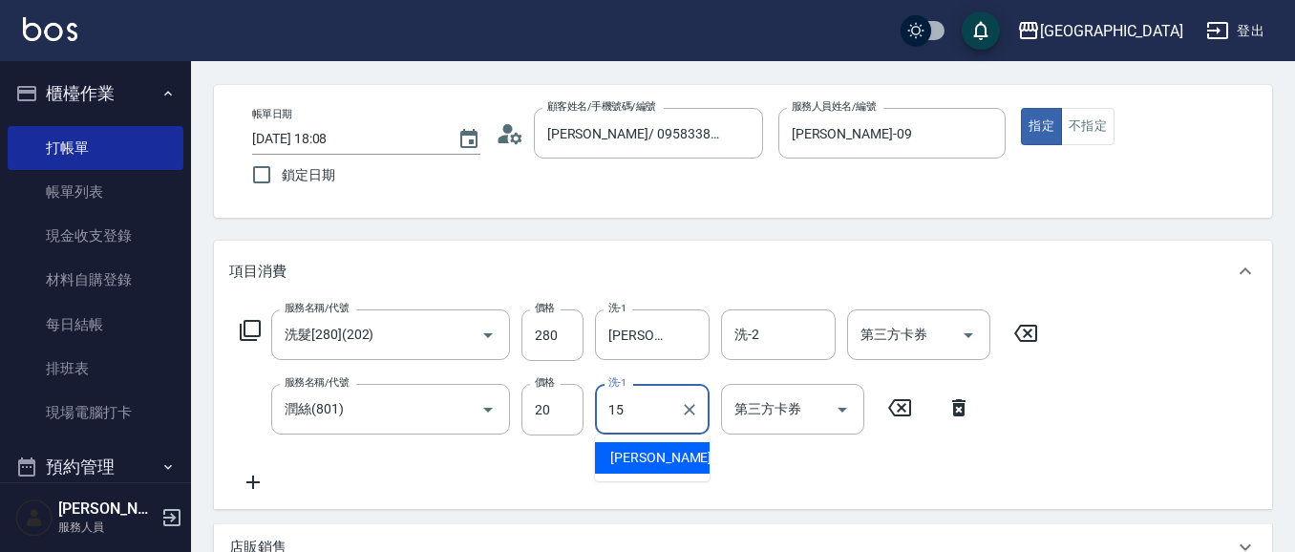
type input "[PERSON_NAME]-15"
